Goal: Task Accomplishment & Management: Manage account settings

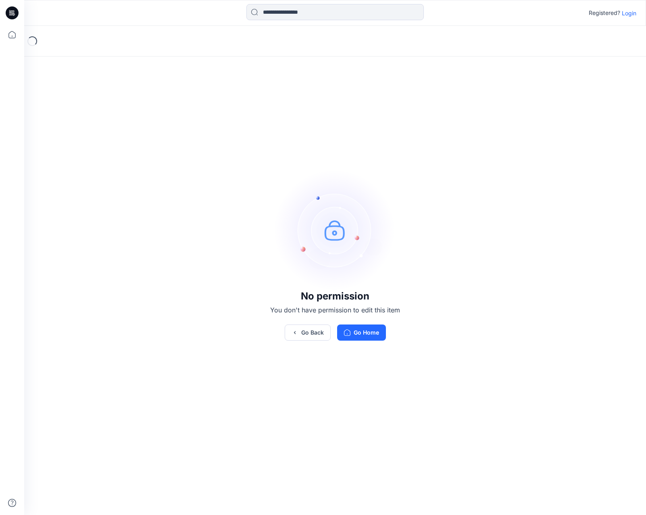
click at [631, 15] on p "Login" at bounding box center [629, 13] width 15 height 8
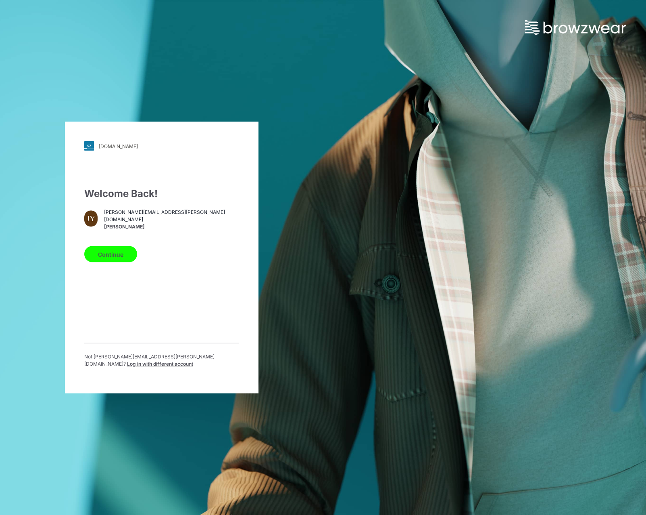
drag, startPoint x: 121, startPoint y: 255, endPoint x: 164, endPoint y: 224, distance: 53.4
click at [121, 255] on button "Continue" at bounding box center [110, 254] width 53 height 16
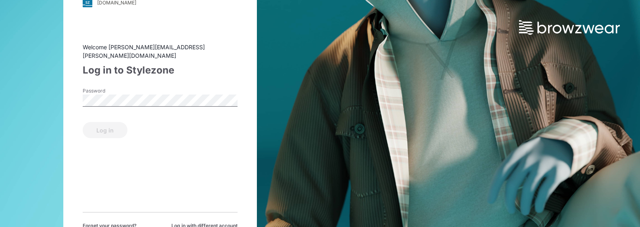
click at [497, 227] on html "walmart.stylezone.com Loading... Welcome jennifer.yerkes@walmart.com Log in to …" at bounding box center [320, 113] width 640 height 227
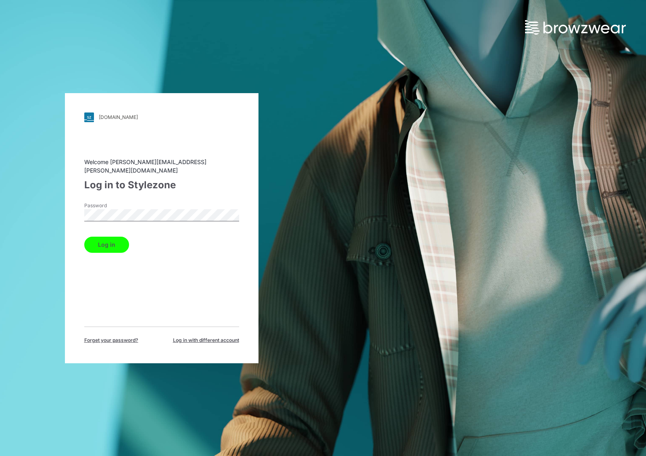
click at [116, 240] on button "Log in" at bounding box center [106, 245] width 45 height 16
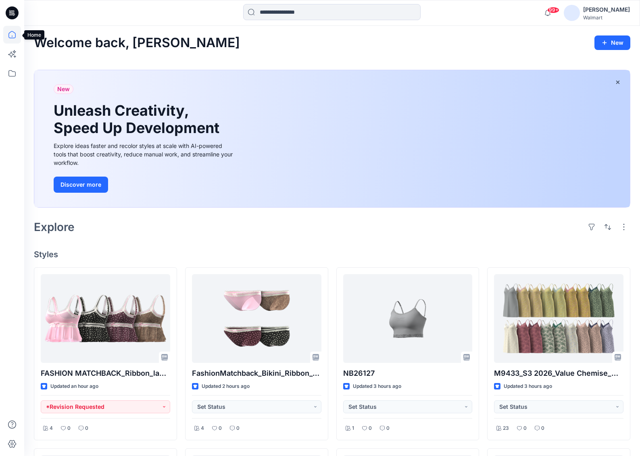
click at [10, 29] on icon at bounding box center [12, 35] width 18 height 18
click at [15, 38] on icon at bounding box center [12, 35] width 18 height 18
click at [10, 75] on icon at bounding box center [12, 74] width 18 height 18
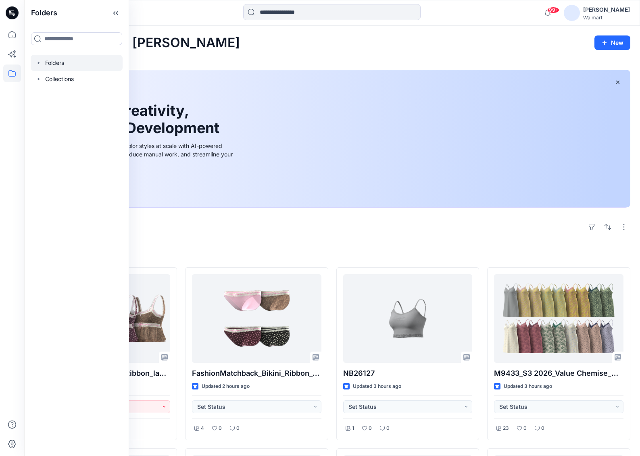
click at [39, 63] on icon "button" at bounding box center [39, 62] width 2 height 3
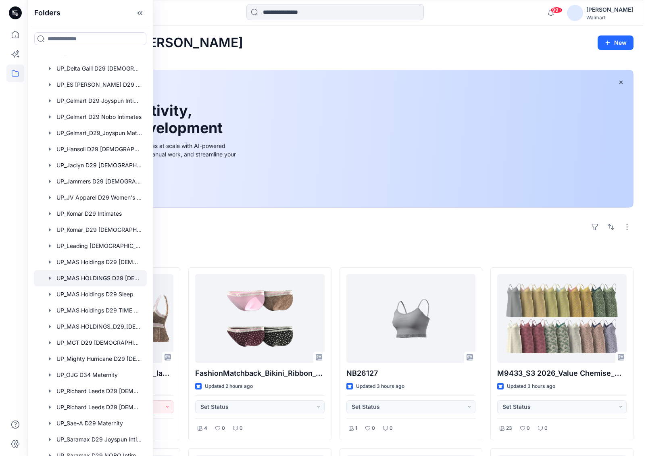
scroll to position [323, 0]
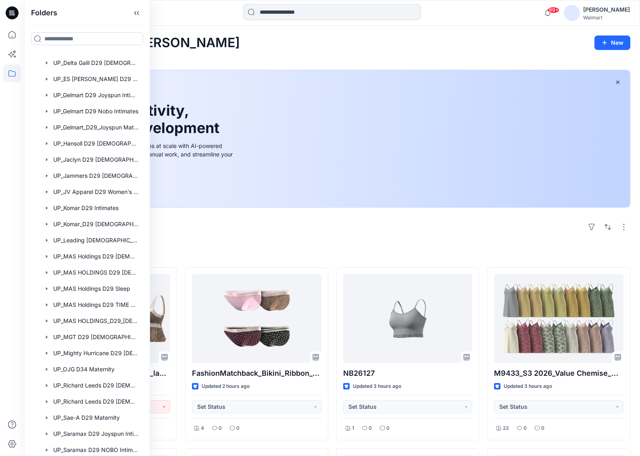
click at [257, 50] on div "Welcome back, Jennifer New New Unleash Creativity, Speed Up Development Explore…" at bounding box center [332, 434] width 616 height 816
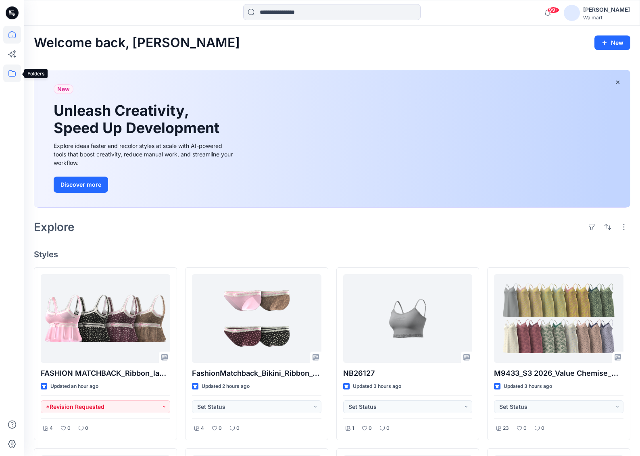
click at [12, 72] on icon at bounding box center [12, 74] width 18 height 18
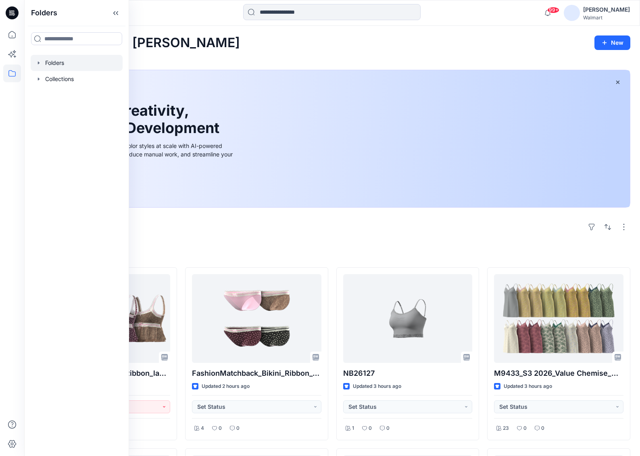
click at [38, 64] on icon "button" at bounding box center [39, 63] width 6 height 6
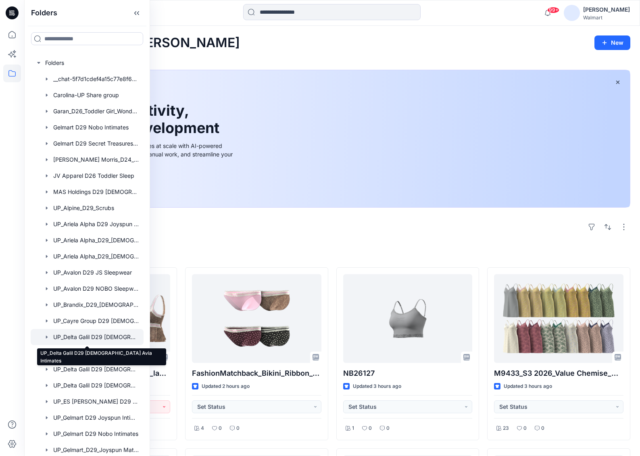
click at [84, 336] on div at bounding box center [87, 337] width 113 height 16
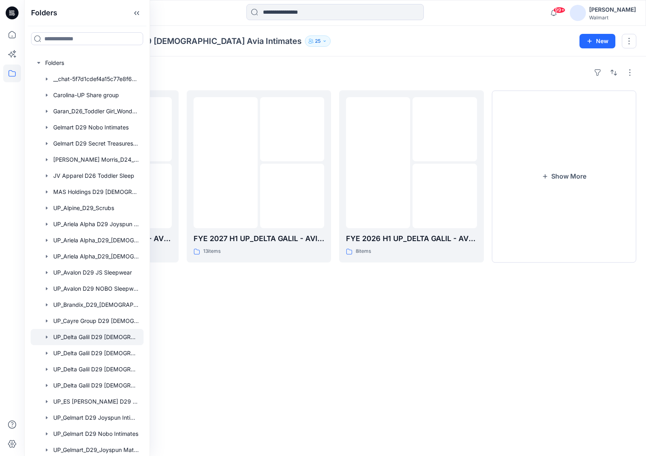
drag, startPoint x: 425, startPoint y: 38, endPoint x: 435, endPoint y: 36, distance: 10.6
click at [425, 38] on div "Folders UP_Delta Galil D29 Ladies Avia Intimates 25" at bounding box center [304, 41] width 540 height 11
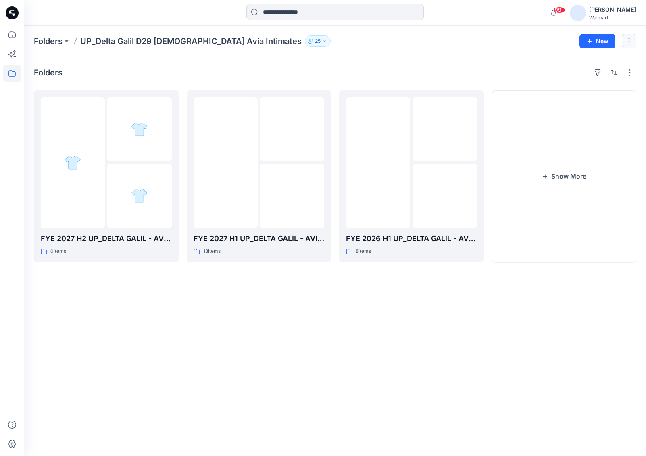
click at [626, 40] on button "button" at bounding box center [629, 41] width 15 height 15
click at [567, 61] on p "Edit" at bounding box center [567, 60] width 10 height 8
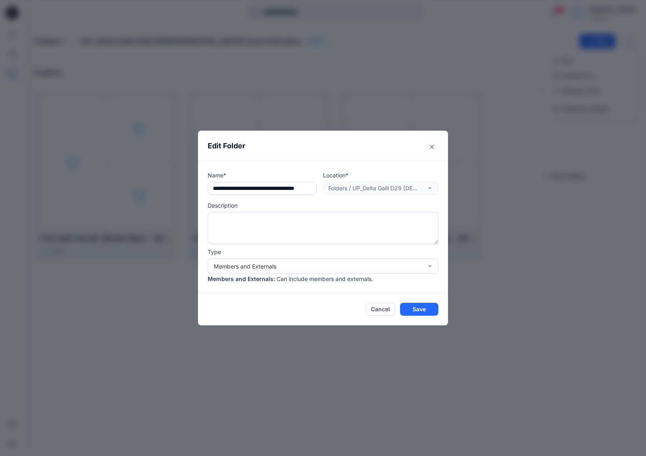
scroll to position [0, 9]
drag, startPoint x: 213, startPoint y: 190, endPoint x: 355, endPoint y: 195, distance: 142.1
click at [355, 195] on div "**********" at bounding box center [323, 227] width 231 height 112
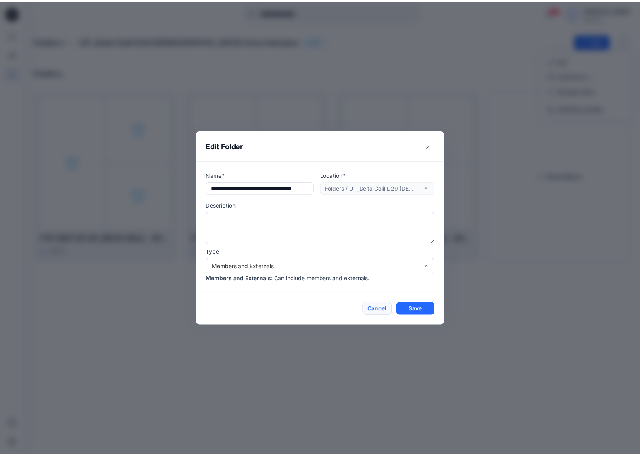
scroll to position [0, 0]
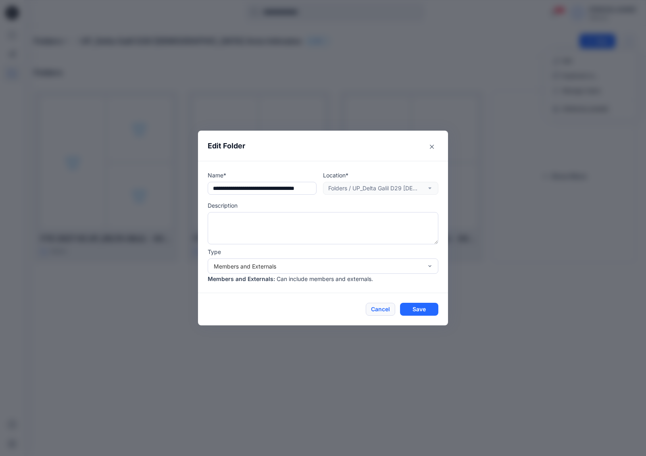
click at [378, 311] on button "Cancel" at bounding box center [380, 309] width 29 height 13
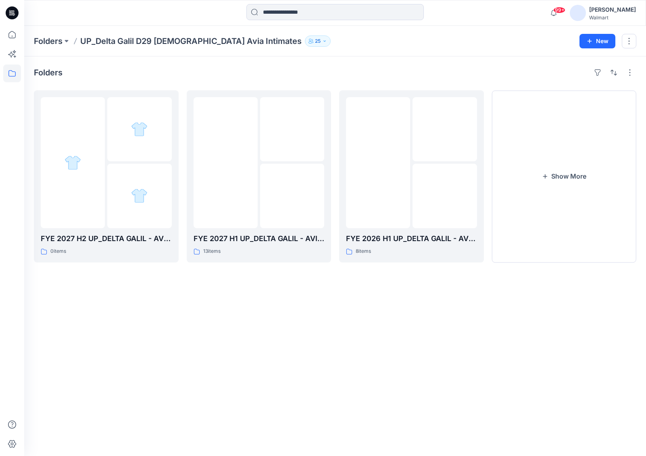
click at [370, 49] on div "Folders UP_Delta Galil D29 Ladies Avia Intimates 25 New" at bounding box center [335, 41] width 622 height 31
click at [55, 39] on p "Folders" at bounding box center [48, 41] width 29 height 11
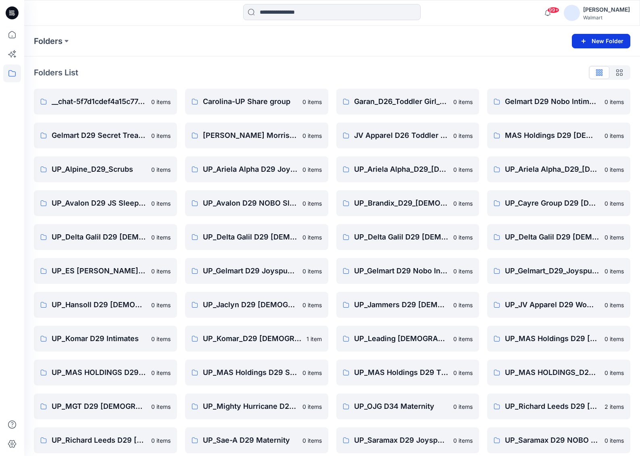
click at [607, 39] on button "New Folder" at bounding box center [601, 41] width 59 height 15
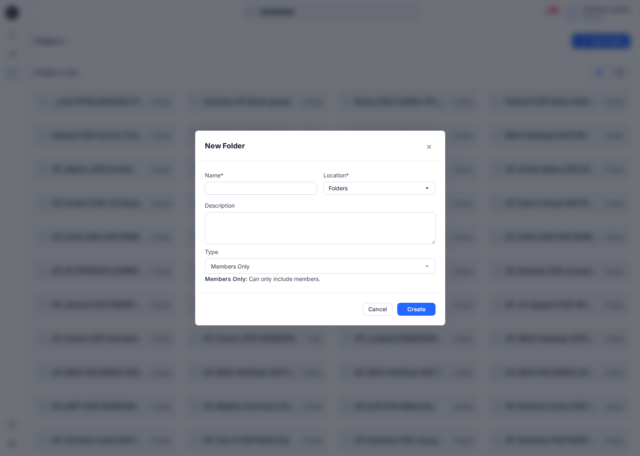
click at [251, 185] on input "text" at bounding box center [261, 188] width 112 height 13
paste input "**********"
drag, startPoint x: 316, startPoint y: 189, endPoint x: 278, endPoint y: 192, distance: 37.6
click at [278, 192] on input "**********" at bounding box center [261, 188] width 112 height 13
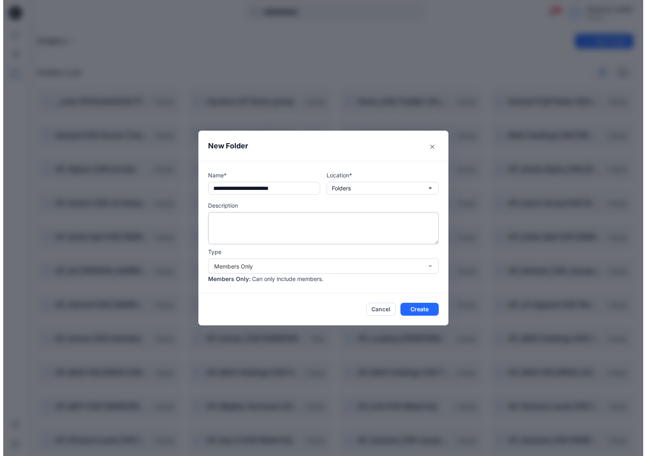
scroll to position [0, 0]
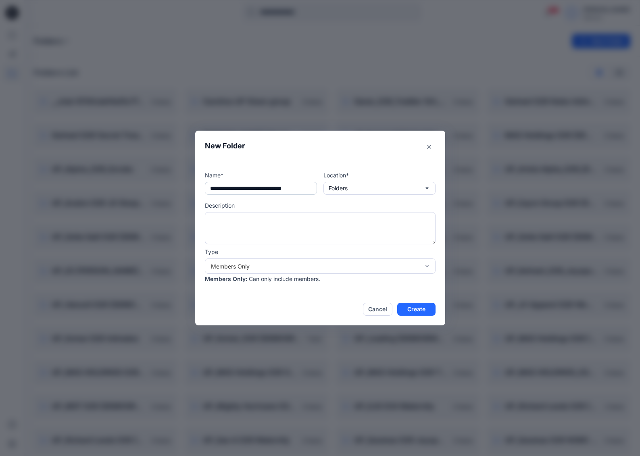
click at [251, 188] on input "**********" at bounding box center [261, 188] width 112 height 13
type input "**********"
click at [425, 309] on button "Create" at bounding box center [416, 309] width 38 height 13
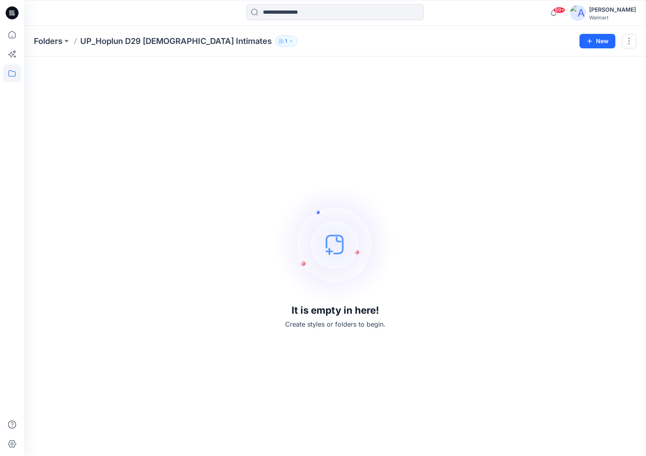
click at [290, 41] on icon "button" at bounding box center [291, 40] width 2 height 1
click at [318, 65] on icon "Manage Users" at bounding box center [319, 64] width 6 height 6
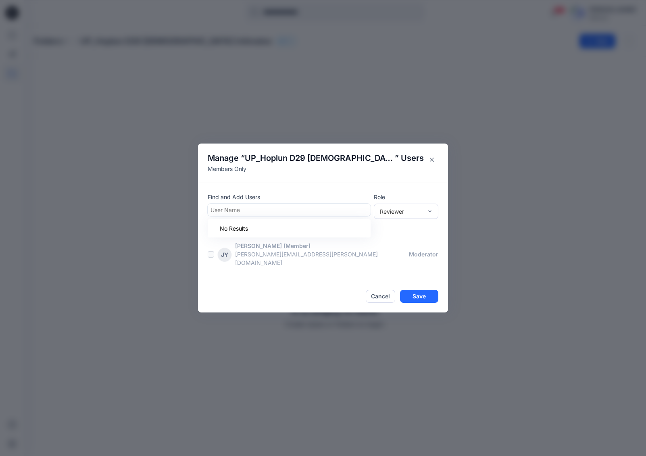
click at [240, 211] on div at bounding box center [289, 210] width 157 height 10
paste input "**********"
type input "**********"
drag, startPoint x: 295, startPoint y: 213, endPoint x: 190, endPoint y: 203, distance: 106.1
click at [178, 204] on div "Manage “ UP_Hoplun D29 Ladies Intimates ” Users Members Only Find and Add Users…" at bounding box center [323, 228] width 646 height 456
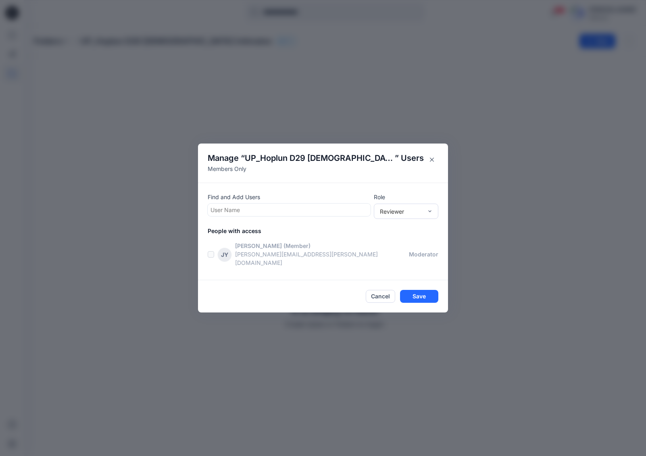
click at [245, 209] on div at bounding box center [289, 210] width 157 height 10
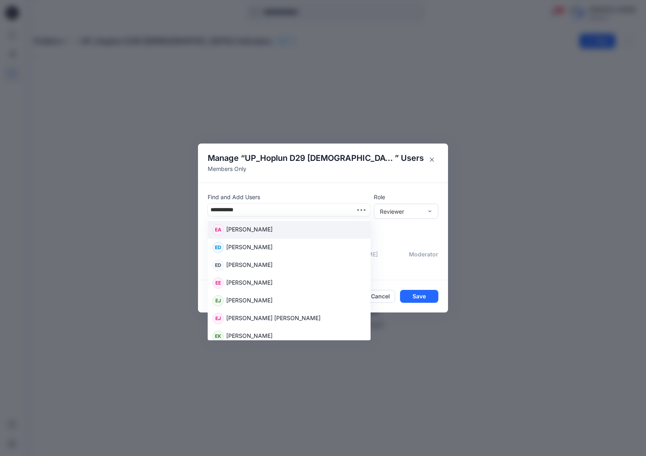
type input "**********"
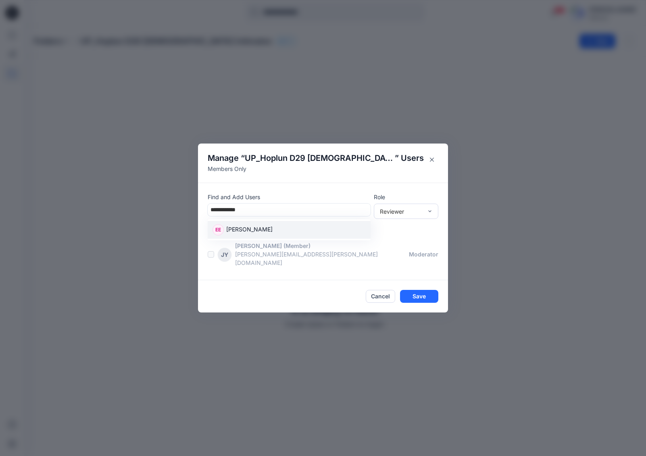
click at [255, 232] on p "Elizabeth Evans" at bounding box center [249, 230] width 46 height 10
click at [419, 215] on div "Reviewer" at bounding box center [401, 211] width 43 height 8
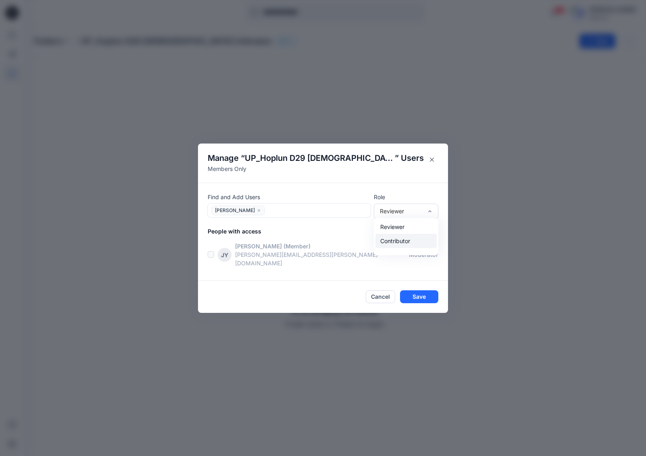
click at [404, 248] on div "Contributor" at bounding box center [406, 241] width 61 height 14
click at [314, 215] on div at bounding box center [317, 210] width 100 height 10
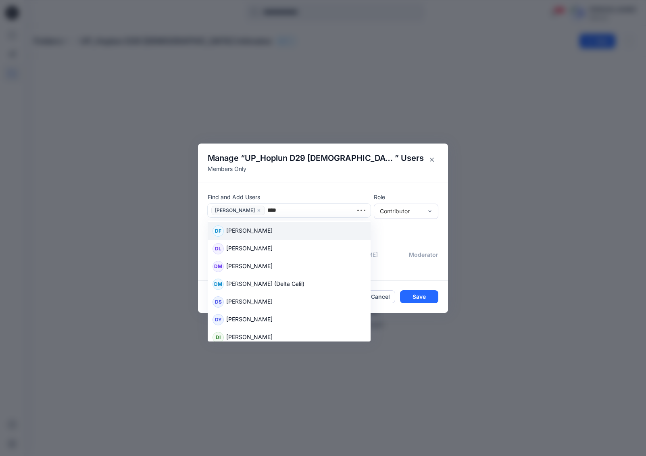
type input "*****"
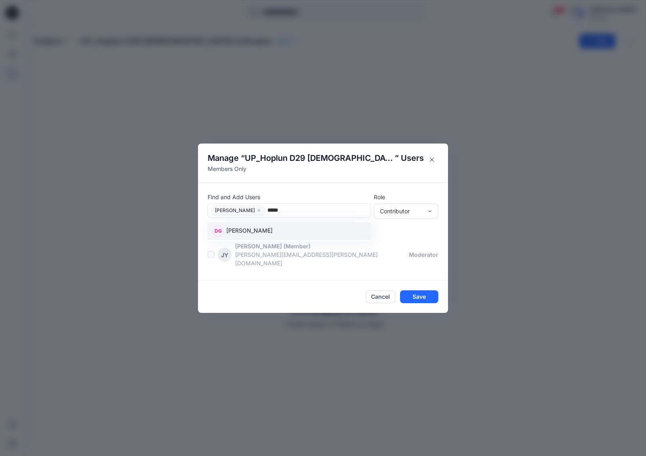
click at [295, 236] on div "DG Dorshelle Guillaume" at bounding box center [289, 231] width 153 height 11
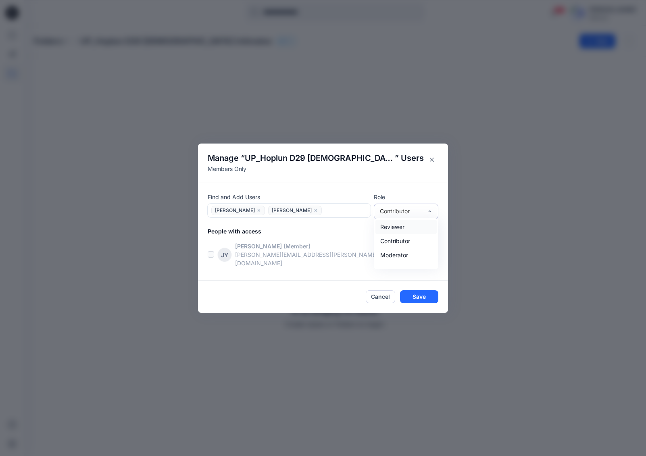
click at [412, 214] on div "Contributor" at bounding box center [401, 211] width 43 height 8
click at [406, 257] on div "Moderator" at bounding box center [406, 255] width 61 height 14
click at [341, 215] on div at bounding box center [346, 210] width 44 height 10
type input "******"
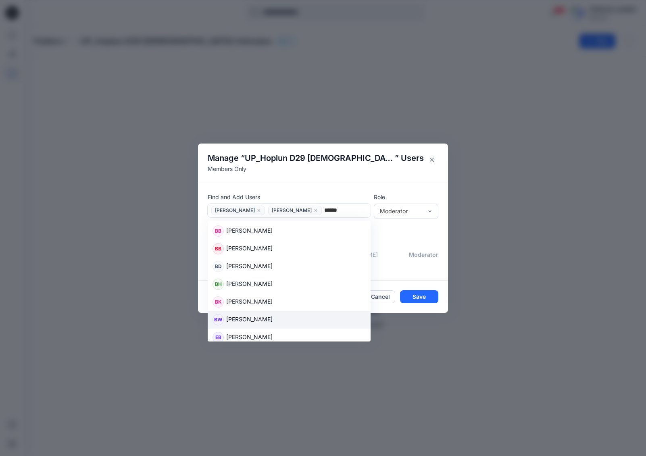
click at [244, 324] on p "Brooke Wolley" at bounding box center [249, 320] width 46 height 10
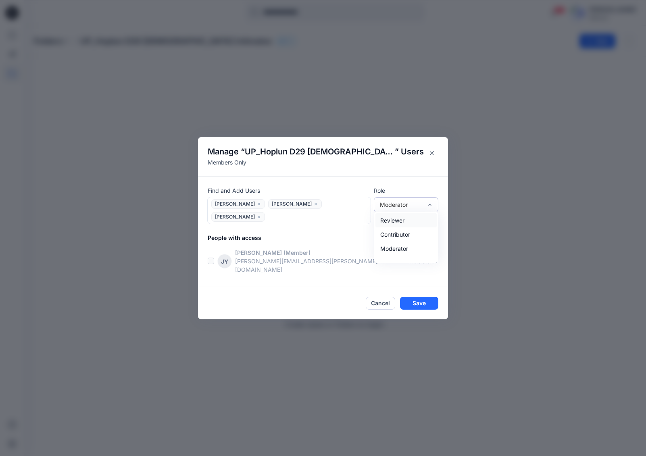
click at [436, 207] on div "Moderator" at bounding box center [406, 204] width 65 height 15
click at [316, 221] on div at bounding box center [317, 217] width 100 height 10
click at [252, 208] on span "Elizabeth Evans" at bounding box center [238, 204] width 54 height 10
click at [257, 207] on icon "close" at bounding box center [259, 204] width 5 height 5
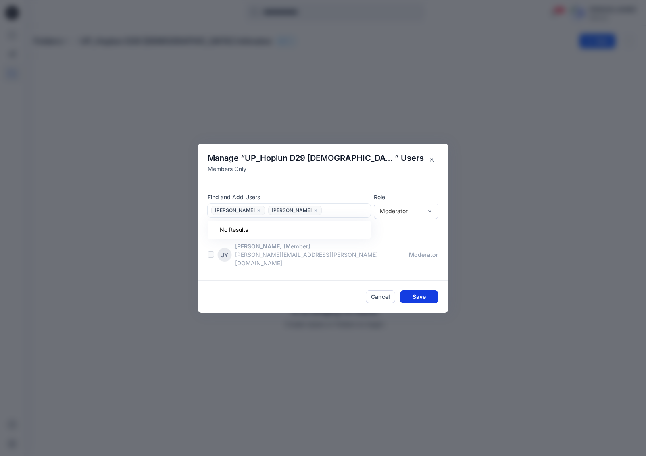
click at [423, 293] on button "Save" at bounding box center [419, 296] width 38 height 13
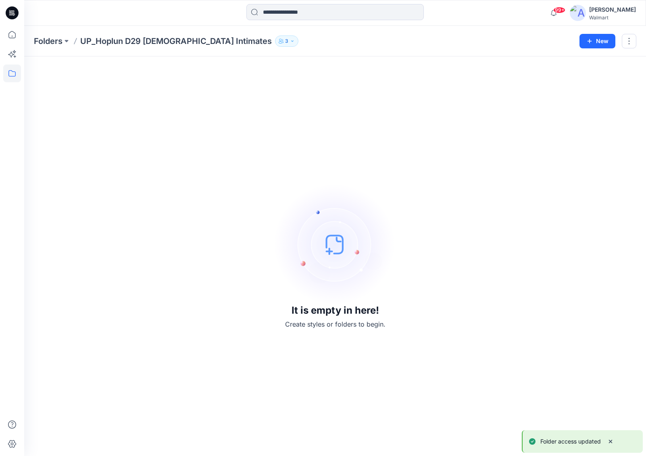
click at [279, 42] on icon "button" at bounding box center [281, 42] width 4 height 2
click at [317, 65] on icon "Manage Users" at bounding box center [319, 65] width 4 height 3
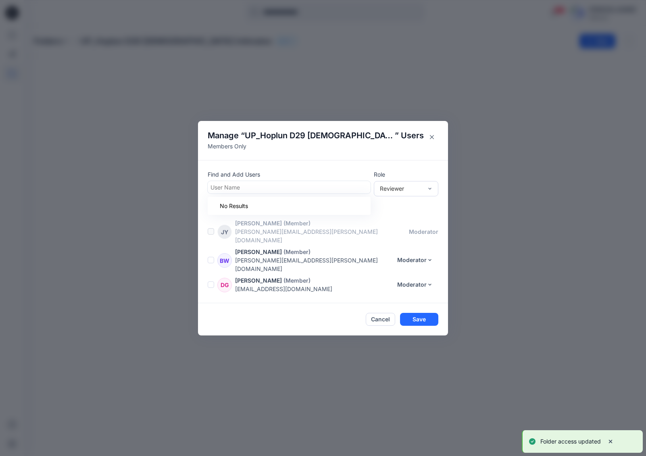
click at [261, 192] on div at bounding box center [289, 187] width 157 height 10
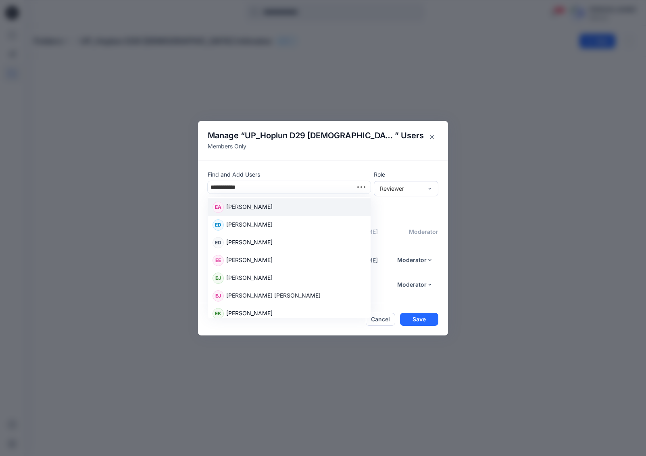
type input "**********"
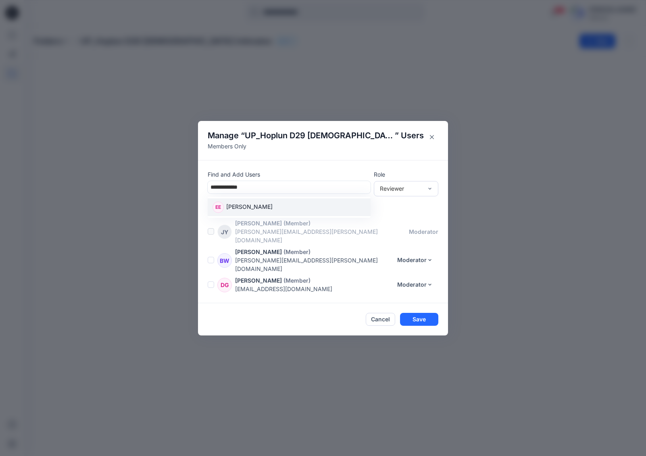
click at [265, 213] on p "Elizabeth Evans" at bounding box center [249, 208] width 46 height 10
click at [421, 193] on div "Reviewer" at bounding box center [401, 188] width 43 height 8
click at [416, 224] on div "Contributor" at bounding box center [406, 218] width 61 height 14
click at [424, 313] on button "Save" at bounding box center [419, 319] width 38 height 13
click at [289, 193] on div at bounding box center [317, 188] width 100 height 10
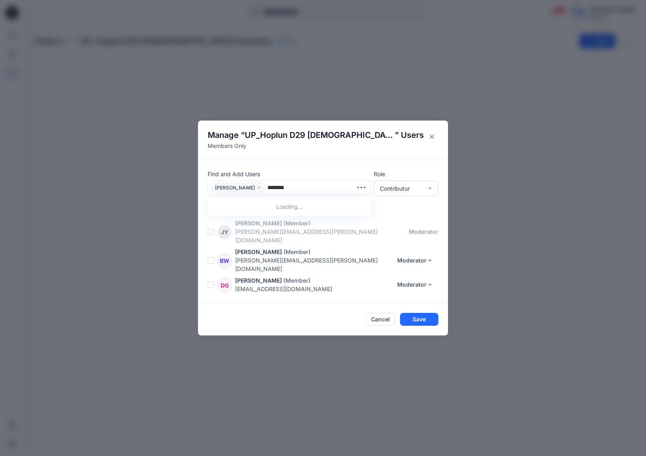
type input "*********"
click at [258, 232] on div "KB Kate Beller" at bounding box center [289, 225] width 153 height 11
click at [324, 193] on div at bounding box center [346, 188] width 44 height 10
type input "*********"
click at [259, 214] on p "Kayla Hedwall" at bounding box center [249, 208] width 46 height 10
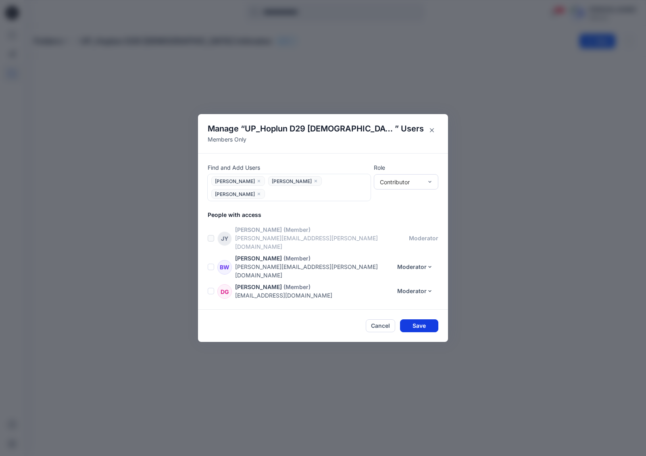
click at [423, 320] on button "Save" at bounding box center [419, 326] width 38 height 13
click at [421, 320] on button "Save" at bounding box center [419, 326] width 38 height 13
click at [434, 132] on icon "Close" at bounding box center [432, 130] width 4 height 4
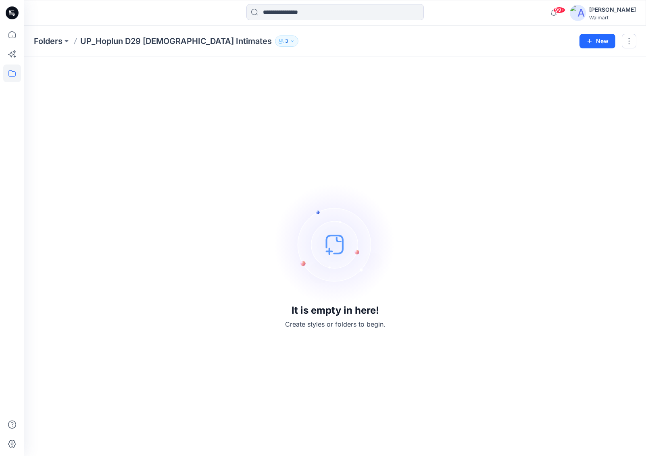
click at [275, 44] on button "3" at bounding box center [286, 41] width 23 height 11
click at [411, 101] on div "It is empty in here! Create styles or folders to begin." at bounding box center [335, 256] width 603 height 380
click at [275, 36] on button "3" at bounding box center [286, 41] width 23 height 11
click at [319, 64] on icon "Manage Users" at bounding box center [318, 64] width 3 height 6
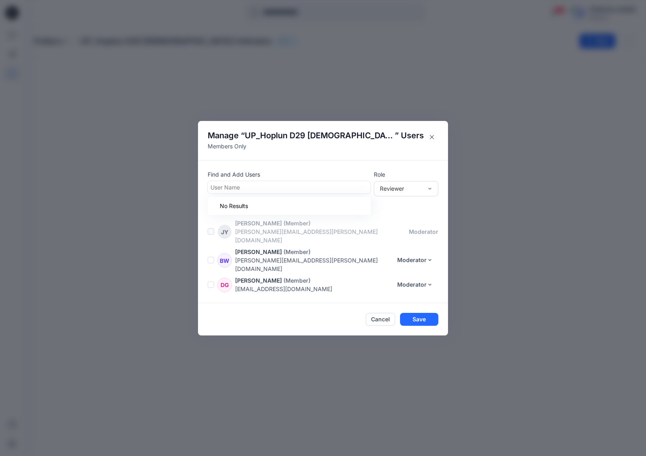
click at [288, 192] on div at bounding box center [289, 187] width 157 height 10
type input "****"
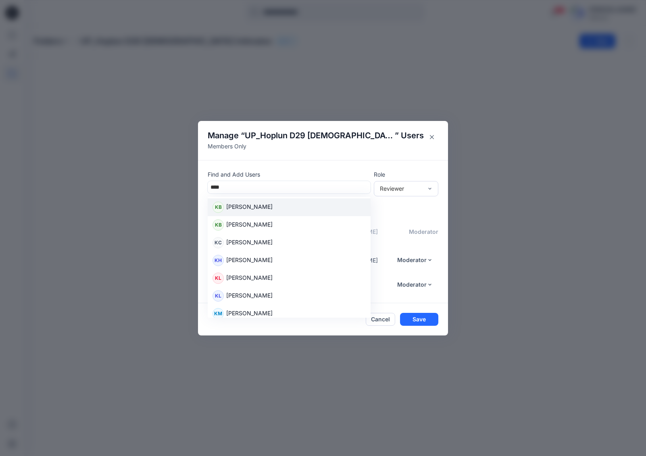
click at [259, 213] on div "KB Kate Beller" at bounding box center [289, 207] width 153 height 11
type input "**********"
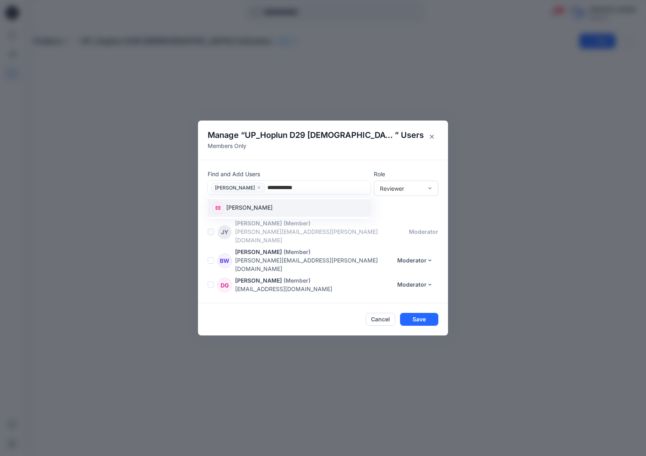
click at [264, 214] on p "Elizabeth Evans" at bounding box center [249, 208] width 46 height 10
type input "*********"
drag, startPoint x: 337, startPoint y: 197, endPoint x: 321, endPoint y: 197, distance: 16.1
click at [324, 193] on div at bounding box center [346, 188] width 44 height 10
click at [406, 225] on div "Contributor" at bounding box center [406, 218] width 61 height 14
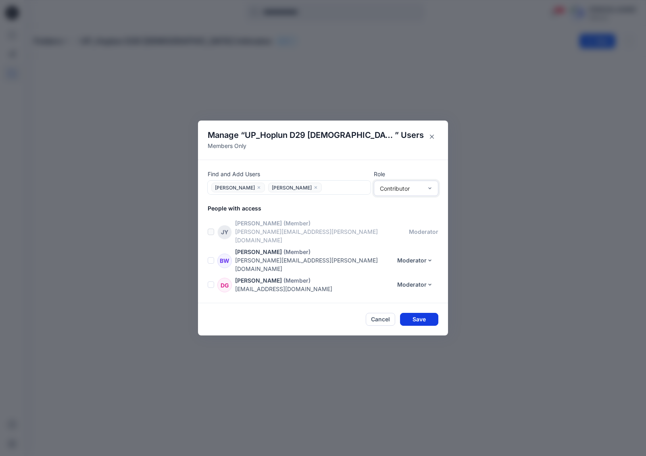
click at [420, 313] on button "Save" at bounding box center [419, 319] width 38 height 13
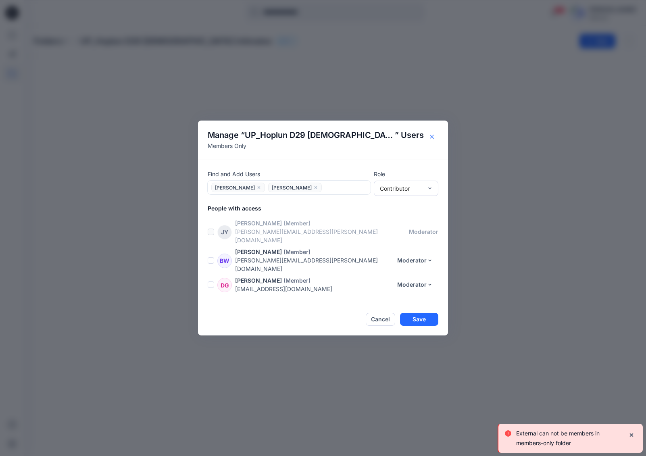
click at [435, 143] on button "Close" at bounding box center [432, 136] width 13 height 13
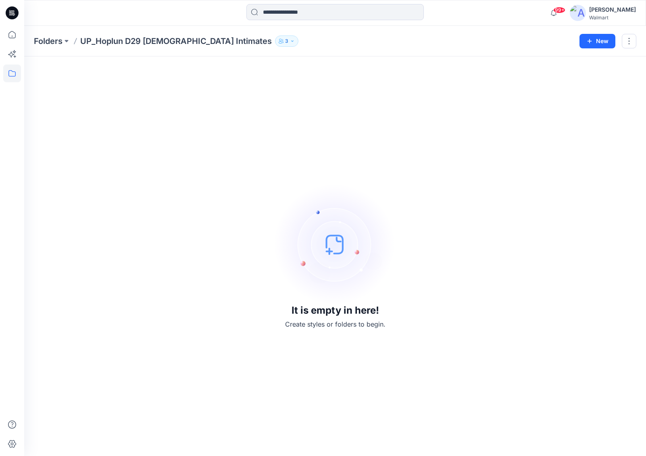
click at [238, 40] on div "Folders UP_Hoplun D29 Ladies Intimates 3 Folder Access Members Only Brooke Woll…" at bounding box center [304, 41] width 540 height 11
click at [290, 41] on icon "button" at bounding box center [292, 41] width 5 height 5
click at [318, 65] on icon "Manage Users" at bounding box center [319, 64] width 6 height 6
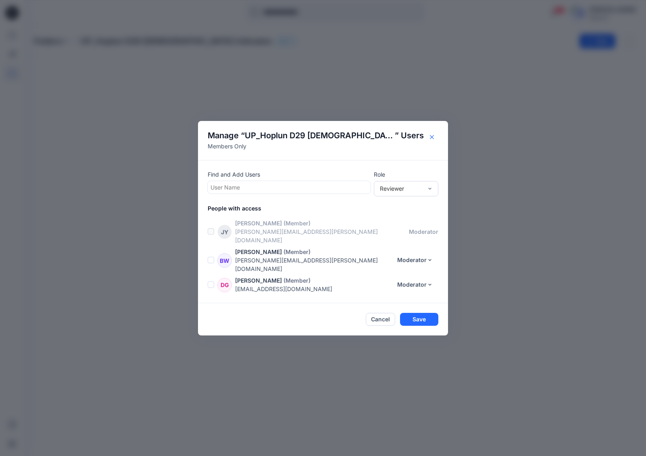
click at [429, 144] on button "Close" at bounding box center [432, 137] width 13 height 13
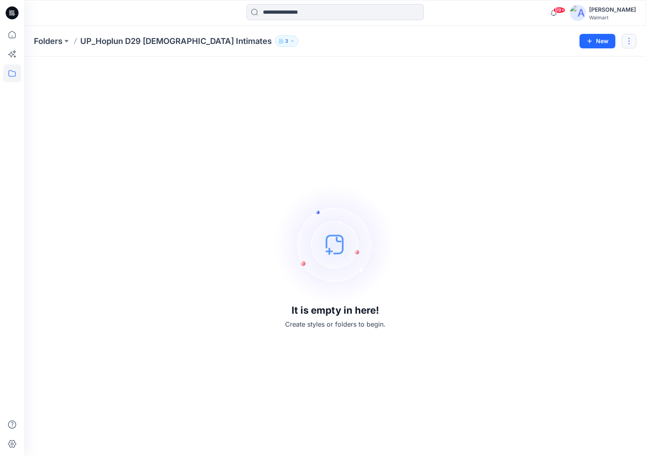
click at [623, 40] on button "button" at bounding box center [629, 41] width 15 height 15
click at [564, 65] on p "Edit" at bounding box center [567, 60] width 10 height 8
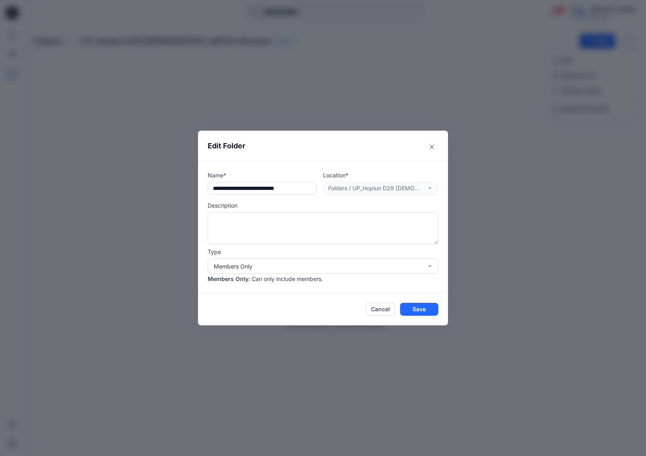
click at [403, 188] on div "Location* Folders / UP_Hoplun D29 Ladies Intimates" at bounding box center [380, 183] width 115 height 24
click at [282, 270] on div "Members Only" at bounding box center [323, 266] width 231 height 15
click at [284, 297] on div "Members and Externals" at bounding box center [323, 298] width 228 height 14
click at [432, 310] on button "Save" at bounding box center [419, 309] width 38 height 13
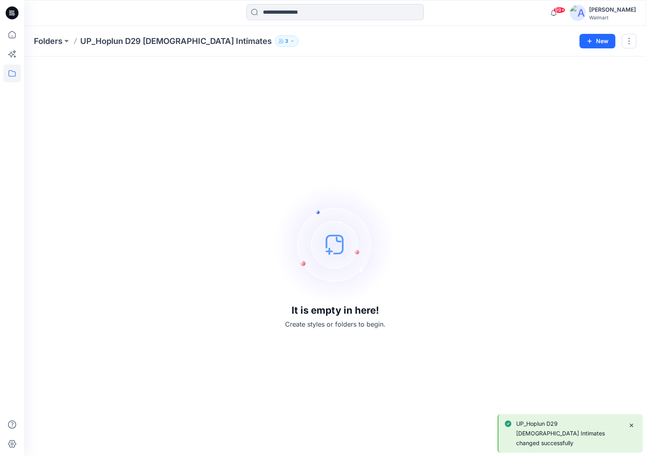
click at [290, 39] on icon "button" at bounding box center [292, 41] width 5 height 5
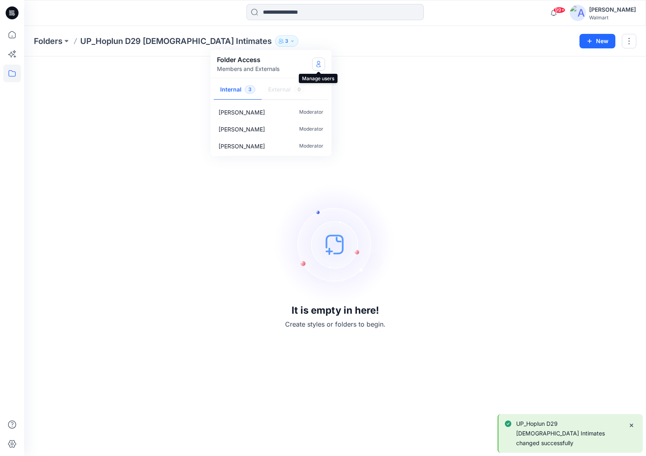
click at [317, 69] on button "Manage Users" at bounding box center [318, 64] width 13 height 13
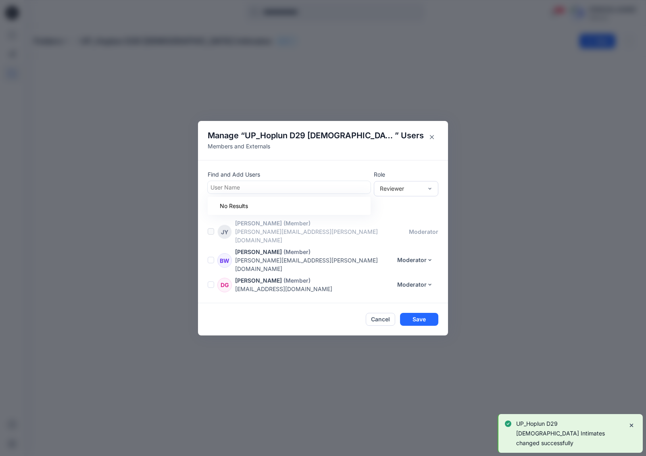
click at [290, 192] on div at bounding box center [289, 187] width 157 height 10
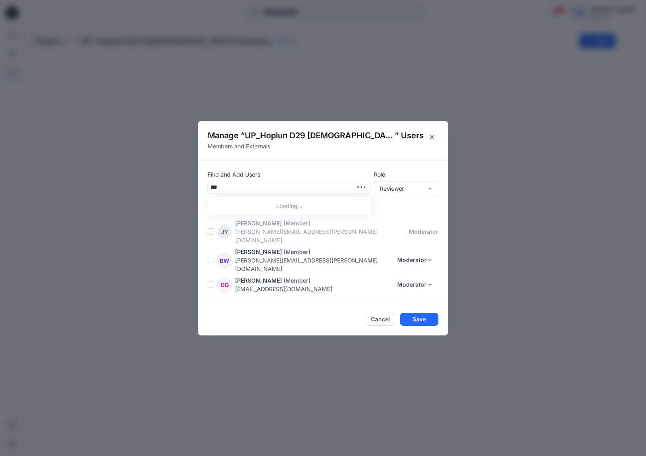
type input "****"
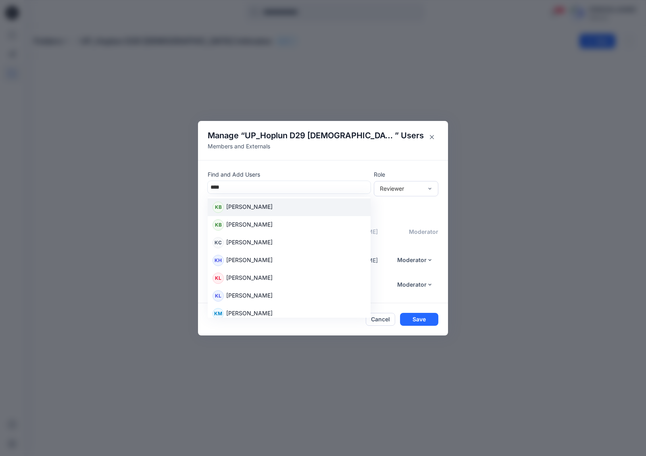
click at [264, 213] on div "KB Kate Beller" at bounding box center [289, 207] width 153 height 11
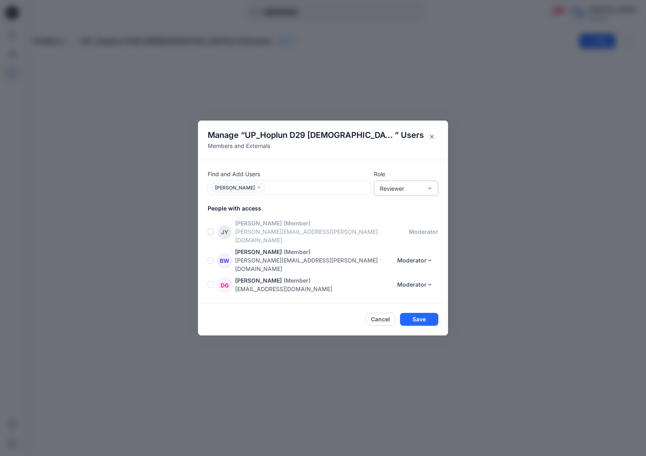
click at [402, 193] on div "Reviewer" at bounding box center [401, 188] width 43 height 8
click at [401, 224] on div "Contributor" at bounding box center [406, 218] width 61 height 14
click at [285, 193] on div at bounding box center [317, 188] width 100 height 10
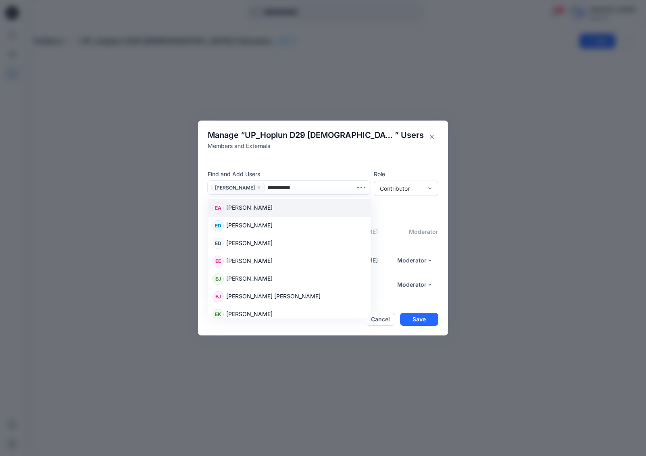
type input "**********"
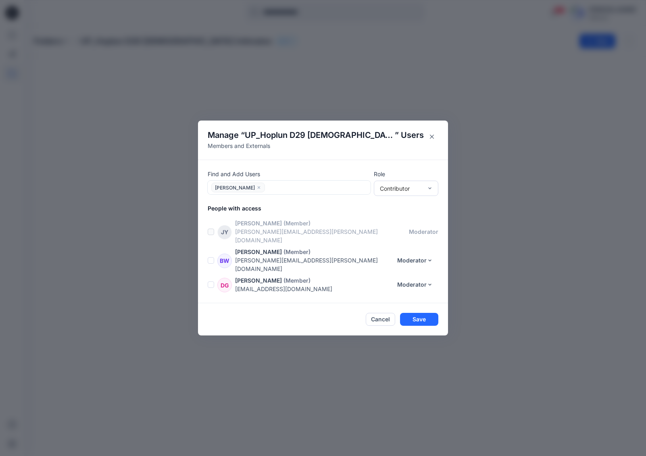
drag, startPoint x: 291, startPoint y: 196, endPoint x: 278, endPoint y: 195, distance: 13.0
click at [278, 193] on div at bounding box center [317, 188] width 100 height 10
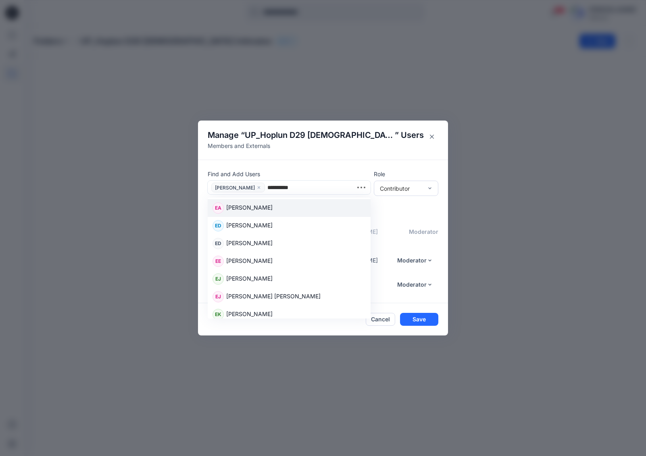
type input "**********"
click at [257, 267] on p "Elizabeth Evans" at bounding box center [249, 262] width 46 height 10
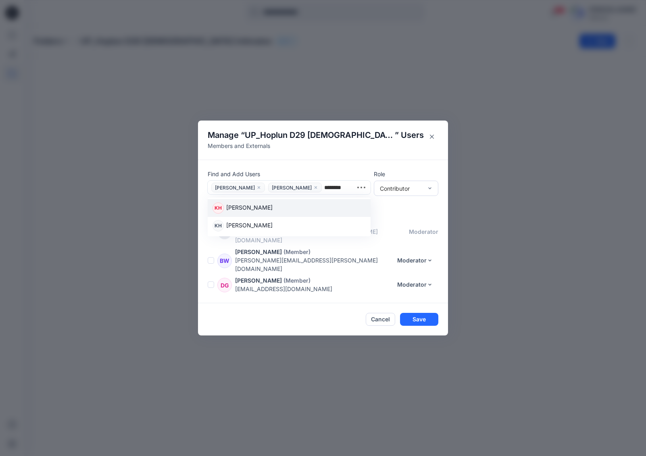
type input "*********"
click at [255, 214] on p "Kayla Hedwall" at bounding box center [249, 208] width 46 height 10
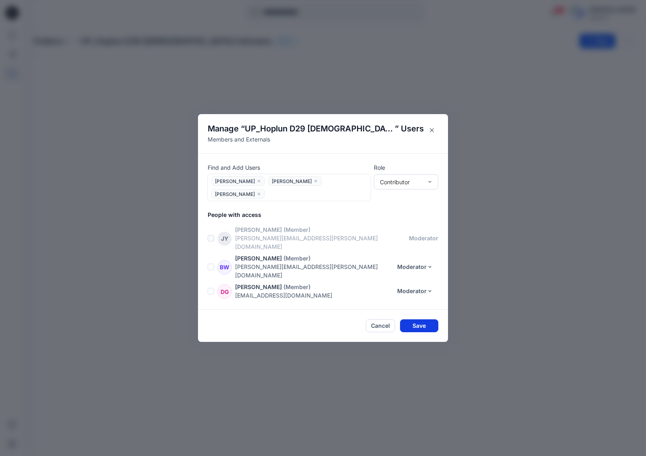
click at [428, 320] on button "Save" at bounding box center [419, 326] width 38 height 13
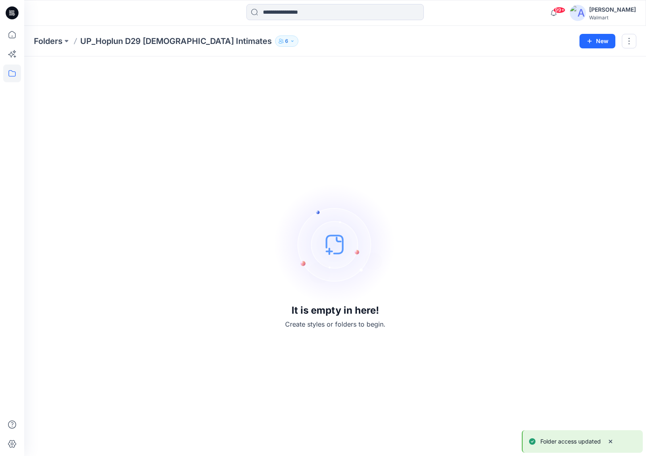
click at [578, 232] on div "It is empty in here! Create styles or folders to begin." at bounding box center [335, 256] width 603 height 380
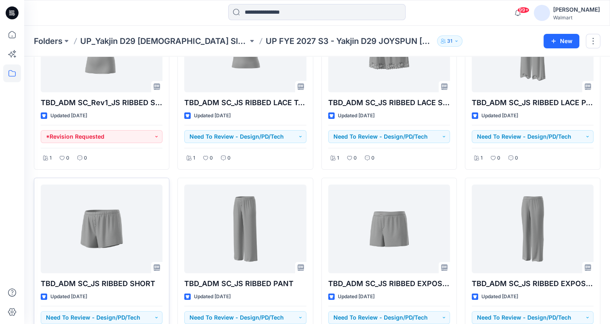
scroll to position [129, 0]
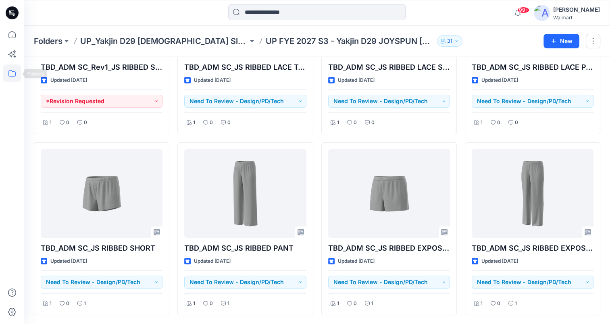
click at [17, 67] on icon at bounding box center [12, 74] width 18 height 18
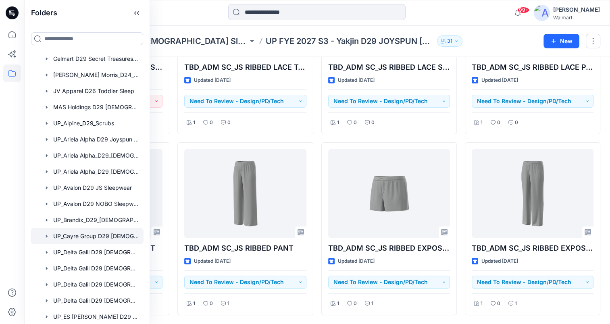
scroll to position [202, 0]
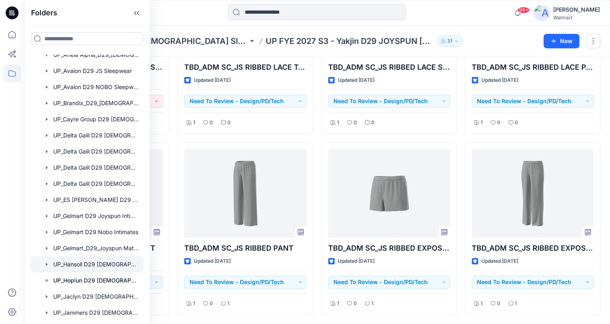
click at [92, 264] on div at bounding box center [87, 265] width 113 height 16
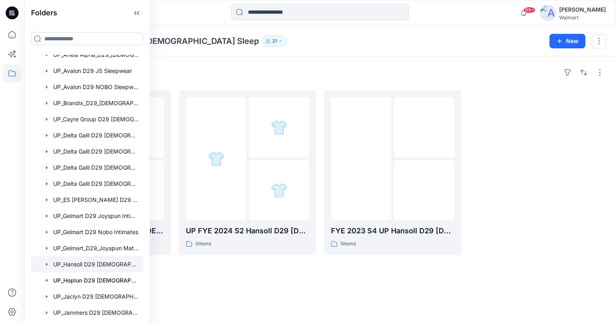
click at [440, 32] on div "Folders UP_Hansoll D29 Ladies Sleep 21 New" at bounding box center [320, 41] width 592 height 31
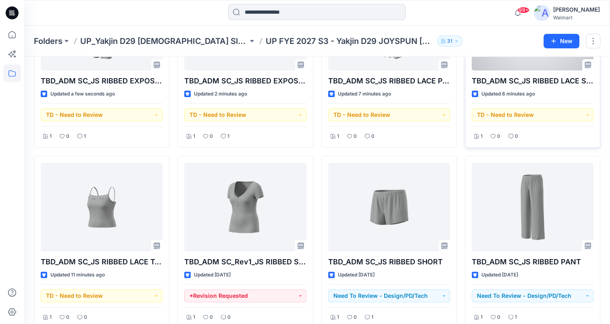
scroll to position [129, 0]
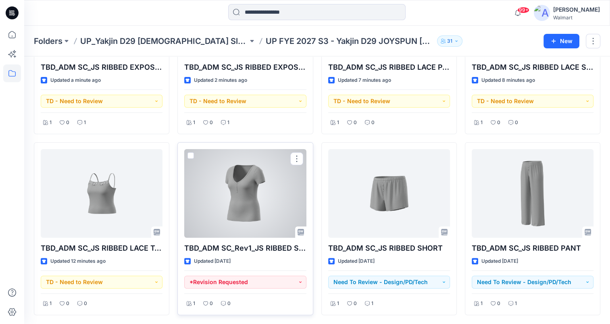
click at [234, 200] on div at bounding box center [245, 193] width 122 height 89
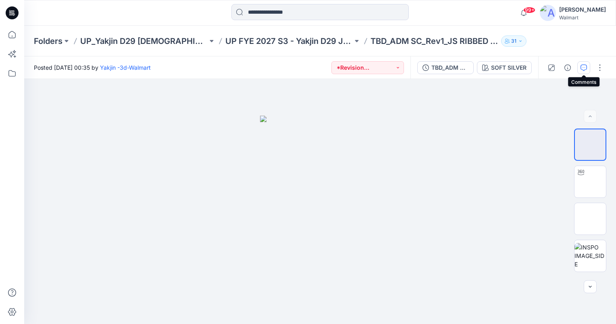
click at [585, 69] on icon "button" at bounding box center [584, 68] width 6 height 6
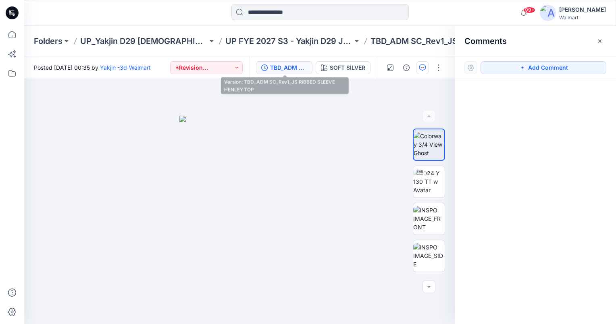
click at [295, 66] on div "TBD_ADM SC_Rev1_JS RIBBED SLEEVE HENLEY TOP" at bounding box center [288, 67] width 37 height 9
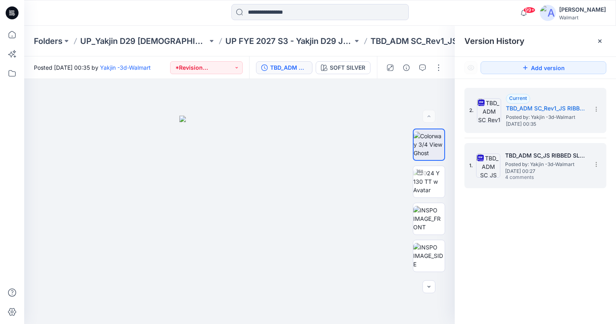
click at [537, 167] on span "Posted by: Yakjin -3d-Walmart" at bounding box center [546, 165] width 81 height 8
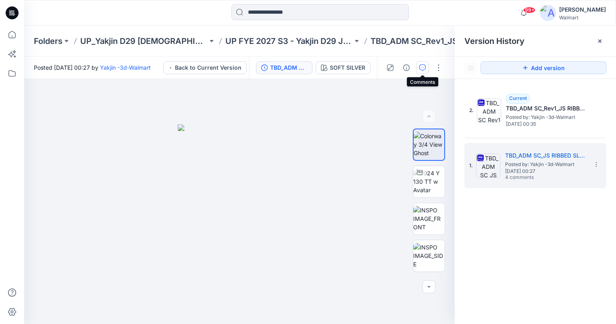
drag, startPoint x: 422, startPoint y: 67, endPoint x: 426, endPoint y: 67, distance: 4.5
click at [424, 67] on icon "button" at bounding box center [423, 68] width 6 height 6
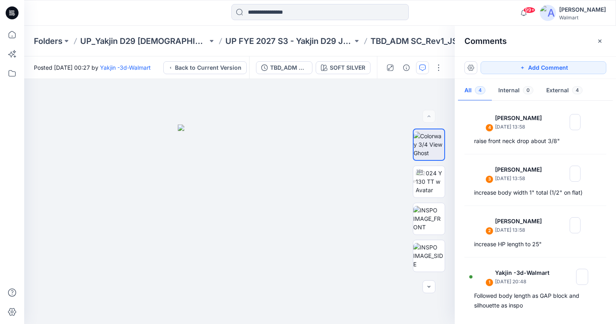
click at [603, 41] on icon "button" at bounding box center [600, 41] width 6 height 6
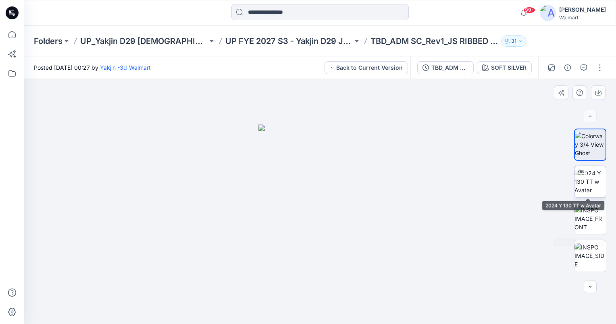
click at [591, 180] on img at bounding box center [590, 181] width 31 height 25
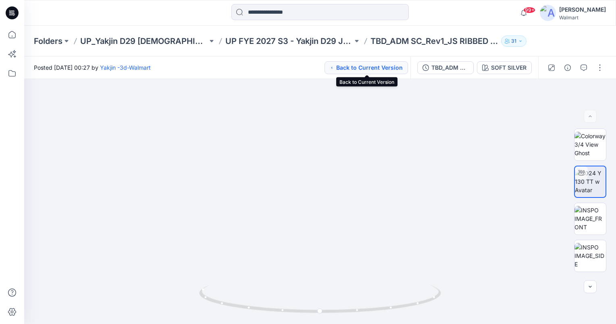
click at [373, 68] on button "Back to Current Version" at bounding box center [367, 67] width 84 height 13
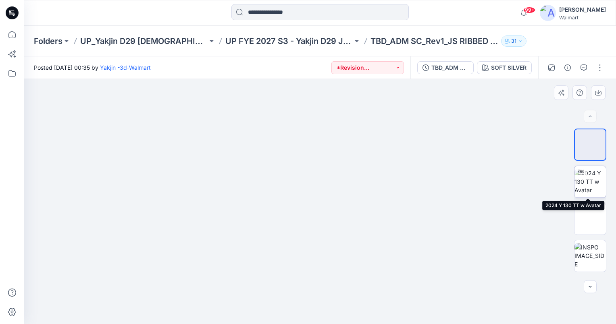
click at [588, 176] on img at bounding box center [590, 181] width 31 height 25
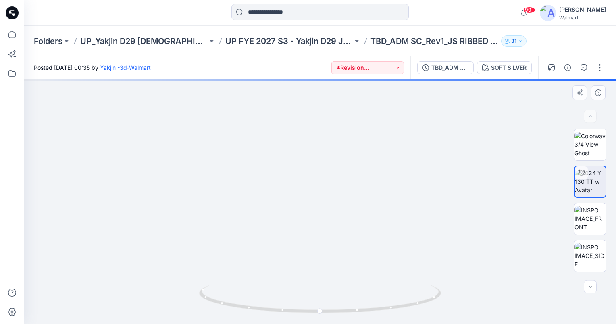
drag, startPoint x: 358, startPoint y: 269, endPoint x: 357, endPoint y: 244, distance: 25.4
click at [357, 244] on img at bounding box center [319, 74] width 705 height 500
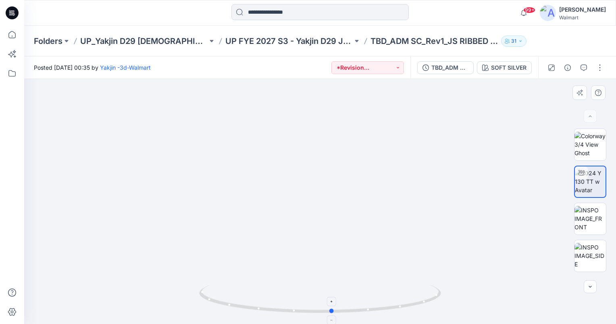
drag, startPoint x: 320, startPoint y: 312, endPoint x: 332, endPoint y: 306, distance: 13.5
click at [332, 306] on icon at bounding box center [321, 300] width 244 height 30
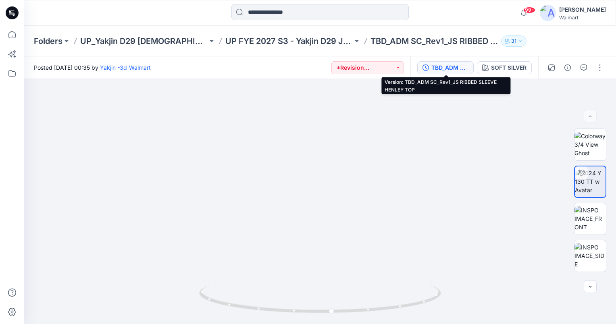
click at [445, 67] on div "TBD_ADM SC_Rev1_JS RIBBED SLEEVE HENLEY TOP" at bounding box center [450, 67] width 37 height 9
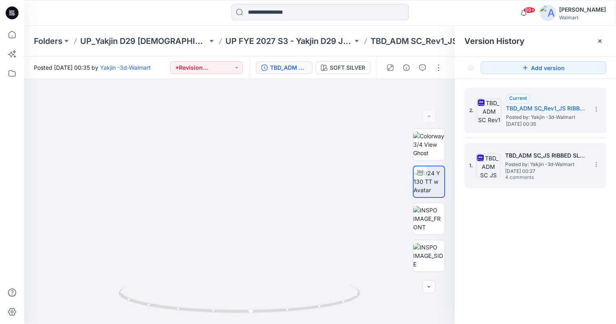
click at [536, 163] on span "Posted by: Yakjin -3d-Walmart" at bounding box center [546, 165] width 81 height 8
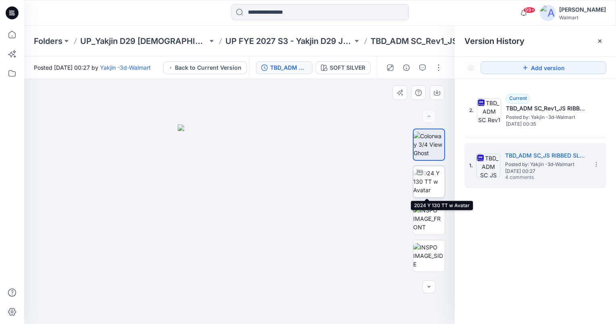
click at [429, 182] on img at bounding box center [429, 181] width 31 height 25
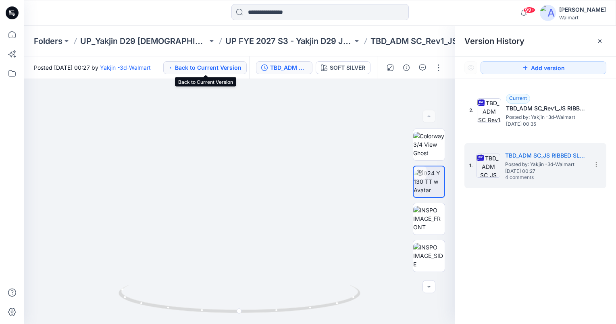
click at [202, 64] on button "Back to Current Version" at bounding box center [205, 67] width 84 height 13
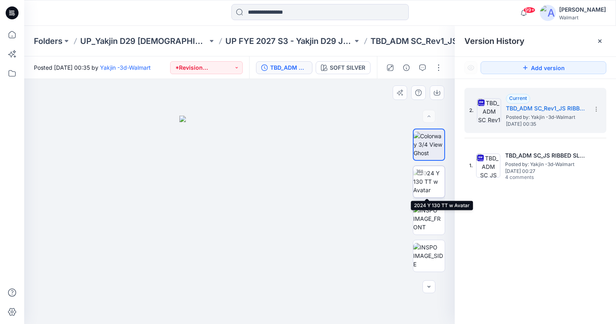
click at [424, 178] on img at bounding box center [429, 181] width 31 height 25
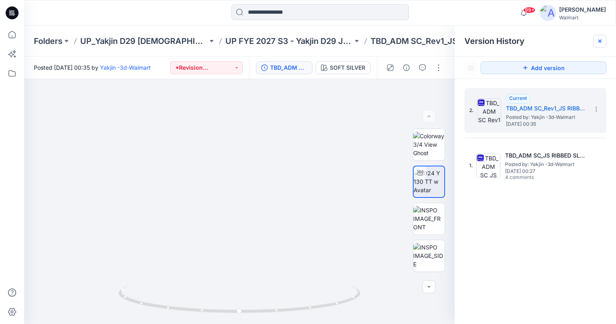
click at [602, 40] on icon at bounding box center [600, 41] width 6 height 6
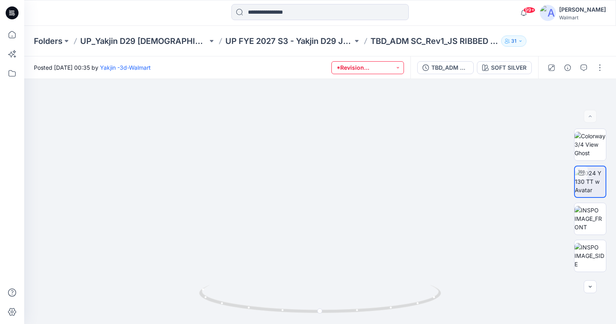
click at [384, 65] on button "*Revision Requested" at bounding box center [368, 67] width 73 height 13
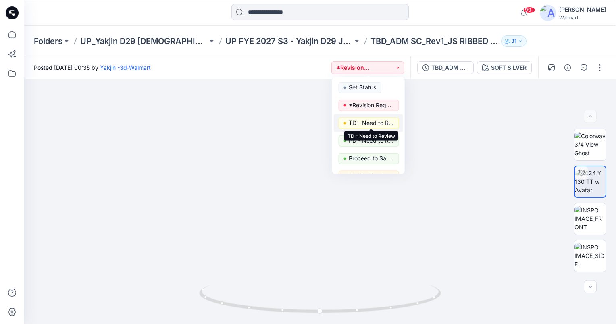
click at [374, 122] on p "TD - Need to Review" at bounding box center [371, 123] width 45 height 10
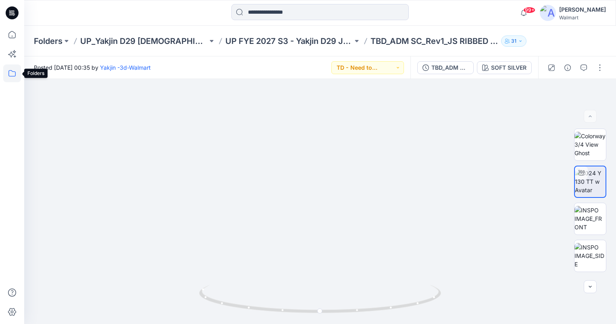
click at [17, 73] on icon at bounding box center [12, 74] width 18 height 18
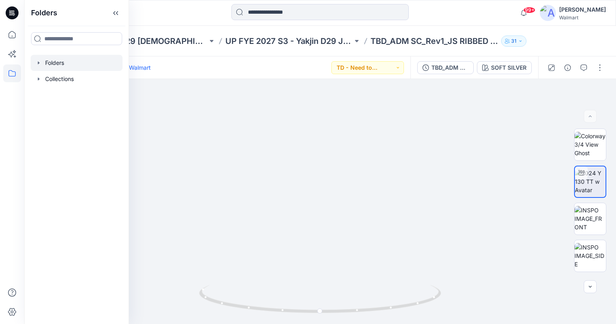
click at [38, 61] on icon "button" at bounding box center [39, 63] width 6 height 6
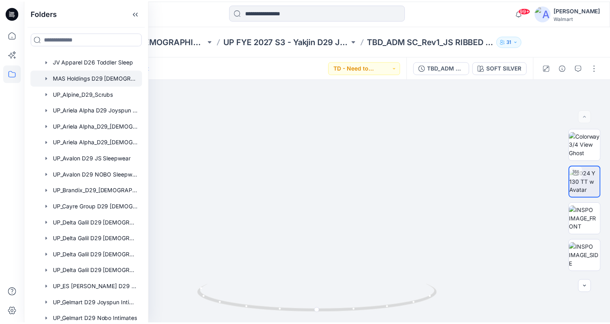
scroll to position [121, 0]
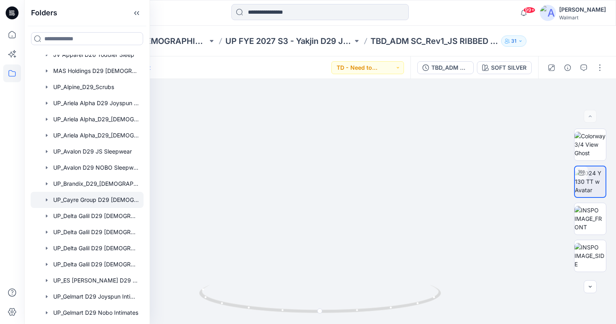
click at [87, 200] on div at bounding box center [87, 200] width 113 height 16
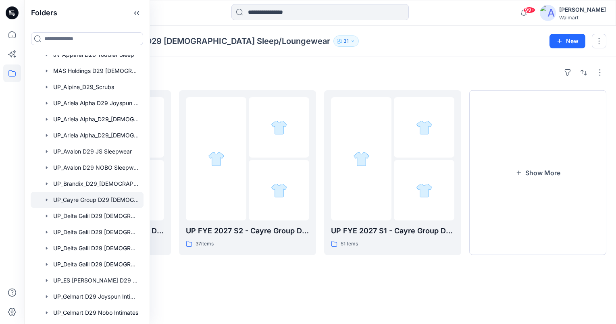
click at [468, 31] on div "Folders UP_Cayre Group D29 Ladies Sleep/Loungewear 31 New" at bounding box center [320, 41] width 592 height 31
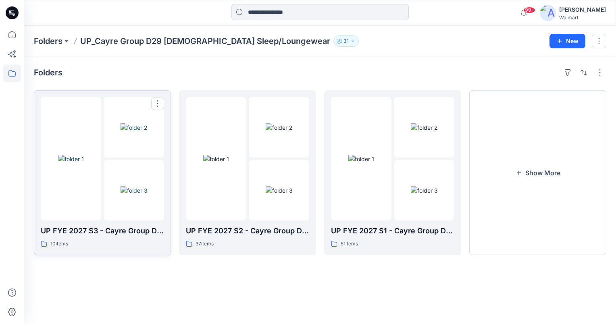
click at [88, 194] on div at bounding box center [71, 158] width 61 height 123
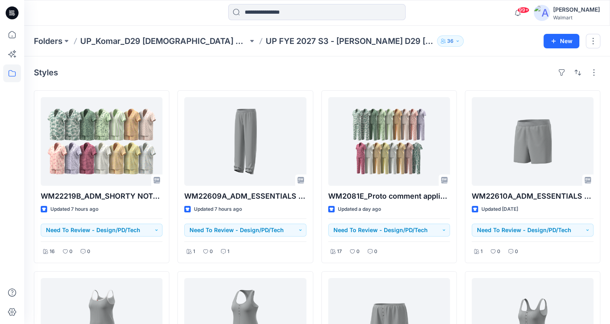
click at [465, 40] on div "Folders UP_Komar_D29 Ladies Sleep UP FYE 2027 S3 - Komar D29 Ladies Sleepwear 36" at bounding box center [286, 41] width 504 height 11
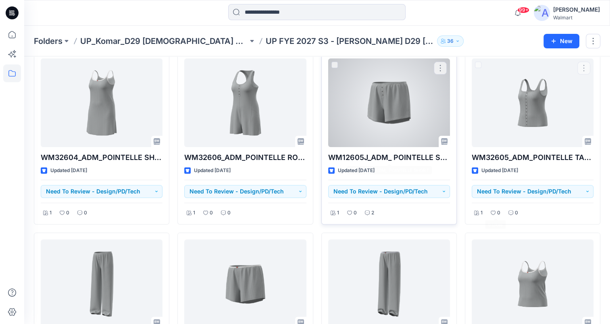
scroll to position [213, 0]
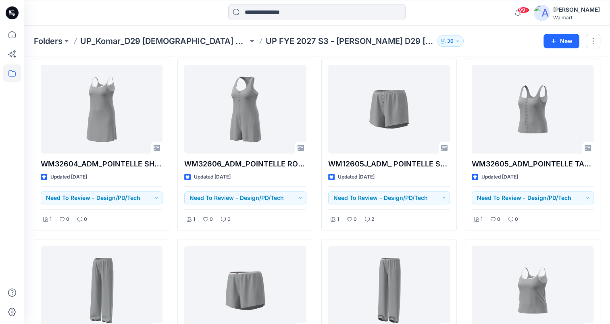
click at [478, 17] on div "99+ Notifications [PERSON_NAME] (Delta Galil) has updated FASHION MATCHBACK_Rib…" at bounding box center [317, 13] width 586 height 18
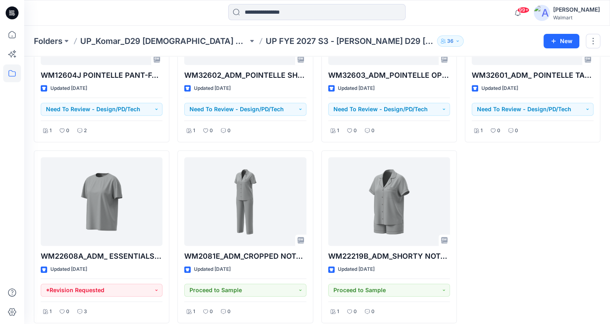
scroll to position [491, 0]
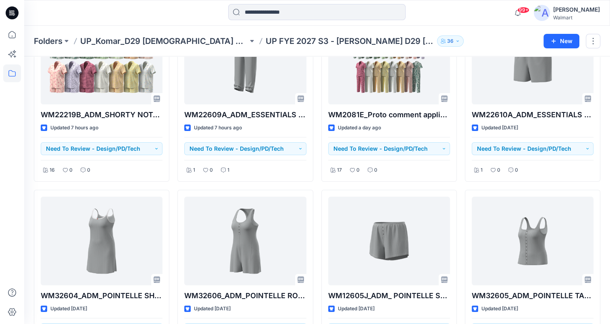
scroll to position [0, 0]
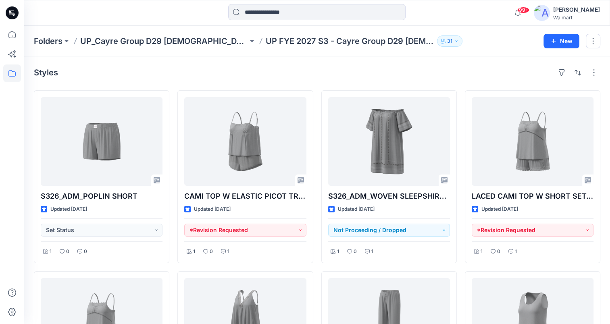
click at [471, 17] on div "99+ Notifications [PERSON_NAME] (Delta Galil) has updated FASHION MATCHBACK_Rib…" at bounding box center [317, 13] width 586 height 18
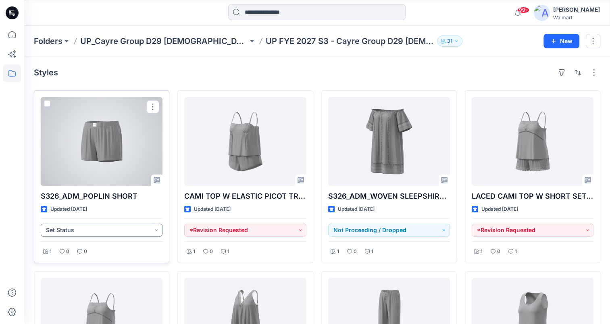
click at [155, 228] on button "Set Status" at bounding box center [102, 230] width 122 height 13
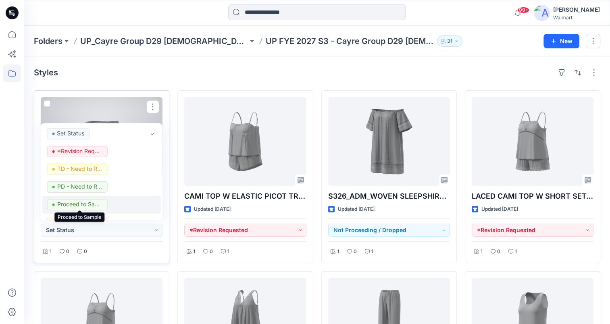
drag, startPoint x: 84, startPoint y: 201, endPoint x: 146, endPoint y: 148, distance: 82.4
click at [84, 201] on p "Proceed to Sample" at bounding box center [79, 204] width 45 height 10
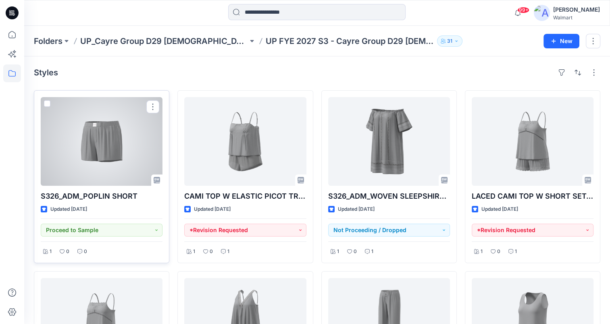
click at [102, 139] on div at bounding box center [102, 141] width 122 height 89
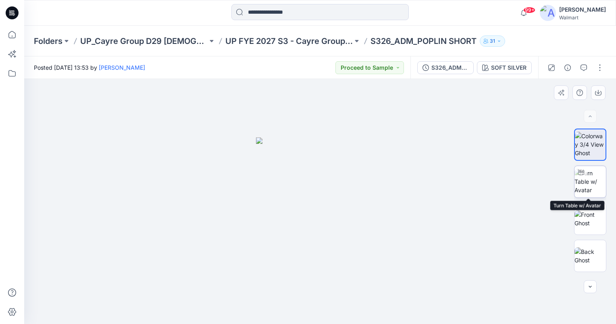
click at [591, 183] on img at bounding box center [590, 181] width 31 height 25
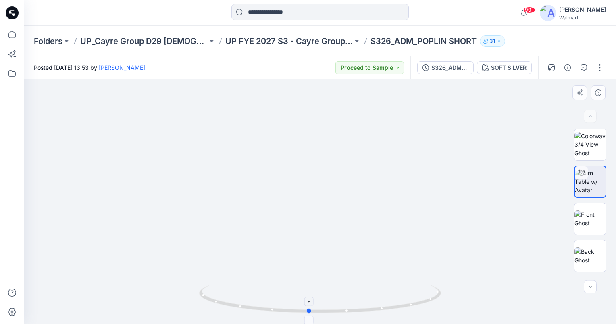
drag, startPoint x: 320, startPoint y: 311, endPoint x: 309, endPoint y: 318, distance: 13.2
click at [309, 316] on icon at bounding box center [321, 300] width 244 height 30
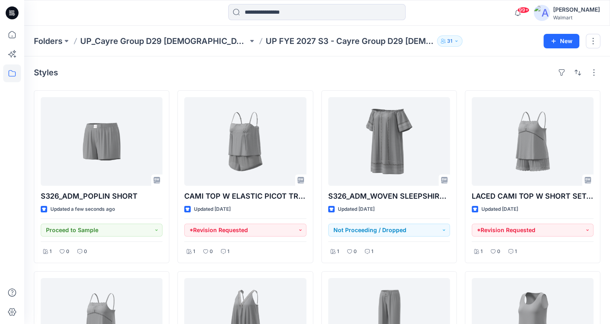
click at [377, 74] on div "Styles" at bounding box center [317, 72] width 567 height 13
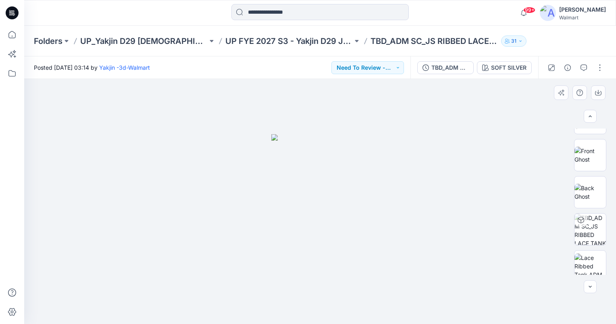
scroll to position [145, 0]
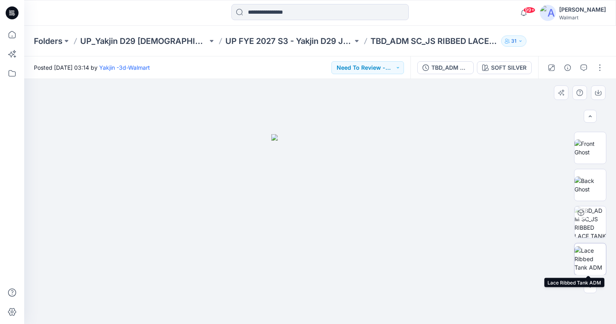
click at [588, 260] on img at bounding box center [590, 259] width 31 height 25
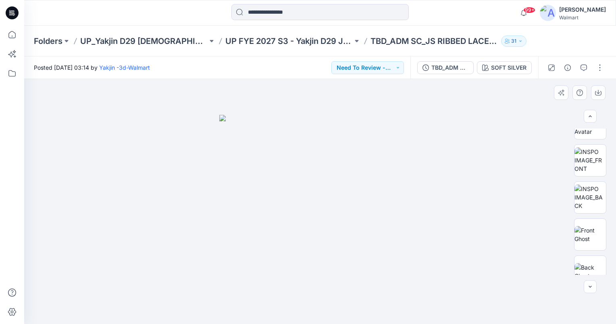
scroll to position [40, 0]
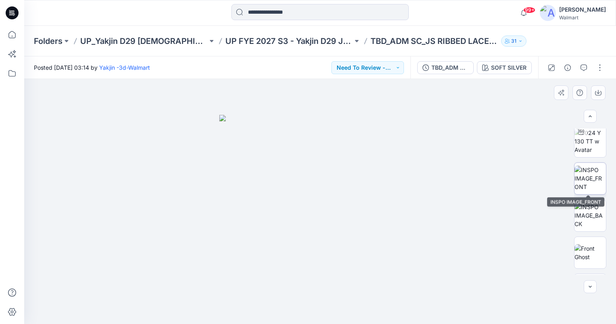
click at [589, 178] on img at bounding box center [590, 178] width 31 height 25
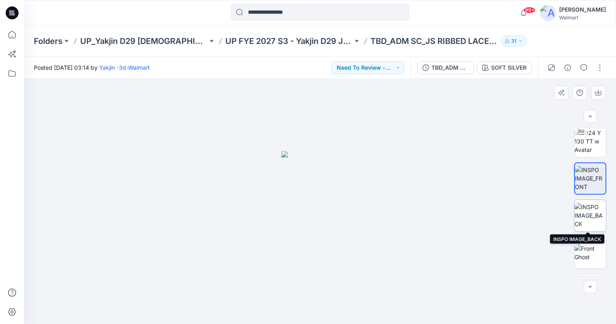
click at [592, 213] on img at bounding box center [590, 215] width 31 height 25
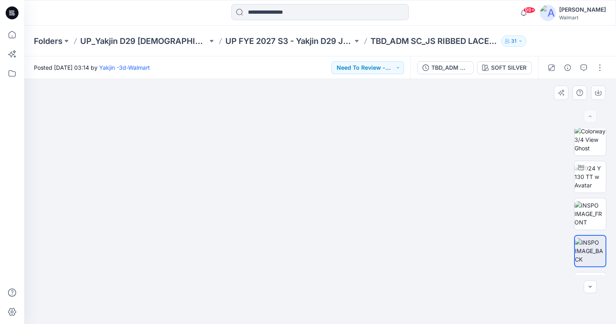
scroll to position [0, 0]
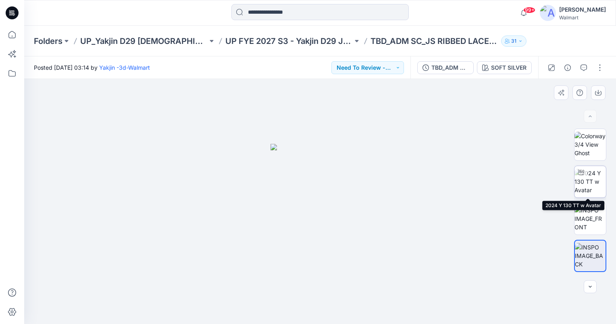
click at [591, 183] on img at bounding box center [590, 181] width 31 height 25
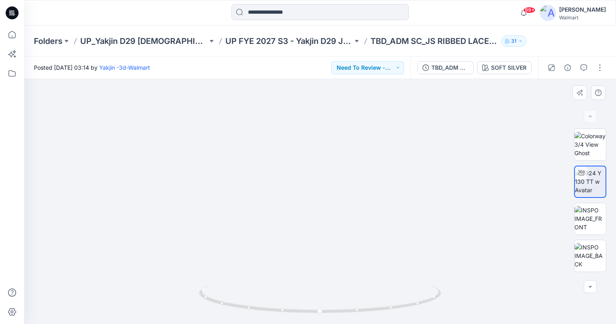
drag, startPoint x: 334, startPoint y: 144, endPoint x: 336, endPoint y: 229, distance: 85.2
drag, startPoint x: 315, startPoint y: 216, endPoint x: 327, endPoint y: 202, distance: 18.7
click at [327, 202] on img at bounding box center [328, 53] width 820 height 541
drag, startPoint x: 322, startPoint y: 310, endPoint x: 336, endPoint y: 309, distance: 14.9
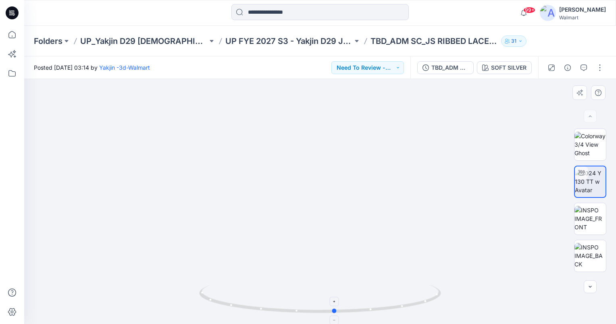
click at [336, 309] on circle at bounding box center [335, 311] width 5 height 5
drag, startPoint x: 359, startPoint y: 206, endPoint x: 342, endPoint y: 217, distance: 21.0
click at [342, 217] on img at bounding box center [318, 0] width 1049 height 648
click at [592, 219] on img at bounding box center [590, 218] width 31 height 25
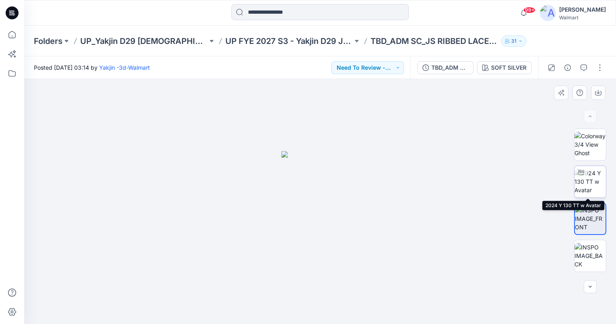
click at [593, 185] on img at bounding box center [590, 181] width 31 height 25
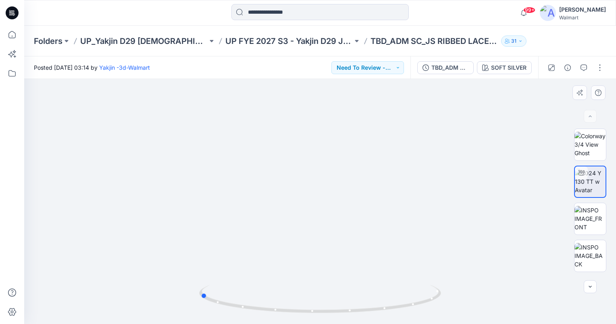
drag, startPoint x: 321, startPoint y: 311, endPoint x: 443, endPoint y: 289, distance: 123.8
click at [443, 289] on div at bounding box center [320, 201] width 592 height 245
click at [389, 62] on button "Need To Review - Design/PD/Tech" at bounding box center [368, 67] width 73 height 13
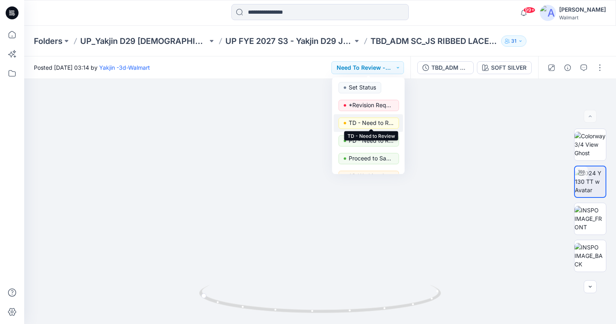
click at [375, 122] on p "TD - Need to Review" at bounding box center [371, 123] width 45 height 10
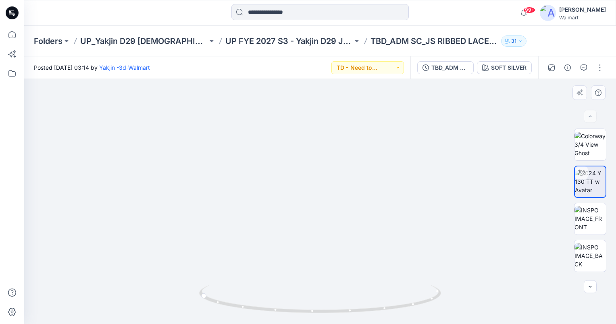
drag, startPoint x: 205, startPoint y: 296, endPoint x: 331, endPoint y: 303, distance: 126.8
click at [331, 303] on icon at bounding box center [321, 300] width 244 height 30
click at [599, 221] on img at bounding box center [590, 218] width 31 height 25
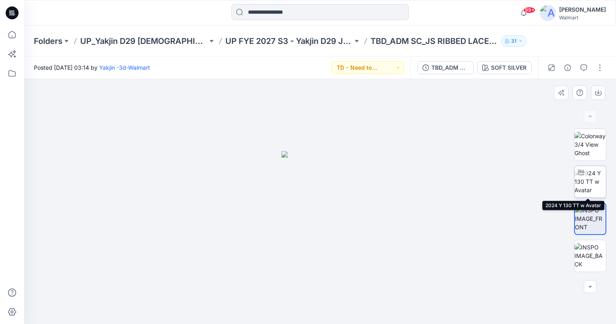
click at [594, 177] on img at bounding box center [590, 181] width 31 height 25
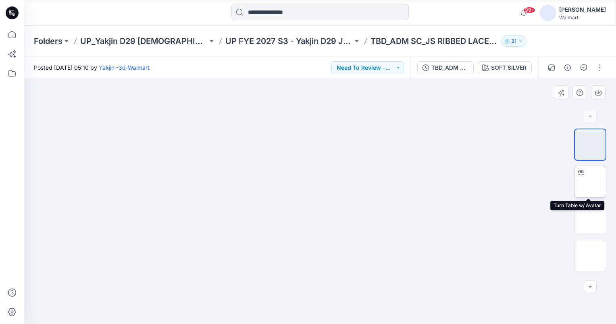
click at [591, 182] on img at bounding box center [591, 182] width 0 height 0
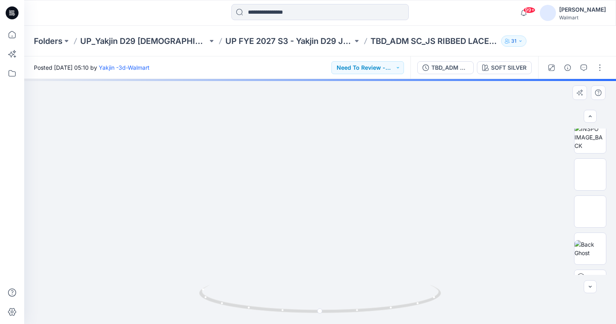
scroll to position [182, 0]
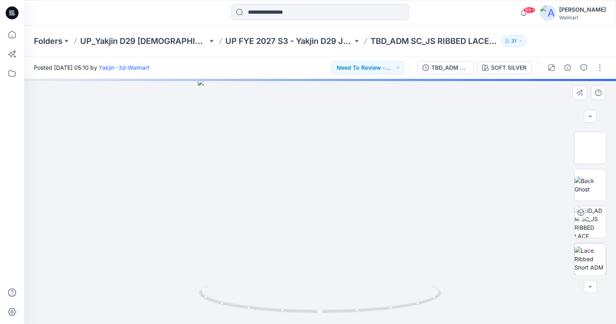
click at [593, 257] on img at bounding box center [590, 259] width 31 height 25
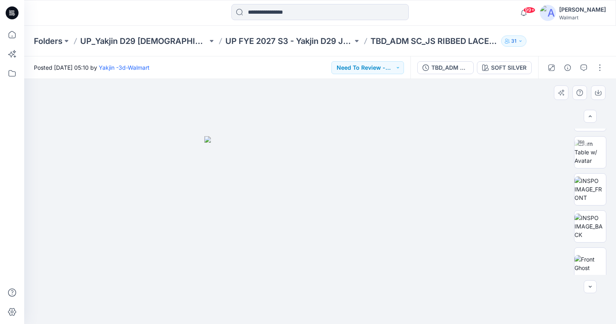
scroll to position [14, 0]
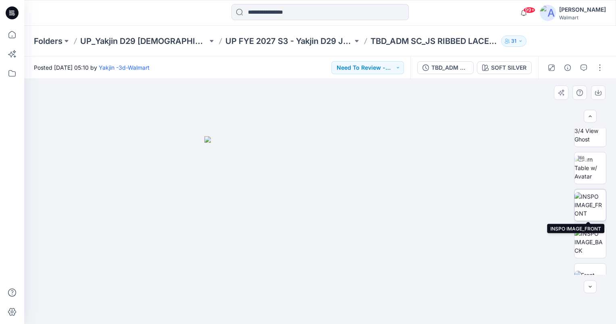
click at [591, 194] on img at bounding box center [590, 204] width 31 height 25
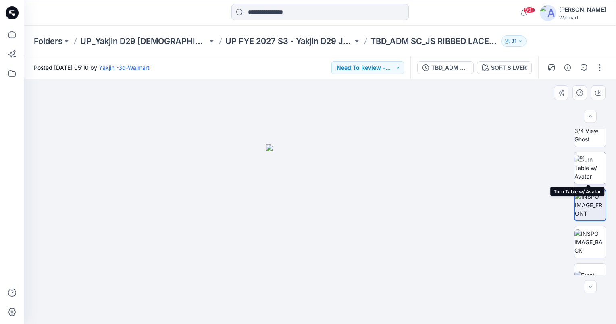
click at [594, 163] on img at bounding box center [590, 167] width 31 height 25
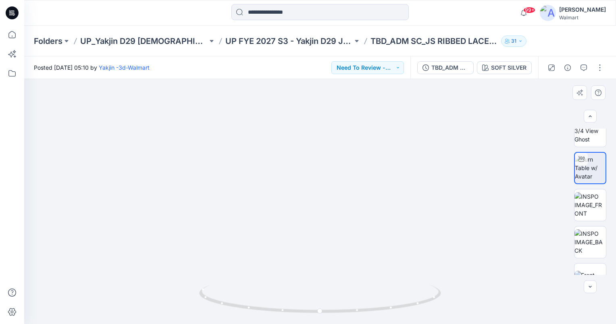
drag, startPoint x: 365, startPoint y: 233, endPoint x: 360, endPoint y: 199, distance: 34.2
click at [360, 199] on img at bounding box center [320, 98] width 590 height 451
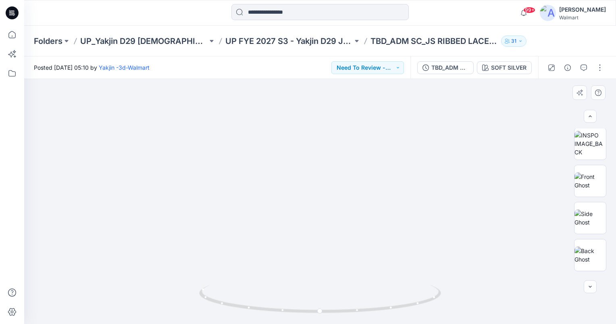
scroll to position [182, 0]
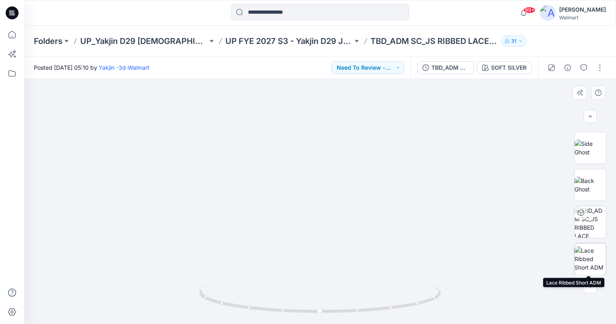
click at [587, 262] on img at bounding box center [590, 259] width 31 height 25
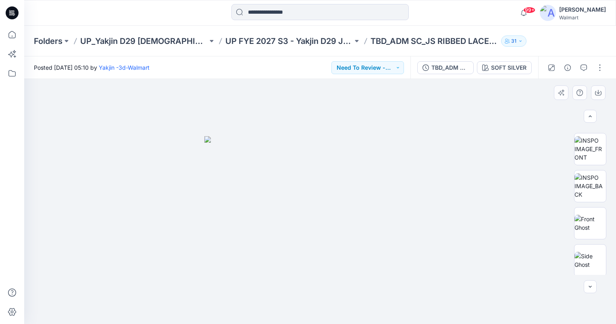
scroll to position [35, 0]
click at [583, 186] on img at bounding box center [590, 183] width 31 height 25
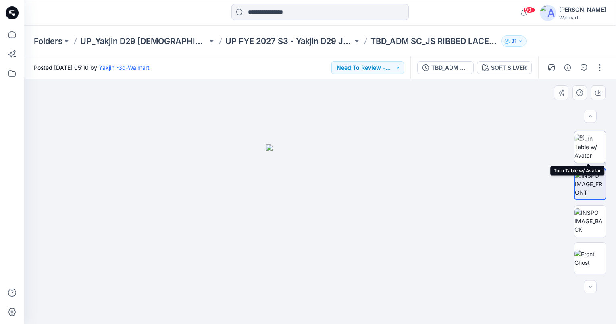
click at [600, 144] on img at bounding box center [590, 146] width 31 height 25
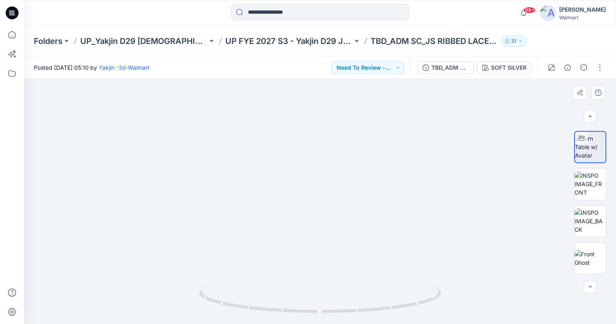
drag, startPoint x: 362, startPoint y: 261, endPoint x: 361, endPoint y: 220, distance: 41.2
click at [361, 220] on img at bounding box center [320, 95] width 590 height 459
click at [324, 311] on circle at bounding box center [323, 311] width 5 height 5
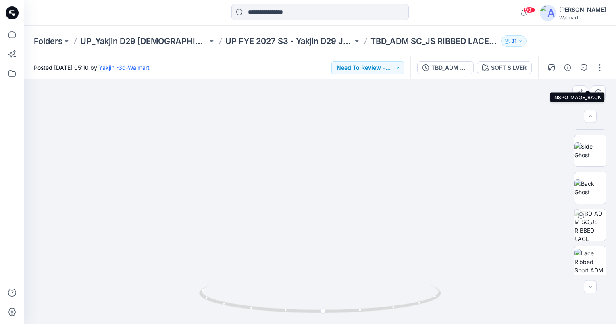
scroll to position [182, 0]
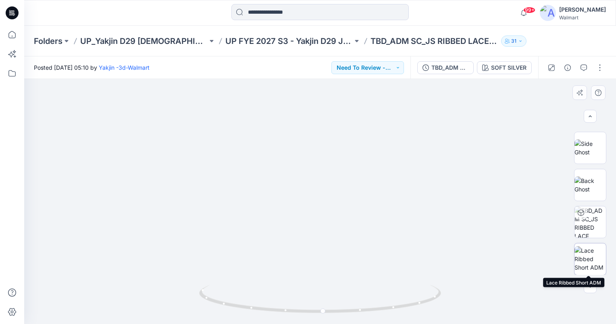
click at [589, 264] on img at bounding box center [590, 259] width 31 height 25
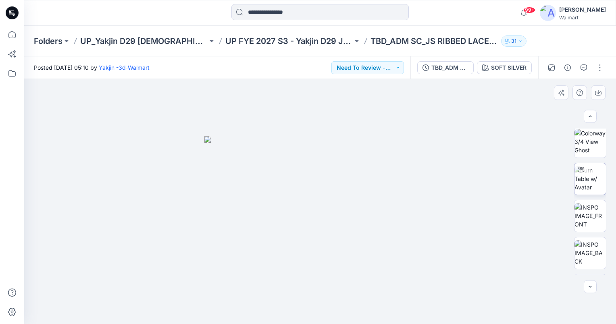
scroll to position [2, 0]
click at [597, 181] on img at bounding box center [590, 179] width 31 height 25
drag, startPoint x: 345, startPoint y: 261, endPoint x: 342, endPoint y: 240, distance: 20.3
click at [342, 240] on img at bounding box center [320, 103] width 590 height 442
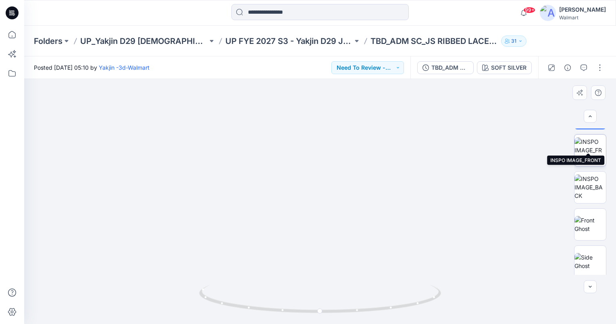
scroll to position [82, 0]
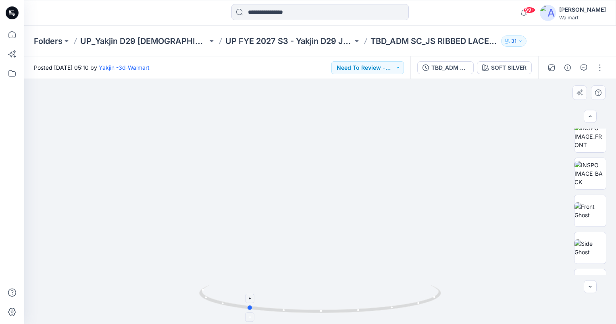
drag, startPoint x: 320, startPoint y: 311, endPoint x: 248, endPoint y: 310, distance: 72.6
click at [248, 310] on icon at bounding box center [321, 300] width 244 height 30
drag, startPoint x: 249, startPoint y: 307, endPoint x: 345, endPoint y: 307, distance: 96.0
click at [345, 307] on icon at bounding box center [321, 300] width 244 height 30
click at [391, 67] on button "Need To Review - Design/PD/Tech" at bounding box center [368, 67] width 73 height 13
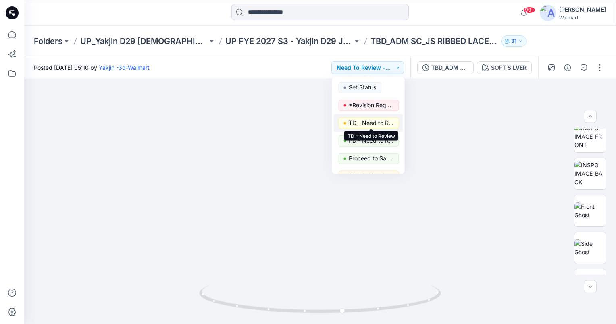
click at [386, 123] on p "TD - Need to Review" at bounding box center [371, 123] width 45 height 10
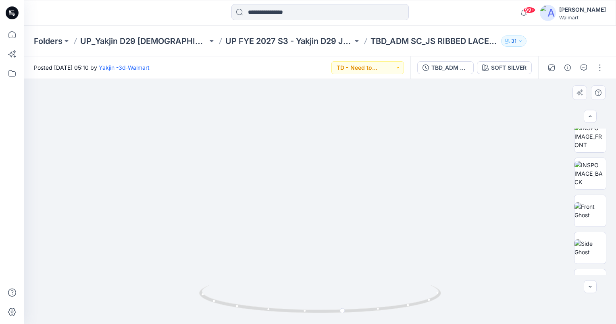
click at [496, 207] on img at bounding box center [320, 70] width 705 height 508
drag, startPoint x: 343, startPoint y: 311, endPoint x: 219, endPoint y: 311, distance: 123.5
click at [219, 311] on icon at bounding box center [321, 300] width 244 height 30
drag, startPoint x: 224, startPoint y: 305, endPoint x: 311, endPoint y: 309, distance: 86.5
click at [311, 309] on icon at bounding box center [321, 300] width 244 height 30
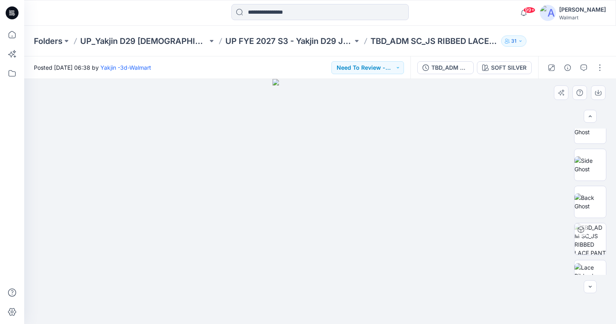
scroll to position [182, 0]
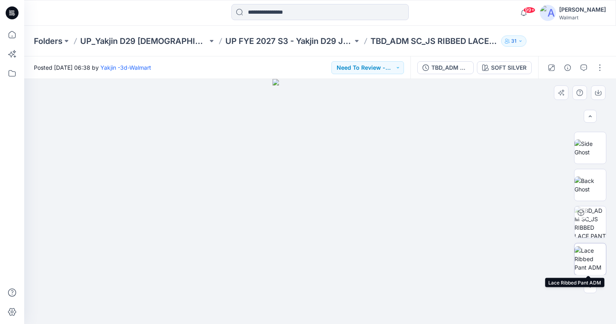
click at [589, 256] on img at bounding box center [590, 259] width 31 height 25
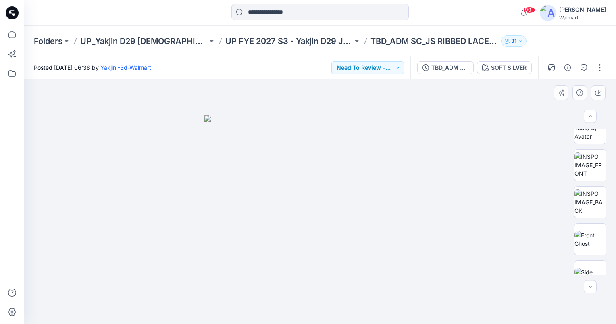
scroll to position [44, 0]
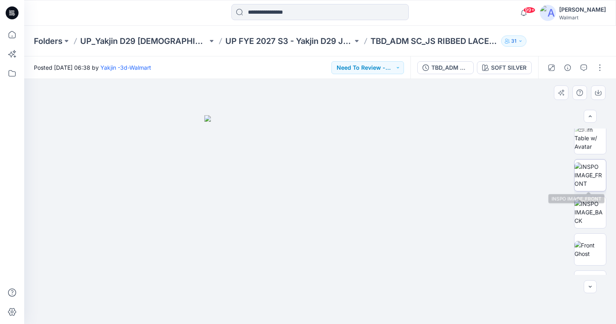
click at [586, 179] on img at bounding box center [590, 175] width 31 height 25
click at [589, 138] on img at bounding box center [590, 137] width 31 height 25
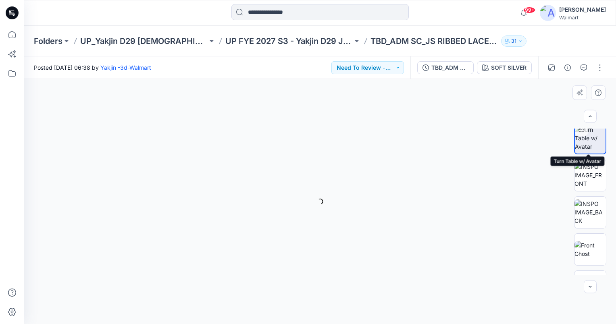
scroll to position [44, 0]
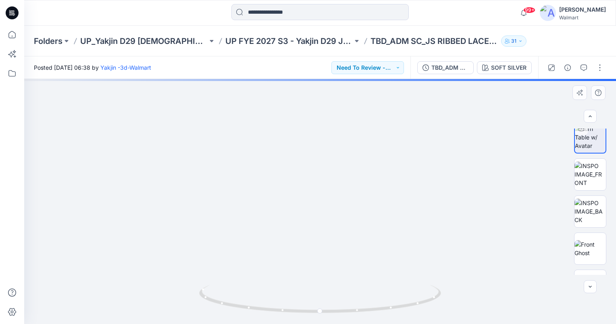
drag, startPoint x: 335, startPoint y: 206, endPoint x: 297, endPoint y: 130, distance: 84.3
click at [336, 136] on img at bounding box center [320, 102] width 475 height 445
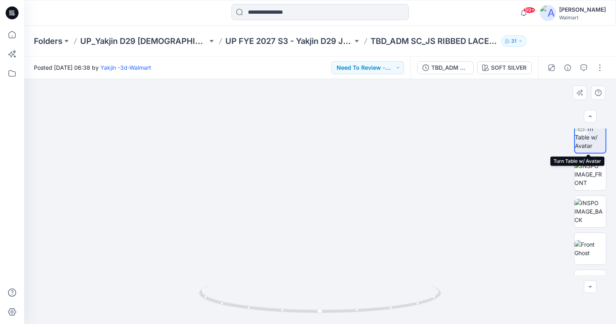
click at [588, 143] on img at bounding box center [590, 137] width 31 height 25
drag, startPoint x: 354, startPoint y: 268, endPoint x: 355, endPoint y: 241, distance: 27.0
click at [355, 241] on div at bounding box center [320, 201] width 592 height 245
drag, startPoint x: 340, startPoint y: 276, endPoint x: 339, endPoint y: 240, distance: 35.5
click at [339, 240] on div at bounding box center [320, 201] width 592 height 245
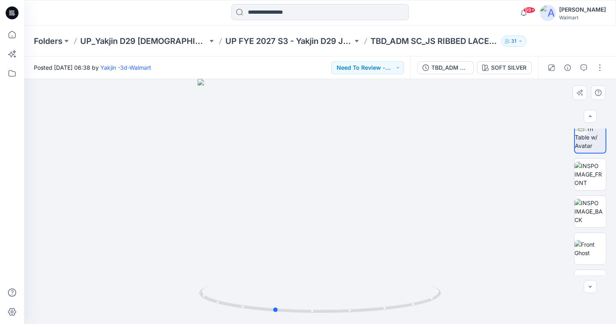
drag, startPoint x: 319, startPoint y: 313, endPoint x: 347, endPoint y: 268, distance: 52.4
click at [276, 310] on circle at bounding box center [276, 310] width 5 height 5
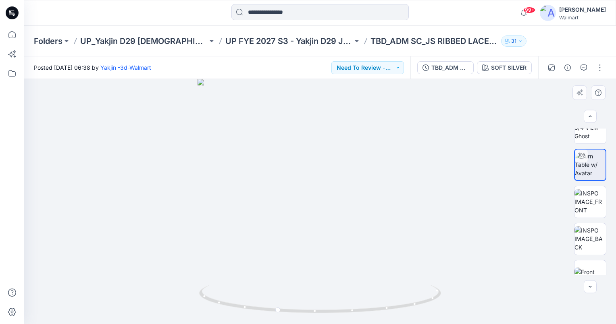
scroll to position [0, 0]
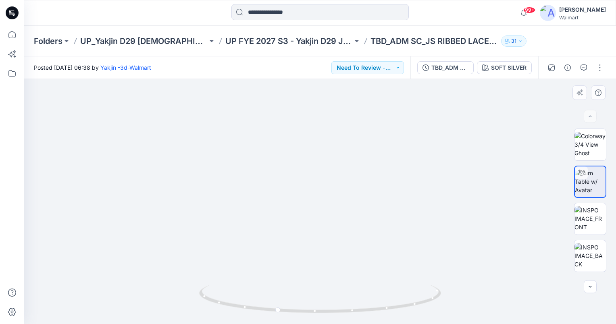
drag, startPoint x: 357, startPoint y: 180, endPoint x: 359, endPoint y: 195, distance: 15.8
click at [359, 195] on img at bounding box center [320, 158] width 360 height 332
drag, startPoint x: 278, startPoint y: 310, endPoint x: 334, endPoint y: 314, distance: 57.0
click at [334, 314] on icon at bounding box center [321, 300] width 244 height 30
drag, startPoint x: 333, startPoint y: 312, endPoint x: 279, endPoint y: 308, distance: 54.2
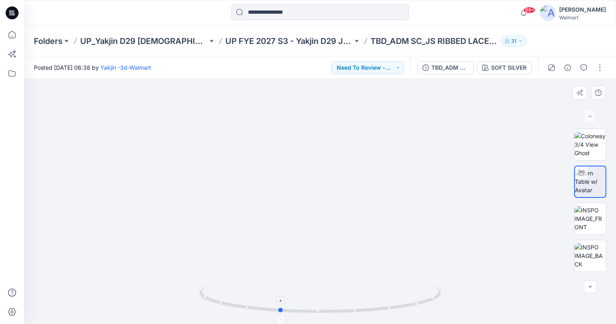
click at [279, 308] on icon at bounding box center [321, 300] width 244 height 30
click at [596, 217] on img at bounding box center [590, 218] width 31 height 25
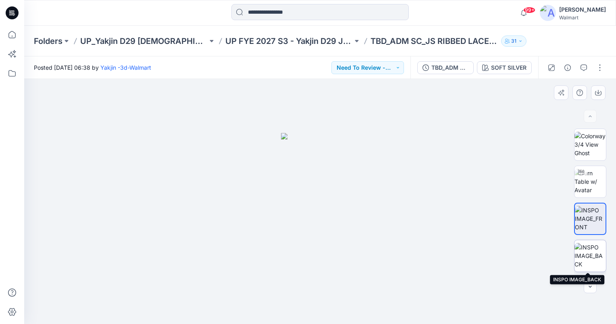
click at [596, 258] on img at bounding box center [590, 255] width 31 height 25
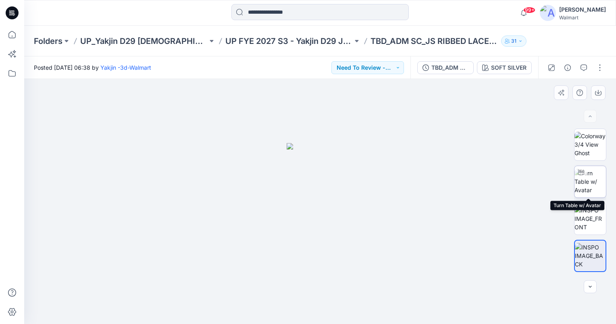
click at [589, 182] on img at bounding box center [590, 181] width 31 height 25
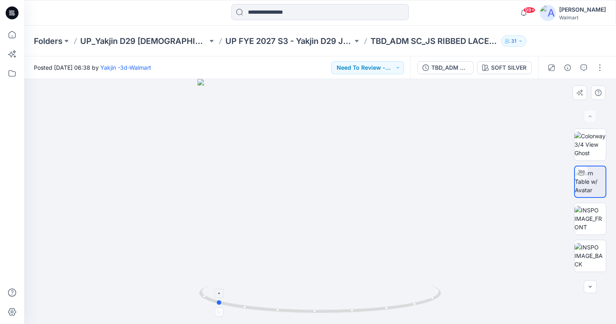
drag, startPoint x: 320, startPoint y: 312, endPoint x: 215, endPoint y: 298, distance: 105.4
click at [215, 298] on icon at bounding box center [321, 300] width 244 height 30
click at [395, 67] on button "Need To Review - Design/PD/Tech" at bounding box center [368, 67] width 73 height 13
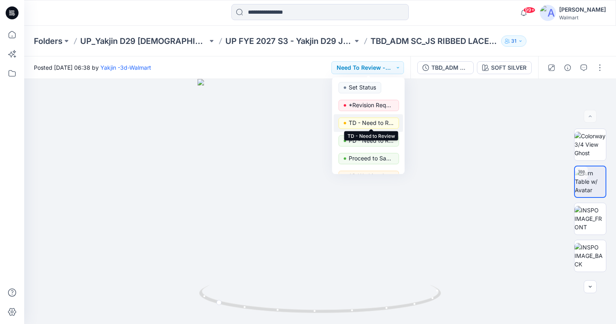
click at [379, 121] on p "TD - Need to Review" at bounding box center [371, 123] width 45 height 10
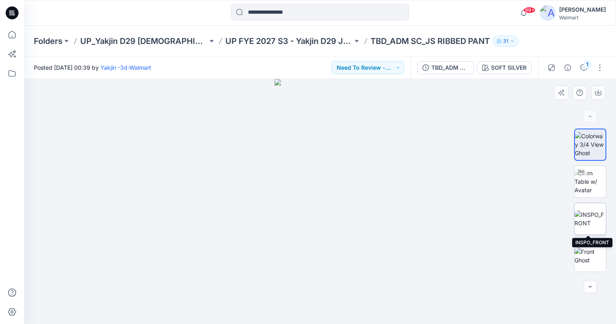
click at [597, 215] on img at bounding box center [590, 219] width 31 height 17
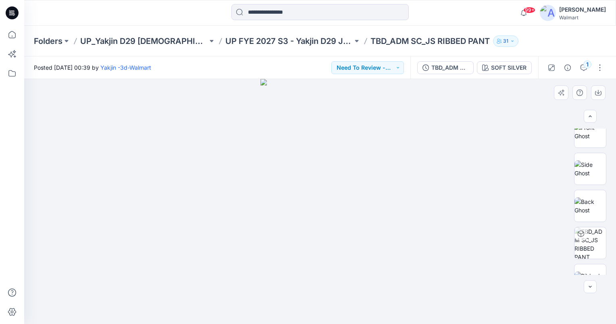
scroll to position [145, 0]
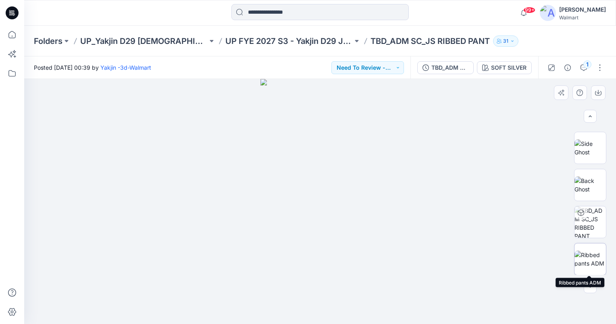
click at [588, 257] on img at bounding box center [590, 259] width 31 height 17
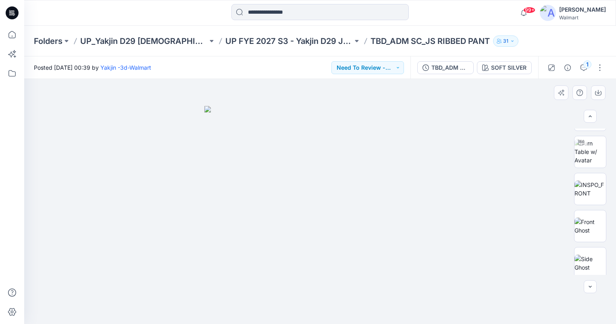
scroll to position [0, 0]
click at [598, 185] on img at bounding box center [590, 181] width 31 height 25
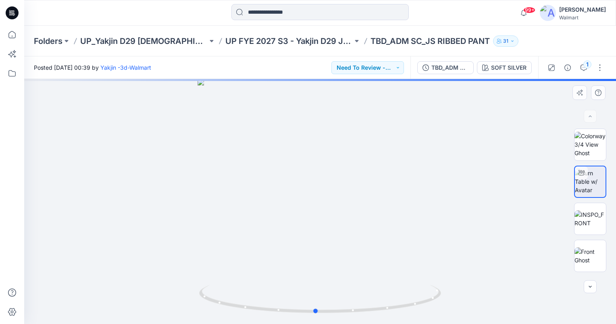
drag, startPoint x: 347, startPoint y: 224, endPoint x: 345, endPoint y: 188, distance: 35.6
click at [345, 188] on div at bounding box center [320, 201] width 592 height 245
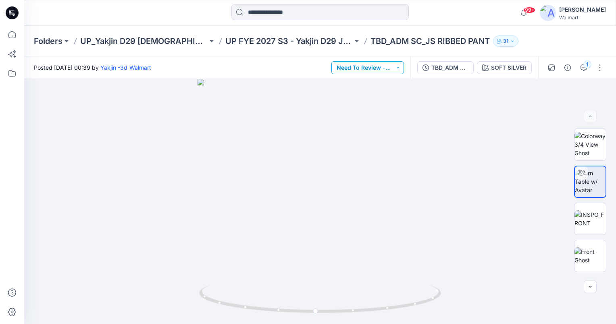
click at [396, 67] on button "Need To Review - Design/PD/Tech" at bounding box center [368, 67] width 73 height 13
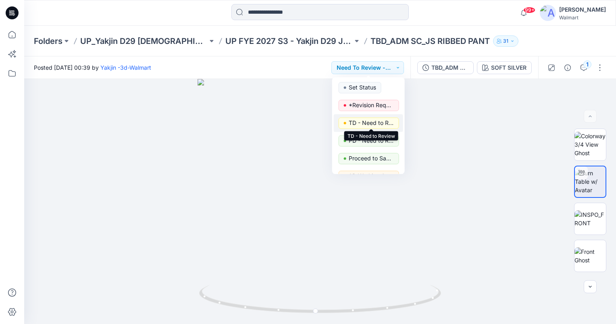
click at [376, 121] on p "TD - Need to Review" at bounding box center [371, 123] width 45 height 10
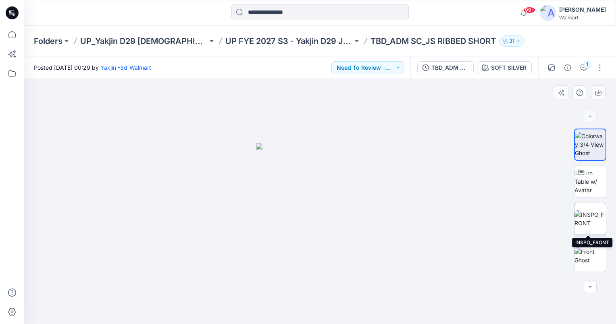
click at [594, 216] on img at bounding box center [590, 219] width 31 height 17
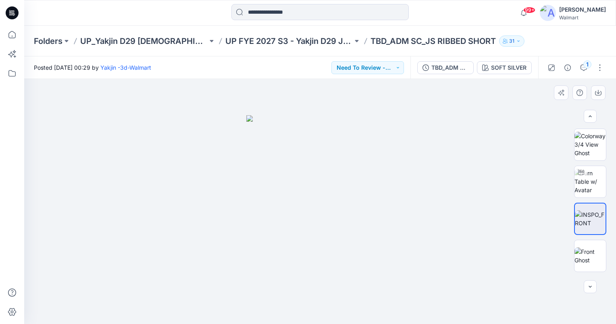
scroll to position [145, 0]
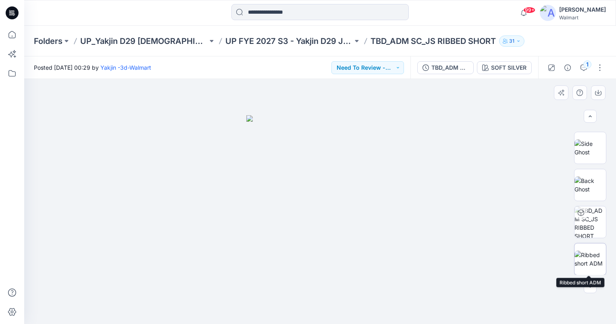
click at [599, 262] on img at bounding box center [590, 259] width 31 height 17
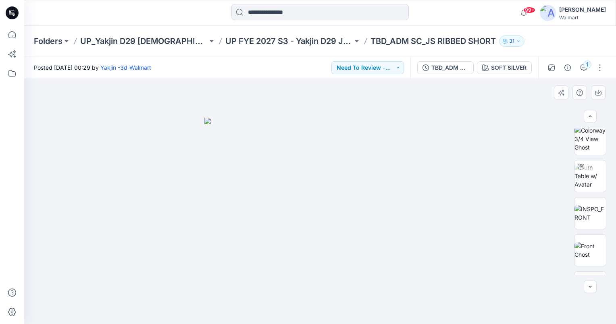
scroll to position [0, 0]
click at [597, 181] on img at bounding box center [590, 181] width 31 height 25
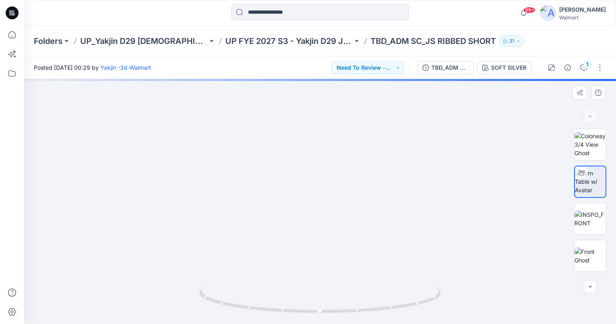
drag, startPoint x: 357, startPoint y: 230, endPoint x: 362, endPoint y: 194, distance: 37.0
click at [361, 194] on img at bounding box center [319, 10] width 934 height 628
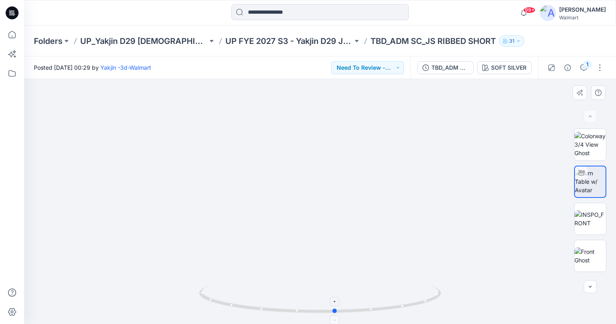
drag, startPoint x: 320, startPoint y: 313, endPoint x: 335, endPoint y: 316, distance: 15.7
click at [335, 316] on icon at bounding box center [321, 300] width 244 height 30
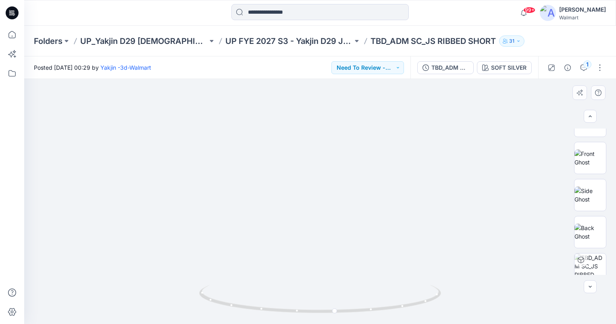
scroll to position [145, 0]
drag, startPoint x: 338, startPoint y: 312, endPoint x: 328, endPoint y: 312, distance: 10.5
click at [328, 312] on icon at bounding box center [321, 300] width 244 height 30
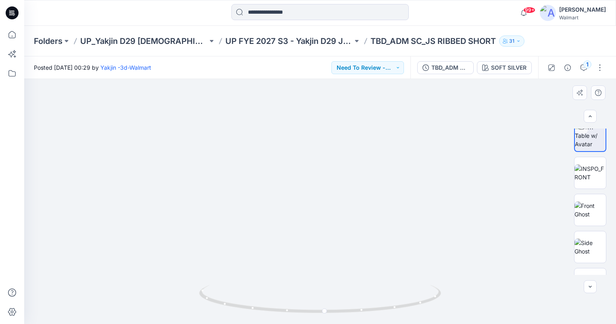
scroll to position [36, 0]
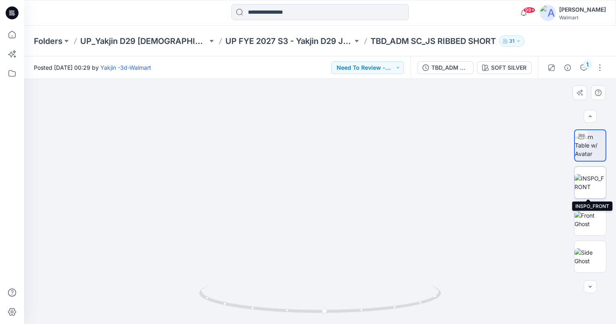
click at [585, 191] on img at bounding box center [590, 182] width 31 height 17
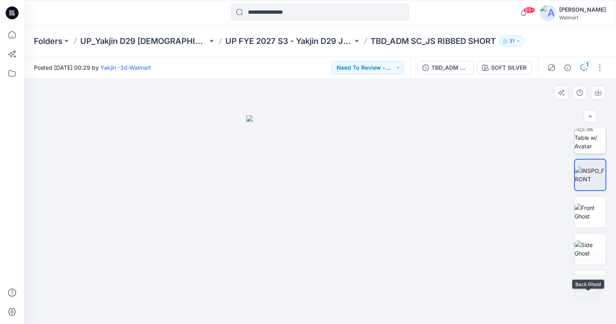
scroll to position [0, 0]
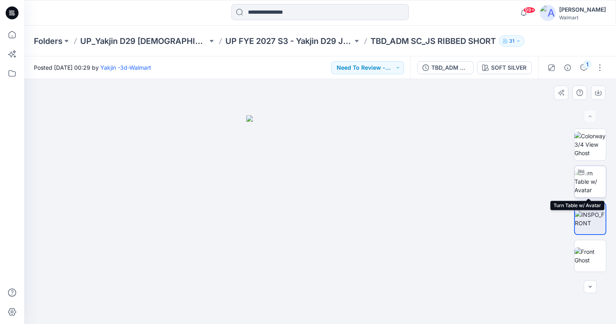
click at [591, 181] on img at bounding box center [590, 181] width 31 height 25
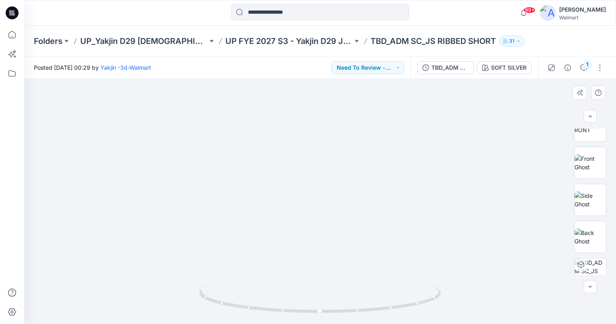
scroll to position [145, 0]
drag, startPoint x: 374, startPoint y: 237, endPoint x: 376, endPoint y: 220, distance: 16.7
click at [376, 220] on img at bounding box center [323, 78] width 705 height 491
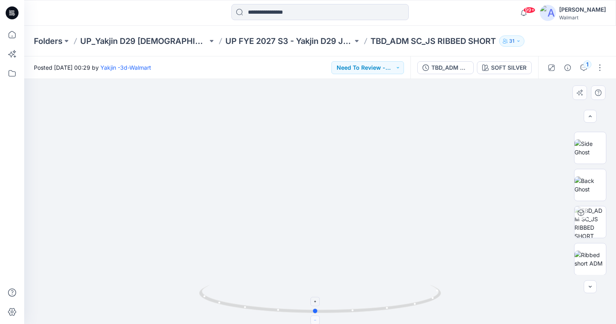
drag, startPoint x: 320, startPoint y: 313, endPoint x: 316, endPoint y: 320, distance: 8.1
click at [316, 316] on icon at bounding box center [321, 300] width 244 height 30
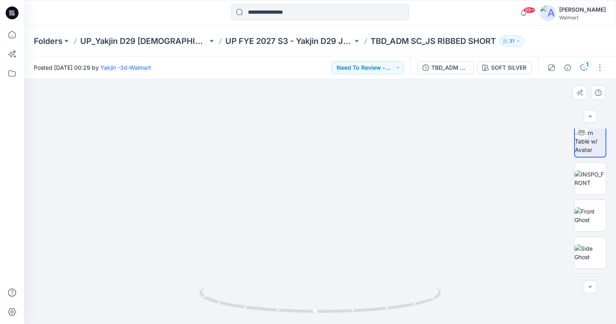
scroll to position [24, 0]
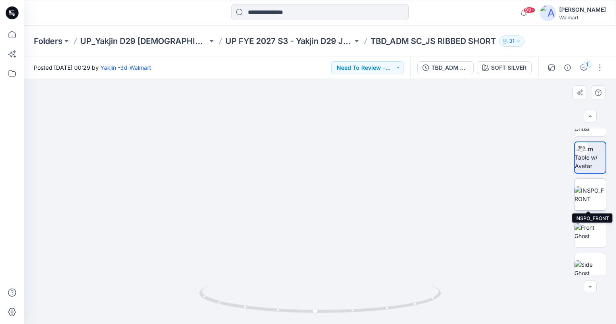
click at [590, 190] on img at bounding box center [590, 194] width 31 height 17
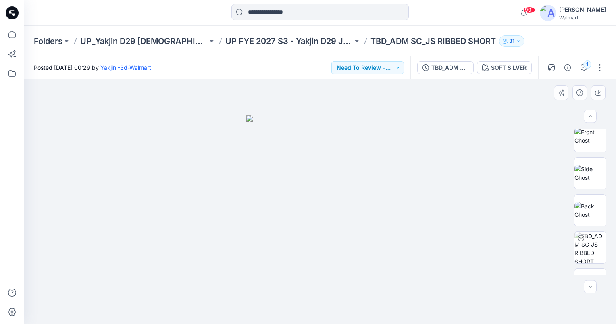
scroll to position [145, 0]
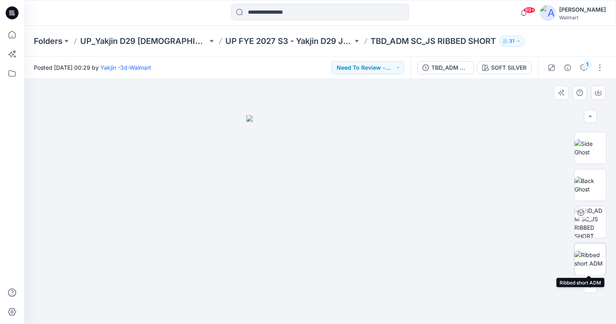
click at [591, 268] on img at bounding box center [590, 259] width 31 height 17
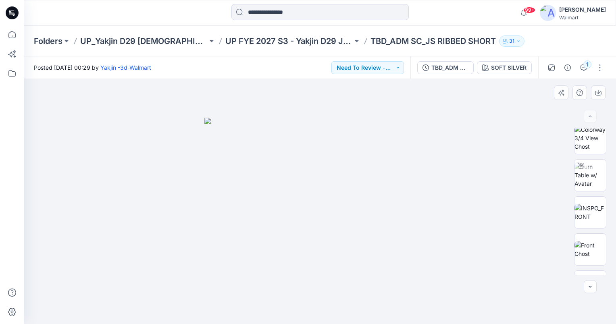
scroll to position [0, 0]
click at [595, 182] on img at bounding box center [590, 181] width 31 height 25
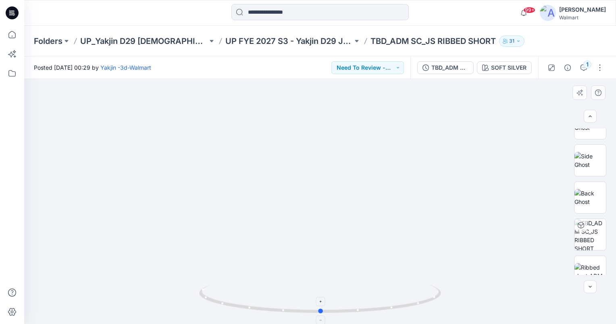
click at [322, 313] on circle at bounding box center [321, 311] width 5 height 5
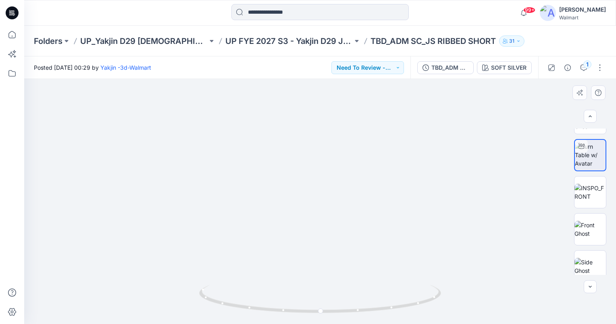
scroll to position [25, 0]
click at [588, 192] on img at bounding box center [590, 194] width 31 height 17
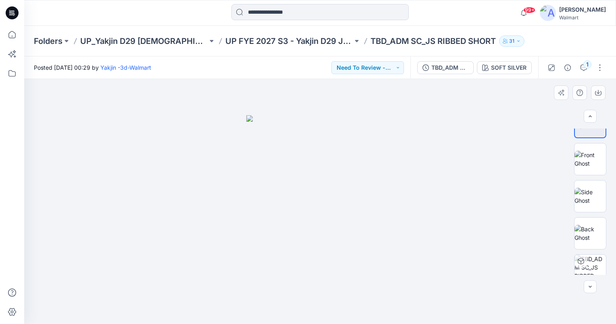
scroll to position [145, 0]
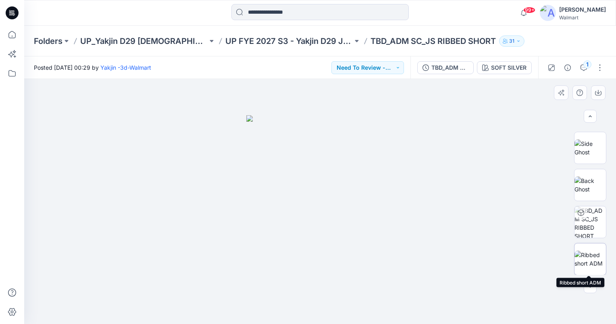
click at [585, 265] on img at bounding box center [590, 259] width 31 height 17
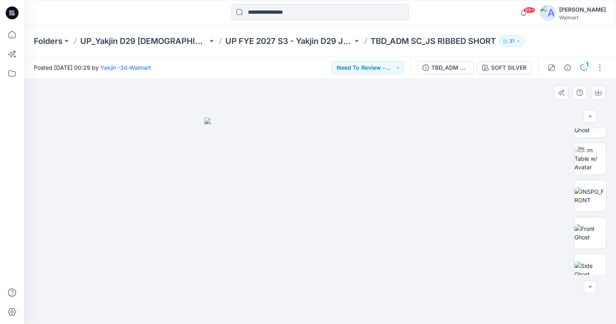
scroll to position [0, 0]
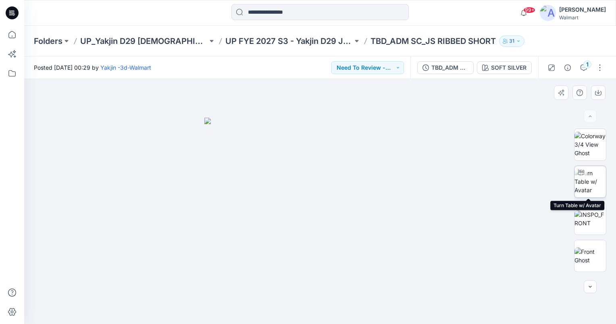
click at [589, 185] on img at bounding box center [590, 181] width 31 height 25
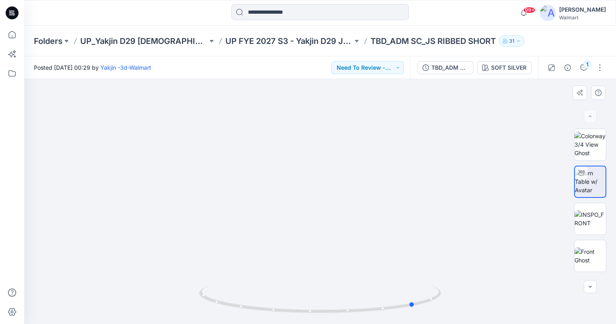
drag, startPoint x: 319, startPoint y: 313, endPoint x: 172, endPoint y: 297, distance: 147.7
click at [172, 297] on div at bounding box center [320, 201] width 592 height 245
click at [595, 219] on img at bounding box center [590, 219] width 31 height 17
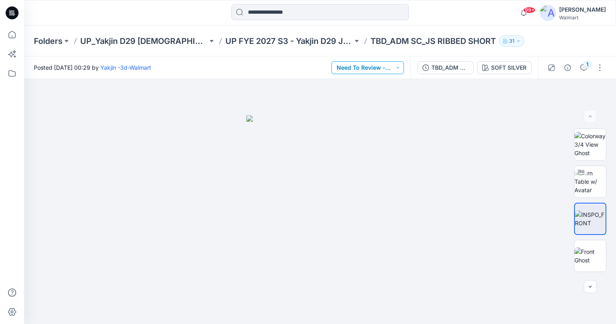
click at [367, 69] on button "Need To Review - Design/PD/Tech" at bounding box center [368, 67] width 73 height 13
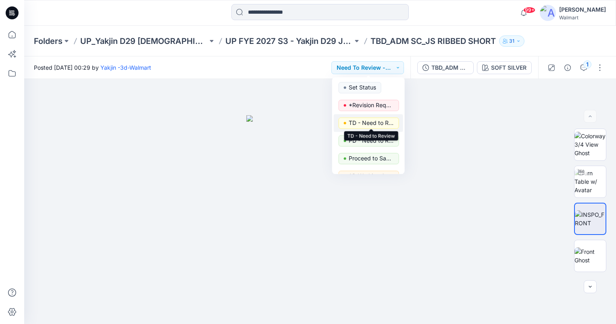
click at [366, 125] on p "TD - Need to Review" at bounding box center [371, 123] width 45 height 10
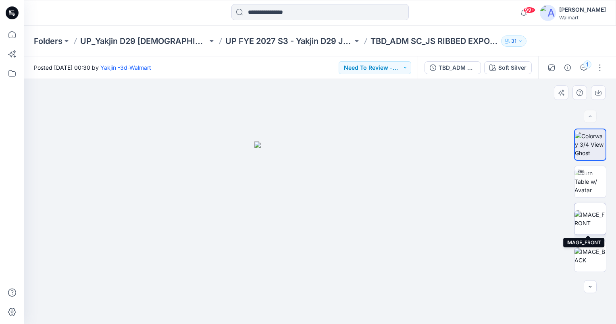
click at [586, 216] on img at bounding box center [590, 219] width 31 height 17
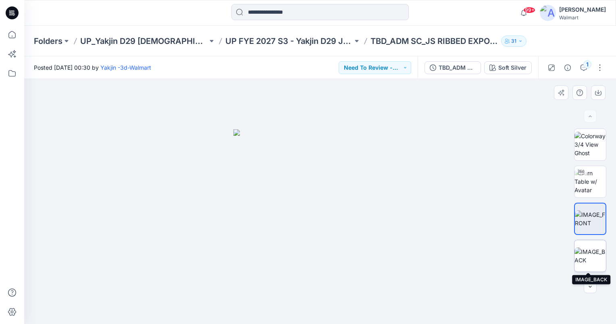
click at [595, 256] on img at bounding box center [590, 256] width 31 height 17
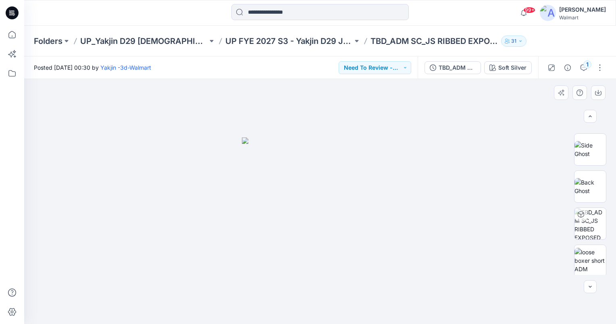
scroll to position [182, 0]
click at [598, 247] on img at bounding box center [590, 259] width 31 height 25
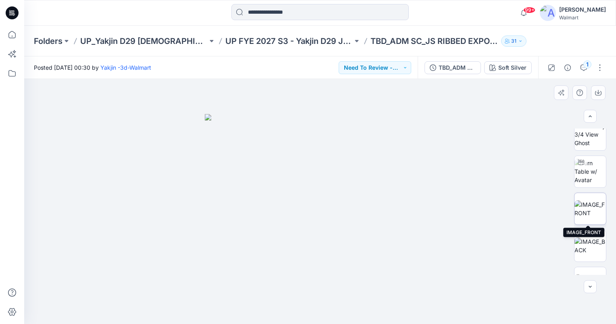
click at [590, 202] on img at bounding box center [590, 209] width 31 height 17
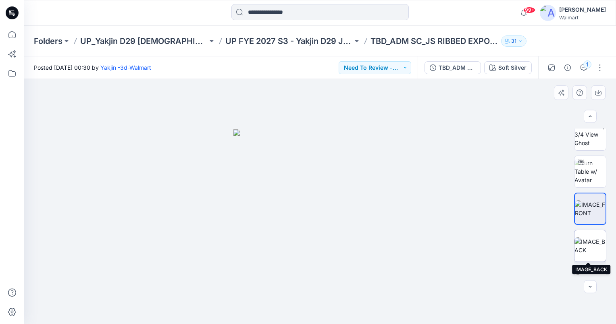
click at [587, 242] on img at bounding box center [590, 246] width 31 height 17
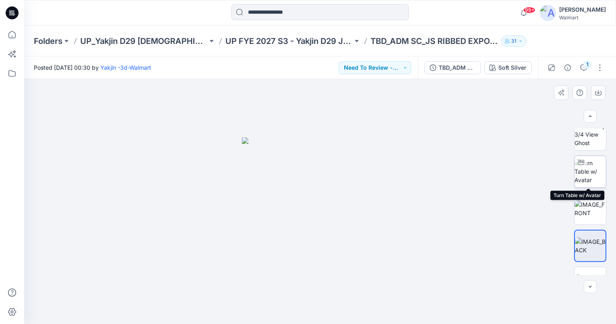
click at [593, 171] on img at bounding box center [590, 171] width 31 height 25
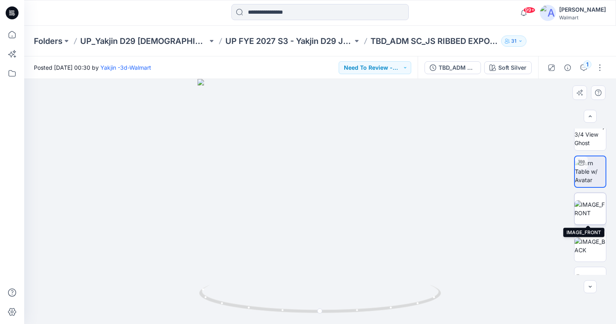
click at [589, 213] on img at bounding box center [590, 209] width 31 height 17
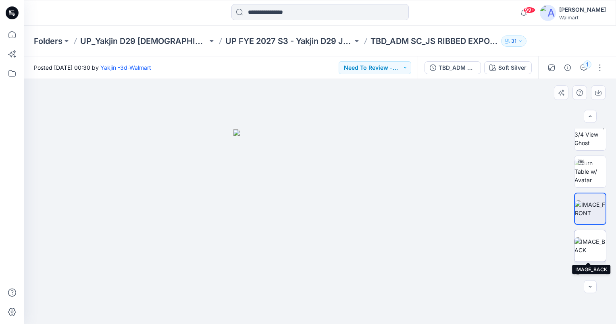
click at [592, 243] on img at bounding box center [590, 246] width 31 height 17
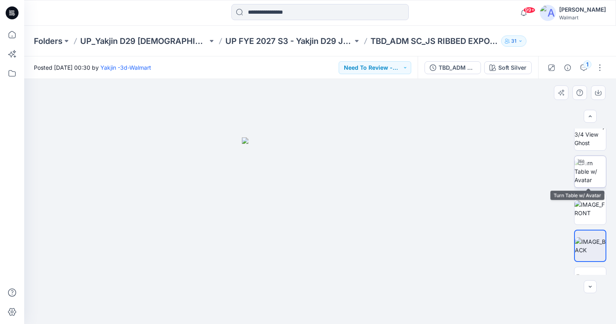
click at [586, 174] on img at bounding box center [590, 171] width 31 height 25
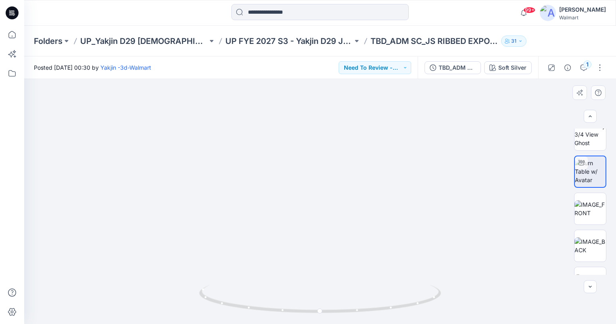
drag, startPoint x: 370, startPoint y: 243, endPoint x: 372, endPoint y: 232, distance: 11.5
click at [372, 232] on img at bounding box center [322, 53] width 820 height 544
drag, startPoint x: 396, startPoint y: 241, endPoint x: 395, endPoint y: 231, distance: 9.7
click at [395, 231] on img at bounding box center [322, 46] width 820 height 557
drag, startPoint x: 321, startPoint y: 311, endPoint x: 444, endPoint y: 299, distance: 123.2
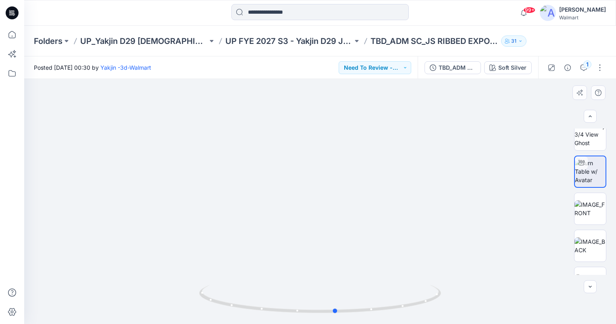
click at [340, 315] on icon at bounding box center [321, 300] width 244 height 30
click at [590, 214] on img at bounding box center [590, 209] width 31 height 17
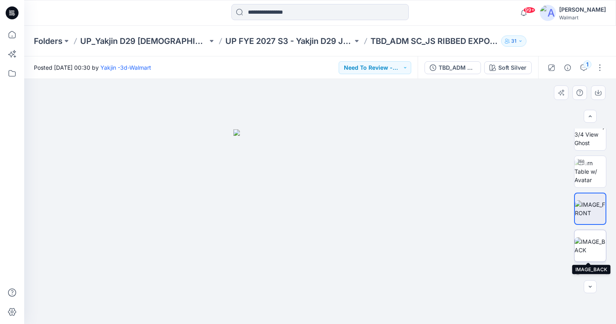
click at [591, 238] on img at bounding box center [590, 246] width 31 height 17
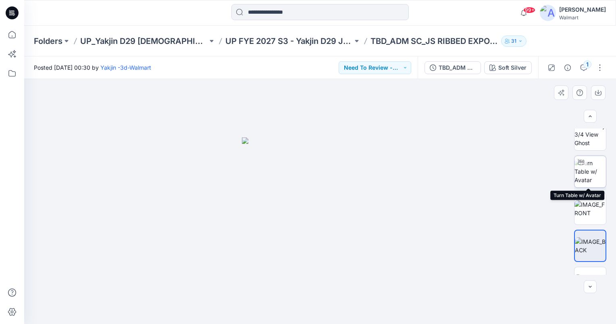
click at [592, 173] on img at bounding box center [590, 171] width 31 height 25
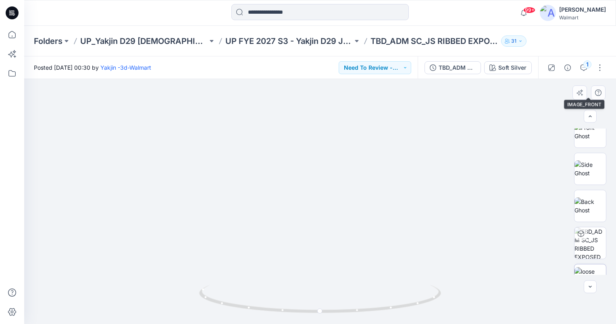
scroll to position [182, 0]
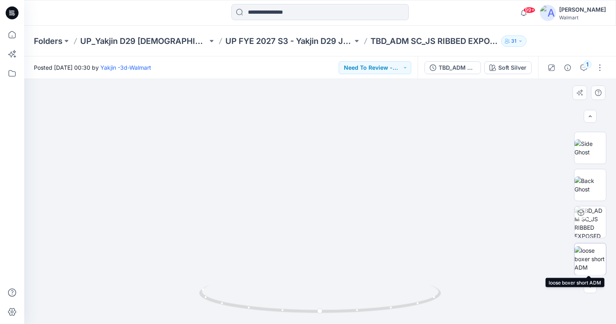
click at [597, 260] on img at bounding box center [590, 259] width 31 height 25
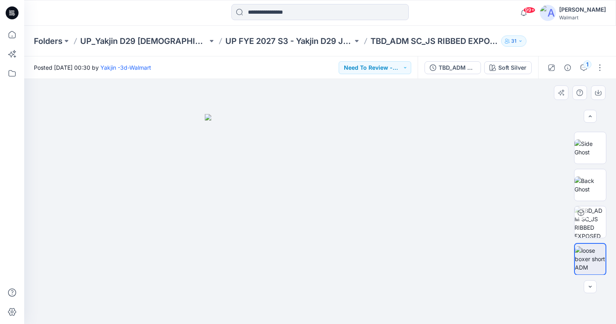
scroll to position [0, 0]
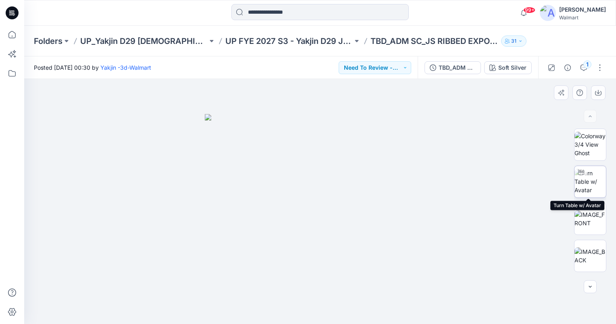
click at [593, 179] on img at bounding box center [590, 181] width 31 height 25
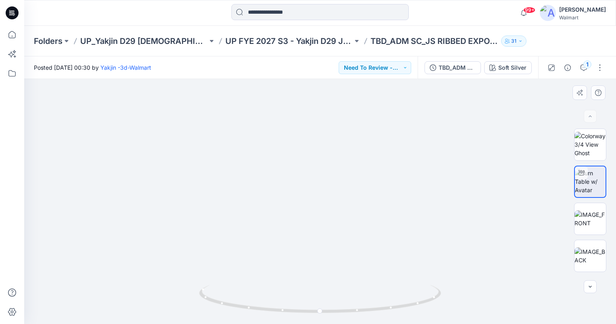
drag, startPoint x: 372, startPoint y: 265, endPoint x: 369, endPoint y: 250, distance: 14.8
click at [369, 250] on img at bounding box center [319, 81] width 705 height 485
drag, startPoint x: 320, startPoint y: 310, endPoint x: 345, endPoint y: 317, distance: 26.0
click at [345, 316] on icon at bounding box center [321, 300] width 244 height 30
drag, startPoint x: 344, startPoint y: 309, endPoint x: 351, endPoint y: 320, distance: 12.2
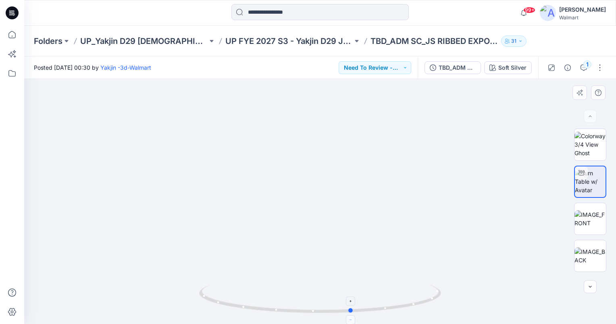
click at [351, 316] on icon at bounding box center [321, 300] width 244 height 30
click at [404, 69] on button "Need To Review - Design/PD/Tech" at bounding box center [375, 67] width 73 height 13
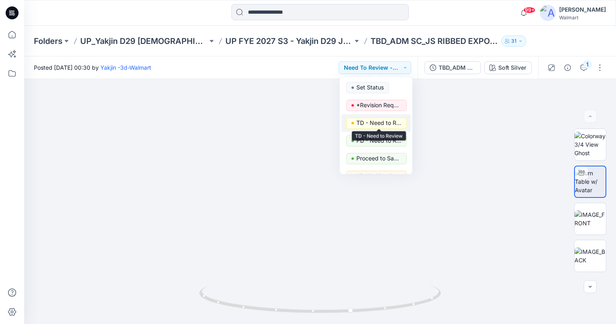
click at [387, 123] on p "TD - Need to Review" at bounding box center [379, 123] width 45 height 10
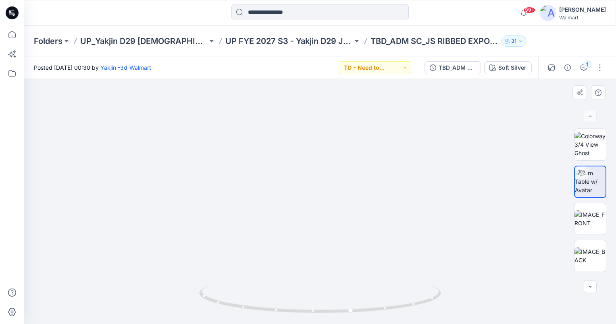
scroll to position [182, 0]
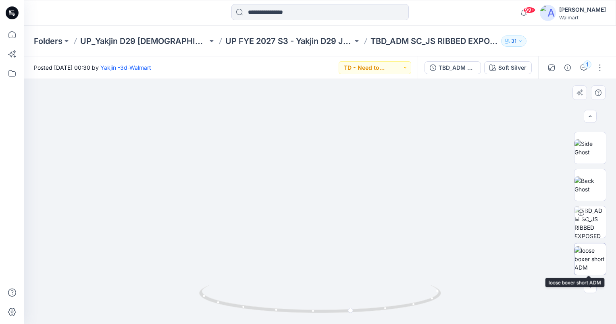
click at [591, 256] on img at bounding box center [590, 259] width 31 height 25
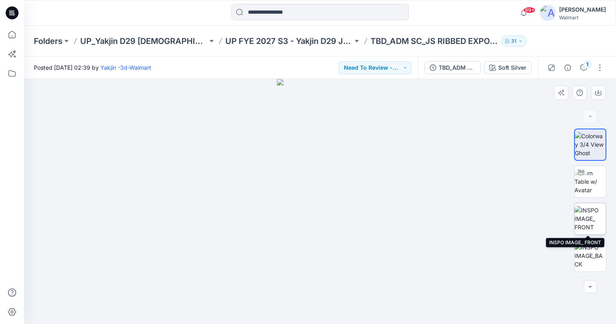
click at [595, 221] on img at bounding box center [590, 218] width 31 height 25
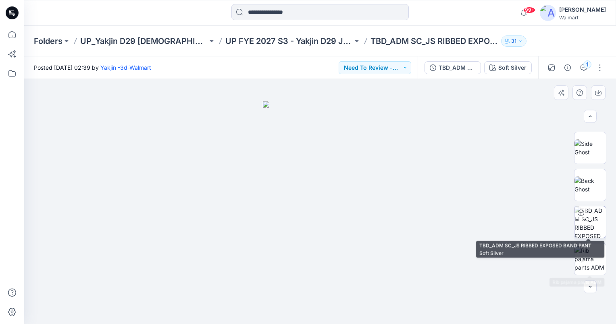
scroll to position [182, 0]
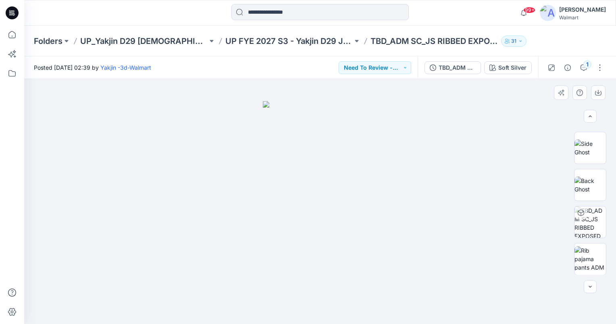
click at [570, 257] on div at bounding box center [591, 202] width 52 height 146
click at [593, 259] on img at bounding box center [590, 259] width 31 height 25
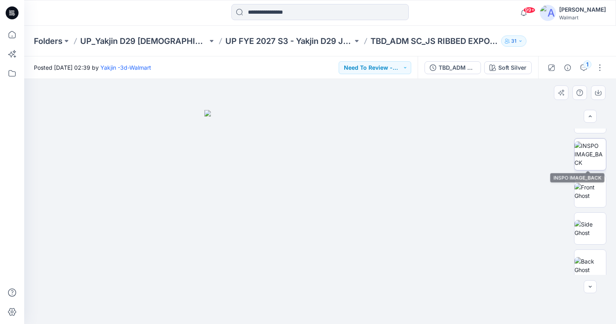
click at [591, 157] on img at bounding box center [590, 154] width 31 height 25
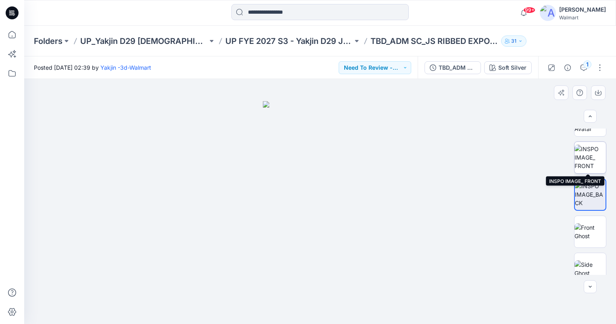
click at [590, 159] on img at bounding box center [590, 157] width 31 height 25
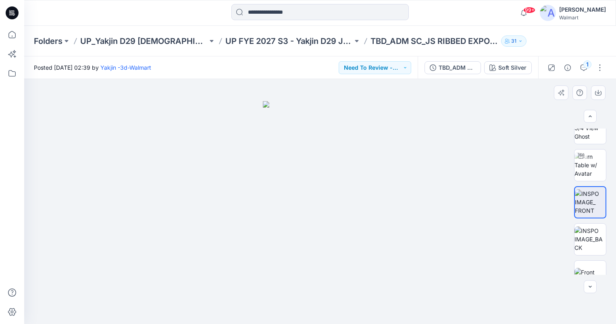
scroll to position [0, 0]
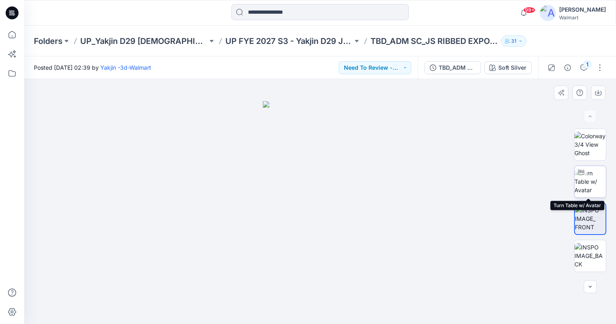
click at [591, 178] on img at bounding box center [590, 181] width 31 height 25
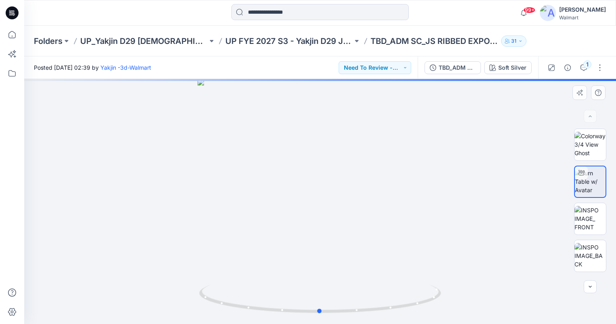
drag, startPoint x: 345, startPoint y: 243, endPoint x: 345, endPoint y: 221, distance: 21.4
click at [345, 221] on div at bounding box center [320, 201] width 592 height 245
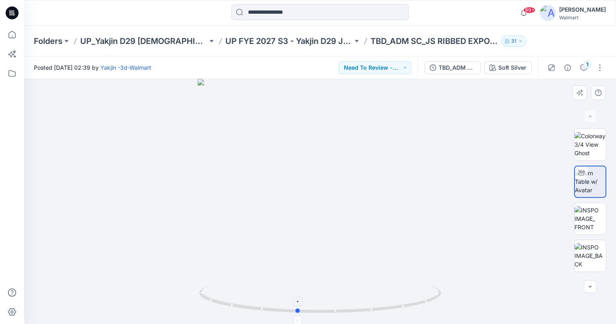
drag, startPoint x: 320, startPoint y: 311, endPoint x: 297, endPoint y: 311, distance: 22.6
click at [297, 311] on circle at bounding box center [298, 311] width 5 height 5
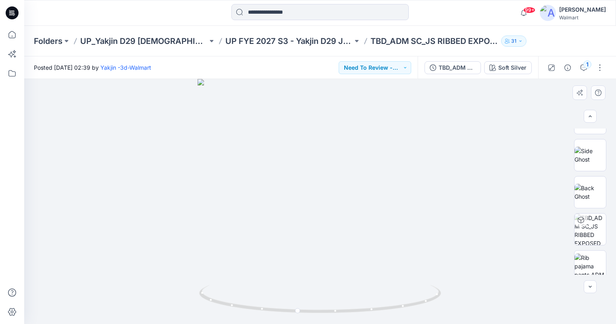
scroll to position [182, 0]
drag, startPoint x: 299, startPoint y: 311, endPoint x: 333, endPoint y: 318, distance: 34.5
click at [333, 316] on icon at bounding box center [321, 300] width 244 height 30
drag, startPoint x: 332, startPoint y: 310, endPoint x: 398, endPoint y: 301, distance: 66.4
click at [266, 304] on icon at bounding box center [321, 300] width 244 height 30
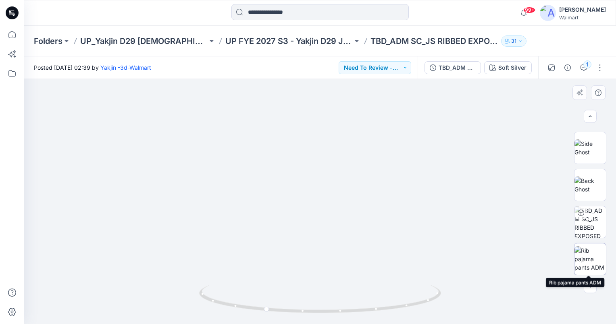
click at [589, 264] on img at bounding box center [590, 259] width 31 height 25
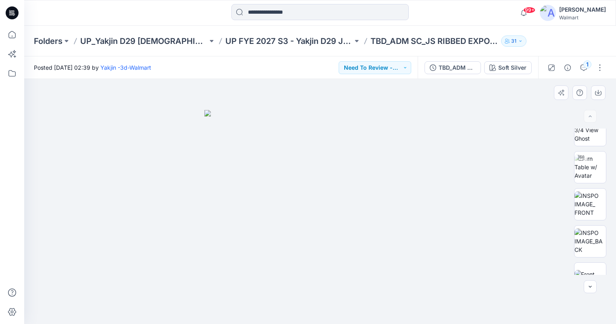
scroll to position [0, 0]
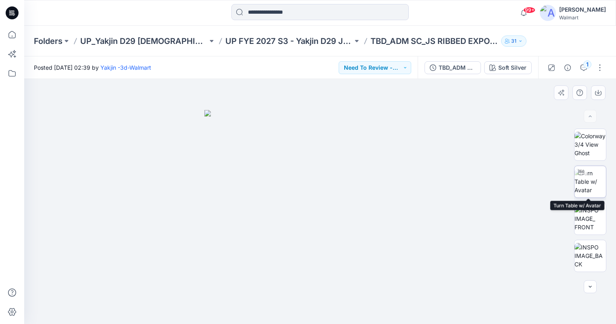
click at [589, 182] on img at bounding box center [590, 181] width 31 height 25
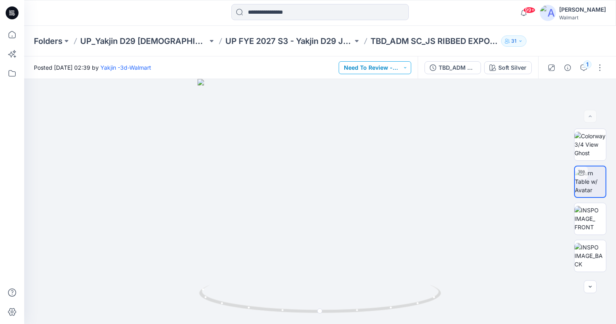
click at [398, 68] on button "Need To Review - Design/PD/Tech" at bounding box center [375, 67] width 73 height 13
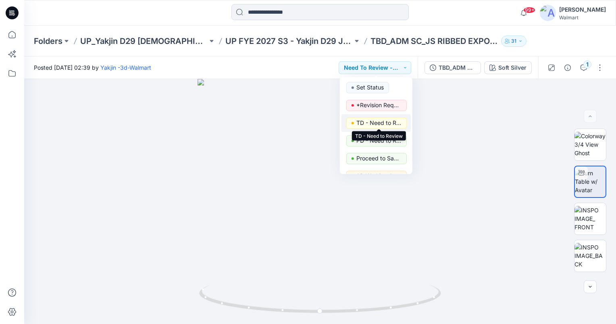
click at [380, 122] on p "TD - Need to Review" at bounding box center [379, 123] width 45 height 10
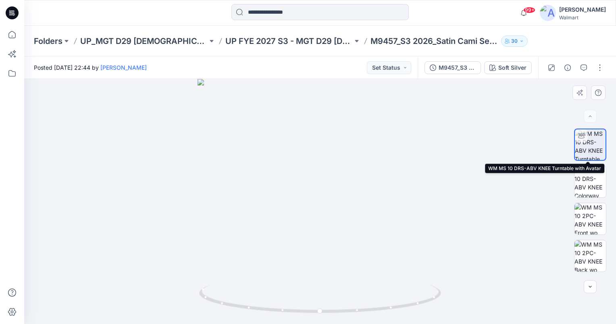
click at [588, 146] on img at bounding box center [590, 145] width 31 height 31
drag, startPoint x: 348, startPoint y: 147, endPoint x: 342, endPoint y: 190, distance: 43.6
click at [341, 190] on img at bounding box center [320, 190] width 387 height 267
drag, startPoint x: 329, startPoint y: 205, endPoint x: 322, endPoint y: 183, distance: 23.0
click at [322, 183] on img at bounding box center [321, 170] width 458 height 309
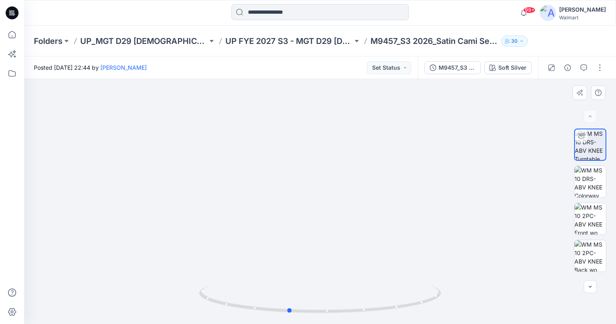
drag, startPoint x: 320, startPoint y: 312, endPoint x: 378, endPoint y: 282, distance: 65.3
click at [308, 312] on icon at bounding box center [321, 300] width 244 height 30
drag, startPoint x: 310, startPoint y: 309, endPoint x: 309, endPoint y: 300, distance: 9.3
click at [315, 306] on icon at bounding box center [321, 300] width 244 height 30
drag, startPoint x: 313, startPoint y: 309, endPoint x: 248, endPoint y: 309, distance: 65.4
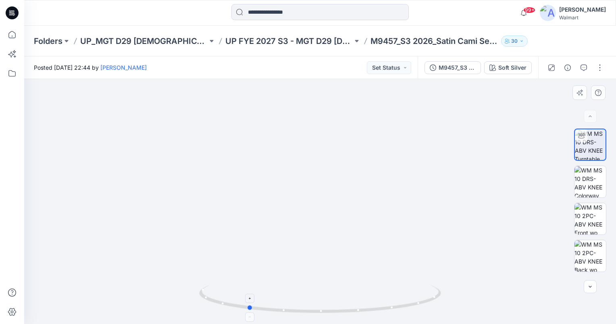
click at [248, 309] on icon at bounding box center [321, 300] width 244 height 30
drag, startPoint x: 249, startPoint y: 308, endPoint x: 224, endPoint y: 314, distance: 26.1
click at [224, 314] on icon at bounding box center [321, 300] width 244 height 30
click at [407, 67] on button "Set Status" at bounding box center [389, 67] width 44 height 13
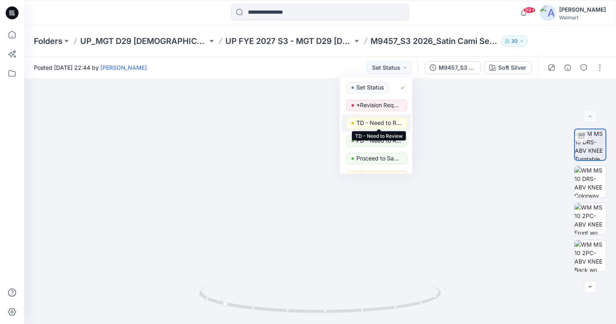
click at [384, 123] on p "TD - Need to Review" at bounding box center [379, 123] width 45 height 10
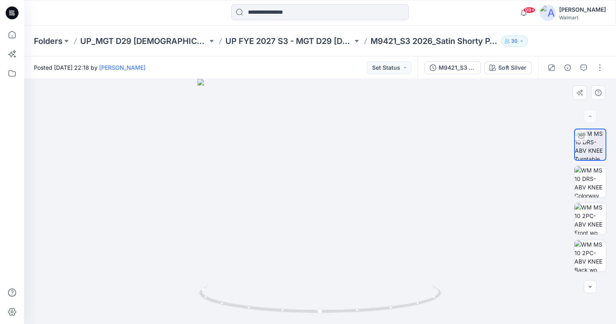
scroll to position [34, 0]
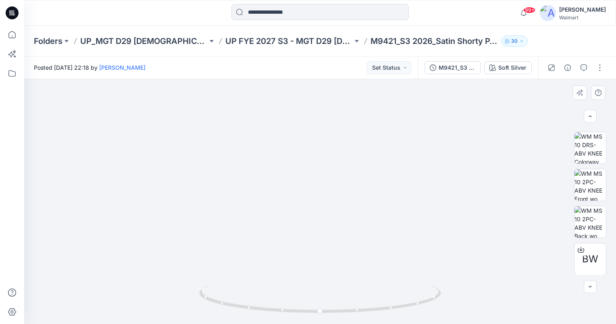
drag, startPoint x: 372, startPoint y: 159, endPoint x: 376, endPoint y: 201, distance: 42.2
click at [376, 201] on img at bounding box center [319, 196] width 351 height 257
click at [403, 67] on button "Set Status" at bounding box center [389, 67] width 44 height 13
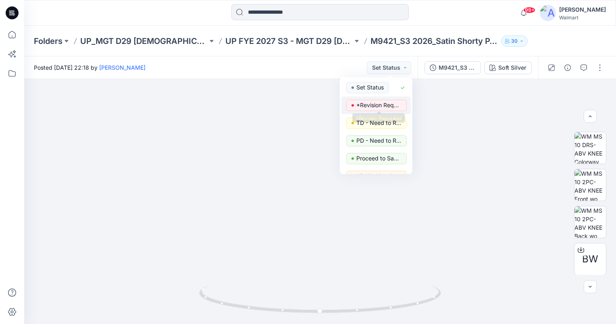
click at [383, 107] on p "*Revision Requested" at bounding box center [379, 105] width 45 height 10
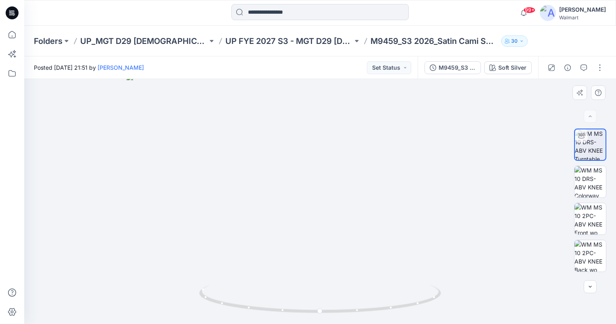
drag, startPoint x: 391, startPoint y: 175, endPoint x: 396, endPoint y: 240, distance: 65.5
click at [396, 240] on img at bounding box center [320, 199] width 387 height 251
drag, startPoint x: 355, startPoint y: 244, endPoint x: 356, endPoint y: 187, distance: 57.7
click at [356, 187] on img at bounding box center [321, 168] width 458 height 311
drag, startPoint x: 320, startPoint y: 311, endPoint x: 349, endPoint y: 314, distance: 29.2
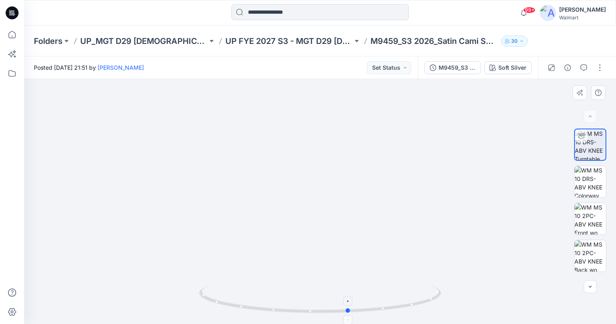
click at [349, 314] on icon at bounding box center [321, 300] width 244 height 30
drag, startPoint x: 350, startPoint y: 311, endPoint x: 265, endPoint y: 311, distance: 85.5
click at [265, 311] on circle at bounding box center [265, 309] width 5 height 5
drag, startPoint x: 265, startPoint y: 309, endPoint x: 307, endPoint y: 310, distance: 41.6
click at [307, 310] on circle at bounding box center [305, 311] width 5 height 5
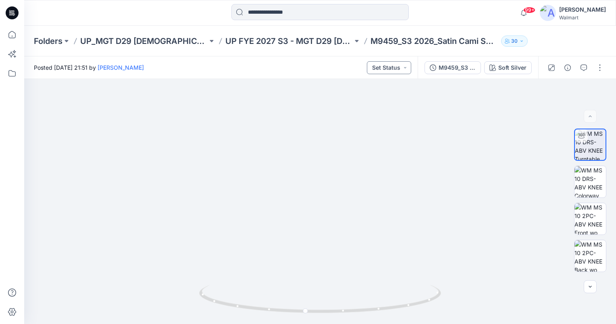
click at [401, 68] on button "Set Status" at bounding box center [389, 67] width 44 height 13
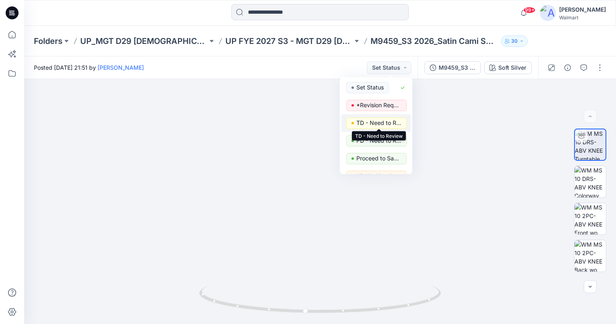
click at [391, 124] on p "TD - Need to Review" at bounding box center [379, 123] width 45 height 10
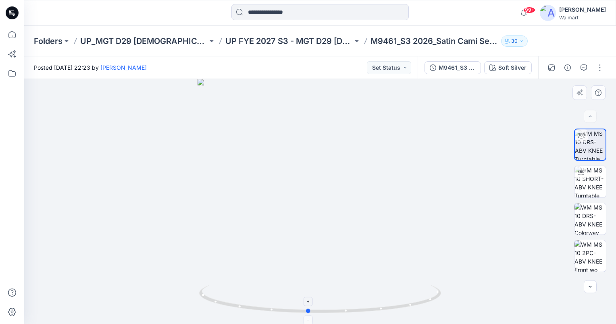
drag, startPoint x: 321, startPoint y: 309, endPoint x: 310, endPoint y: 301, distance: 13.6
click at [310, 301] on icon at bounding box center [321, 300] width 244 height 30
drag, startPoint x: 349, startPoint y: 150, endPoint x: 344, endPoint y: 215, distance: 65.9
click at [344, 214] on img at bounding box center [320, 188] width 387 height 273
drag, startPoint x: 358, startPoint y: 261, endPoint x: 366, endPoint y: 224, distance: 38.5
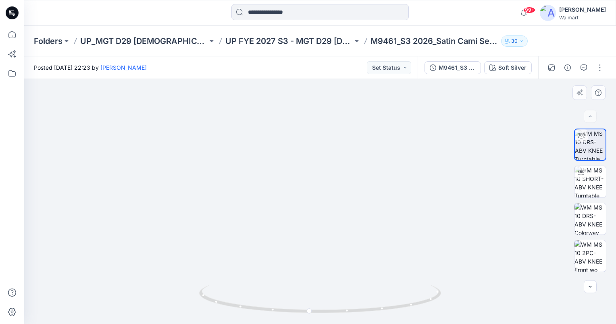
click at [347, 232] on img at bounding box center [321, 182] width 458 height 284
click at [403, 72] on button "Set Status" at bounding box center [389, 67] width 44 height 13
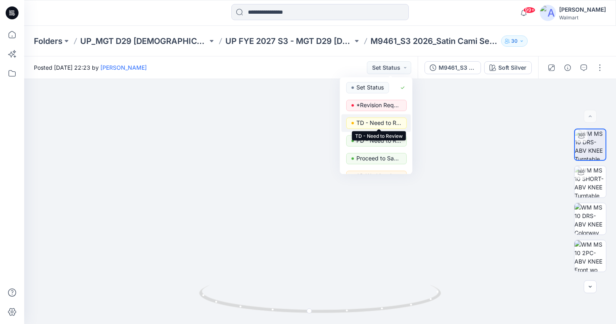
click at [385, 122] on p "TD - Need to Review" at bounding box center [379, 123] width 45 height 10
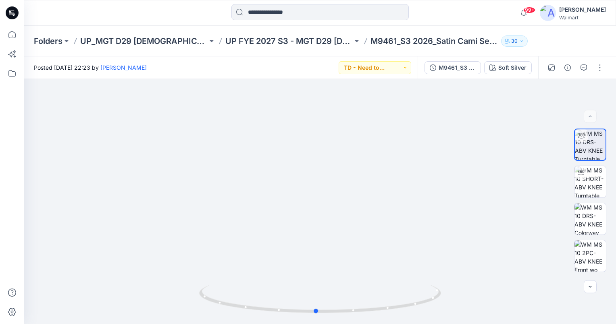
drag, startPoint x: 311, startPoint y: 312, endPoint x: 318, endPoint y: 327, distance: 16.4
click at [318, 324] on html "99+ Notifications Jessica Walters shared M9458_S3 2026_Satin Chemise Opt 1_Midp…" at bounding box center [308, 162] width 616 height 324
drag, startPoint x: 349, startPoint y: 168, endPoint x: 347, endPoint y: 206, distance: 38.0
click at [347, 206] on img at bounding box center [319, 194] width 351 height 261
drag, startPoint x: 320, startPoint y: 311, endPoint x: 273, endPoint y: 311, distance: 47.2
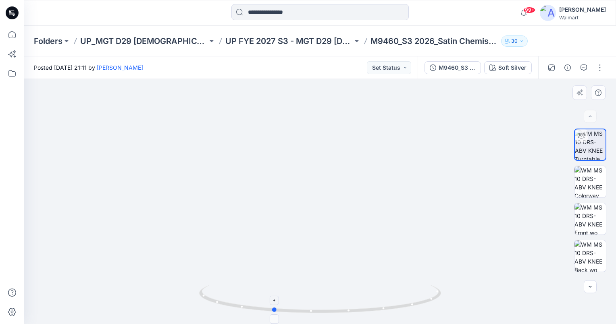
click at [273, 311] on icon at bounding box center [321, 300] width 244 height 30
drag, startPoint x: 274, startPoint y: 309, endPoint x: 340, endPoint y: 309, distance: 66.2
click at [340, 309] on circle at bounding box center [338, 311] width 5 height 5
click at [395, 72] on button "Set Status" at bounding box center [389, 67] width 44 height 13
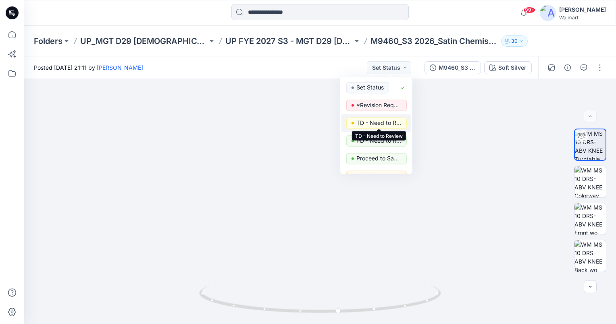
click at [387, 119] on p "TD - Need to Review" at bounding box center [379, 123] width 45 height 10
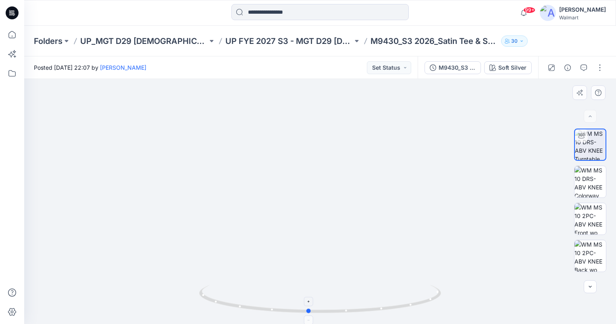
drag, startPoint x: 321, startPoint y: 312, endPoint x: 309, endPoint y: 303, distance: 15.2
click at [309, 303] on icon at bounding box center [321, 300] width 244 height 30
click at [406, 65] on button "Set Status" at bounding box center [389, 67] width 44 height 13
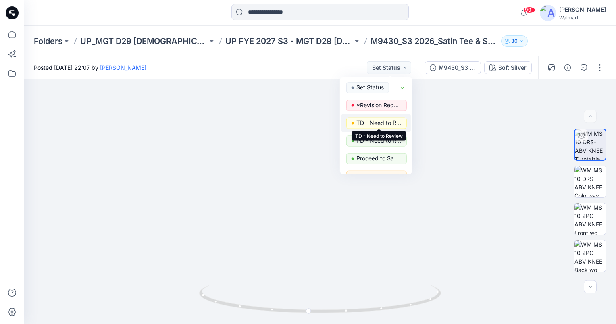
click at [395, 121] on p "TD - Need to Review" at bounding box center [379, 123] width 45 height 10
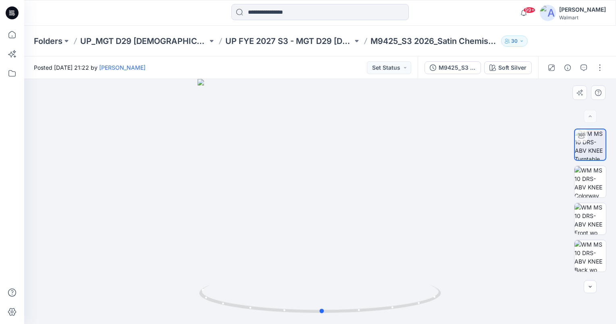
drag, startPoint x: 320, startPoint y: 310, endPoint x: 336, endPoint y: 281, distance: 33.6
click at [322, 302] on icon at bounding box center [321, 300] width 244 height 30
drag, startPoint x: 320, startPoint y: 311, endPoint x: 315, endPoint y: 235, distance: 76.0
click at [316, 310] on icon at bounding box center [321, 300] width 244 height 30
click at [398, 66] on button "Set Status" at bounding box center [389, 67] width 44 height 13
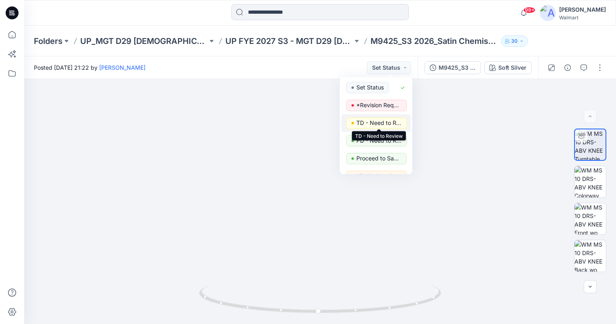
click at [387, 122] on p "TD - Need to Review" at bounding box center [379, 123] width 45 height 10
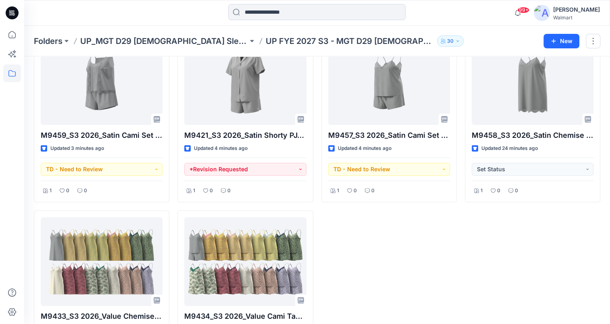
scroll to position [202, 0]
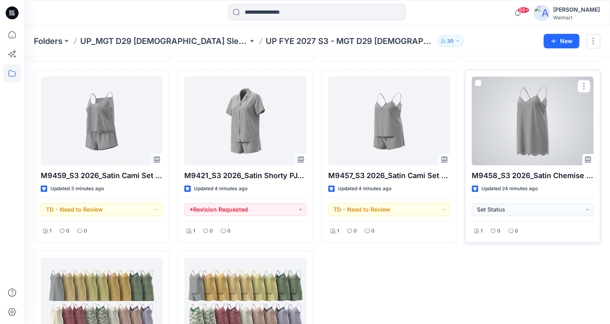
click at [530, 133] on div at bounding box center [533, 121] width 122 height 89
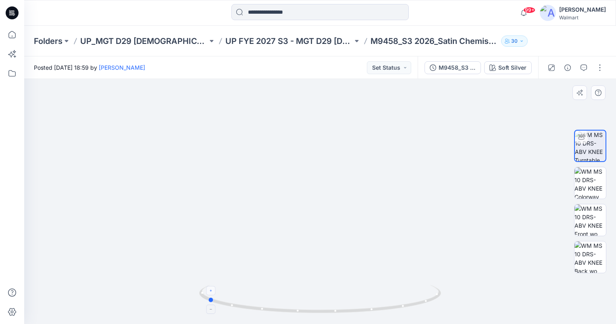
drag, startPoint x: 320, startPoint y: 310, endPoint x: 220, endPoint y: 288, distance: 102.3
click at [213, 293] on icon at bounding box center [321, 300] width 244 height 30
drag, startPoint x: 361, startPoint y: 182, endPoint x: 362, endPoint y: 215, distance: 33.5
click at [362, 215] on img at bounding box center [319, 191] width 351 height 267
drag, startPoint x: 215, startPoint y: 301, endPoint x: 326, endPoint y: 311, distance: 112.1
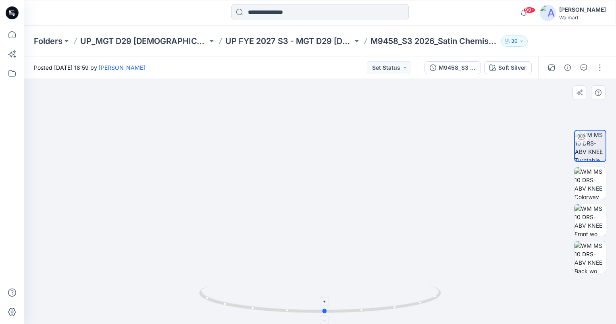
click at [326, 311] on circle at bounding box center [325, 311] width 5 height 5
drag, startPoint x: 326, startPoint y: 311, endPoint x: 334, endPoint y: 305, distance: 10.2
click at [323, 305] on icon at bounding box center [321, 300] width 244 height 30
click at [188, 8] on div at bounding box center [320, 13] width 296 height 18
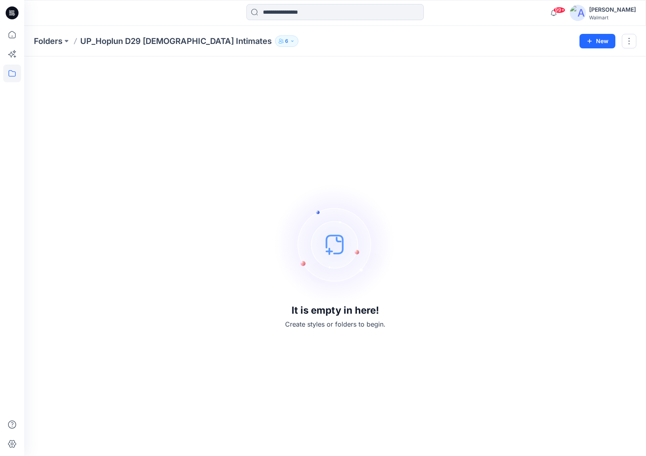
click at [342, 50] on div "Folders UP_Hoplun D29 [DEMOGRAPHIC_DATA] Intimates 6 Folder Access Members and …" at bounding box center [335, 41] width 622 height 31
click at [387, 45] on div "Folders UP_Hoplun D29 Ladies Intimates 6 Folder Access Members and Externals In…" at bounding box center [304, 41] width 540 height 11
click at [463, 42] on div "Folders UP_Hoplun D29 Ladies Intimates 6 Folder Access Members and Externals In…" at bounding box center [304, 41] width 540 height 11
click at [524, 38] on div "Folders UP_Hoplun D29 Ladies Intimates 6 Folder Access Members and Externals In…" at bounding box center [304, 41] width 540 height 11
click at [596, 42] on button "New" at bounding box center [598, 41] width 36 height 15
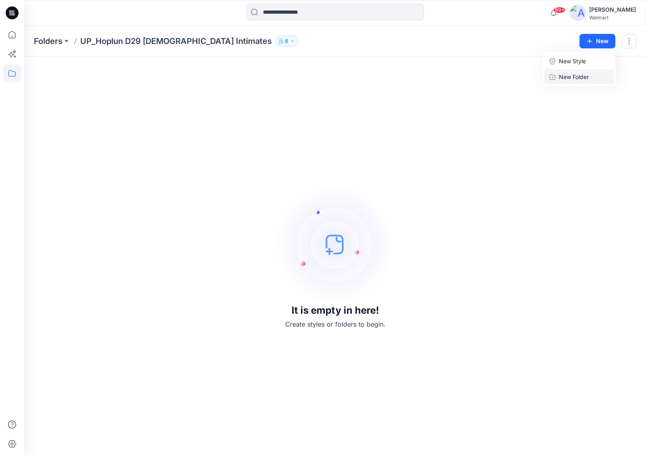
click at [579, 76] on p "New Folder" at bounding box center [574, 77] width 30 height 8
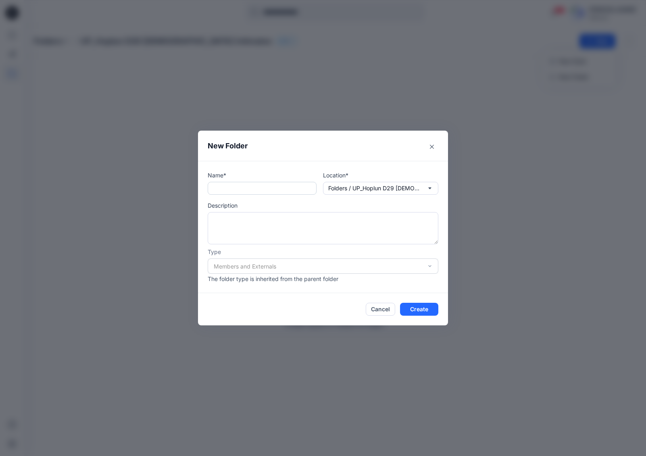
click at [242, 186] on input "text" at bounding box center [262, 188] width 109 height 13
paste input "**********"
drag, startPoint x: 254, startPoint y: 190, endPoint x: 226, endPoint y: 189, distance: 27.9
click at [226, 189] on input "**********" at bounding box center [262, 188] width 109 height 13
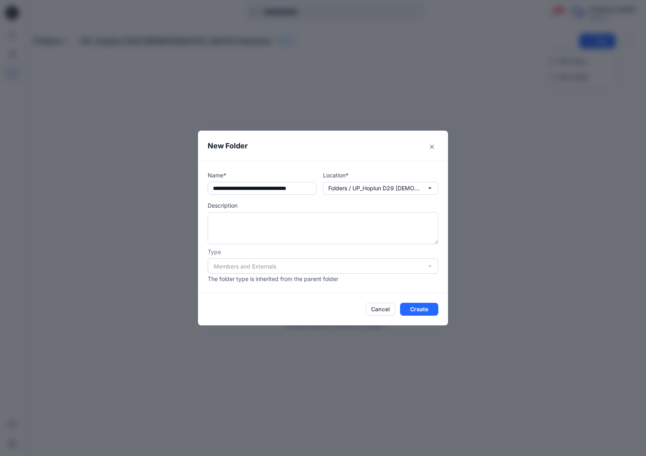
scroll to position [0, 11]
click at [307, 189] on input "**********" at bounding box center [262, 188] width 109 height 13
drag, startPoint x: 216, startPoint y: 188, endPoint x: 236, endPoint y: 187, distance: 20.2
click at [218, 188] on input "**********" at bounding box center [262, 188] width 109 height 13
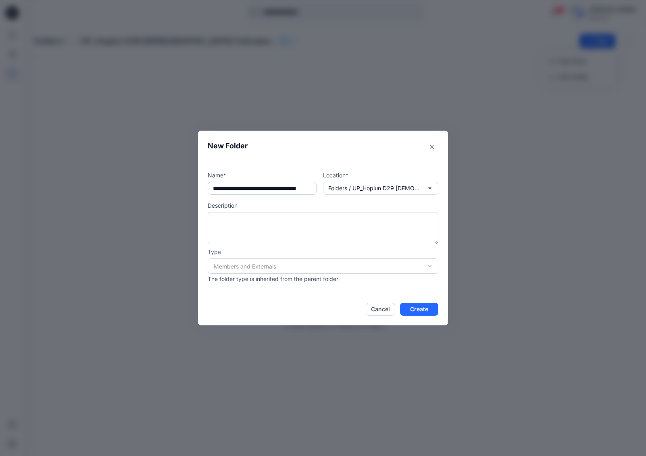
drag, startPoint x: 213, startPoint y: 189, endPoint x: 313, endPoint y: 188, distance: 99.7
click at [313, 188] on input "**********" at bounding box center [262, 188] width 109 height 13
type input "**********"
click at [431, 312] on button "Create" at bounding box center [419, 309] width 38 height 13
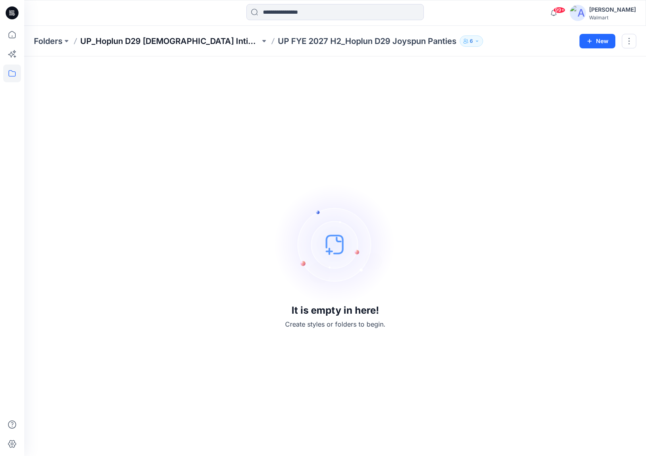
click at [194, 38] on p "UP_Hoplun D29 Ladies Intimates" at bounding box center [170, 41] width 180 height 11
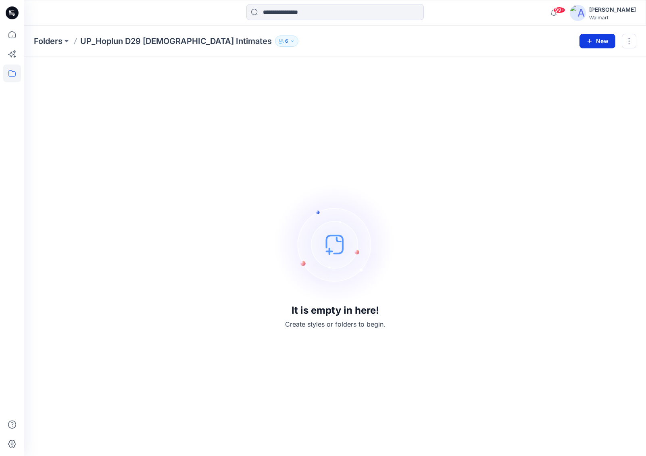
click at [602, 44] on button "New" at bounding box center [598, 41] width 36 height 15
click at [567, 77] on p "New Folder" at bounding box center [574, 77] width 30 height 8
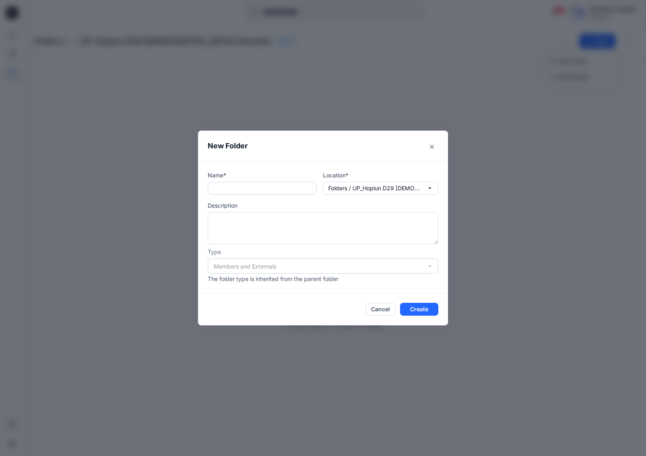
click at [274, 186] on input "text" at bounding box center [262, 188] width 109 height 13
paste input "**********"
type input "**********"
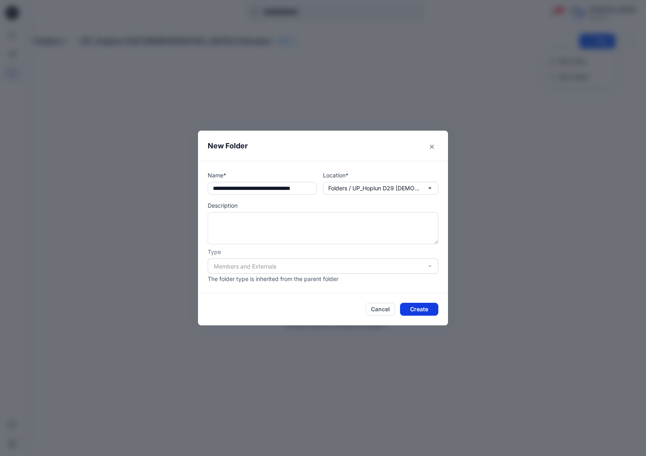
click at [418, 306] on button "Create" at bounding box center [419, 309] width 38 height 13
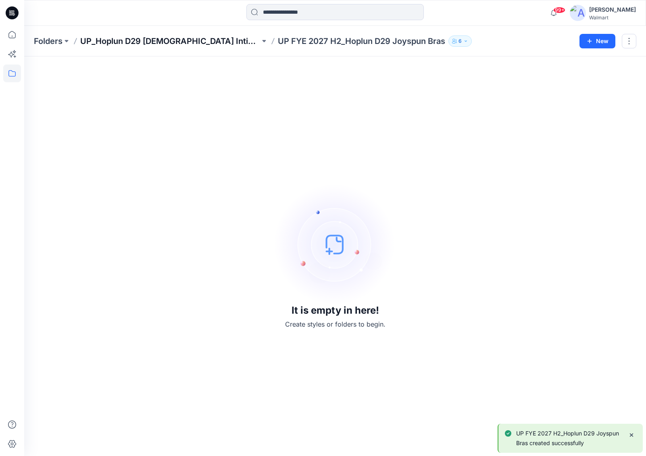
click at [150, 44] on p "UP_Hoplun D29 Ladies Intimates" at bounding box center [170, 41] width 180 height 11
click at [182, 43] on p "UP_Hoplun D29 Ladies Intimates" at bounding box center [176, 41] width 192 height 11
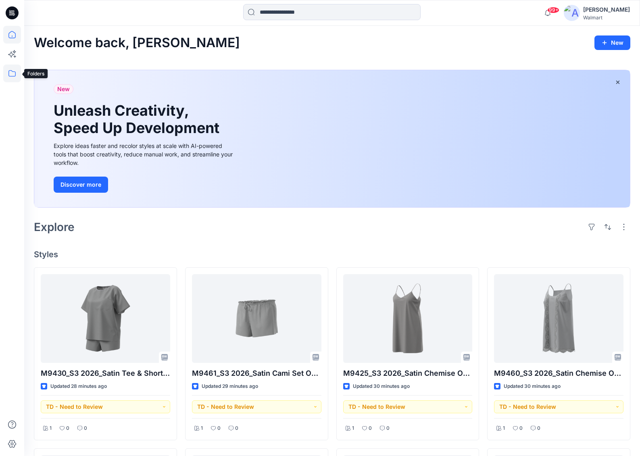
click at [14, 75] on icon at bounding box center [12, 74] width 18 height 18
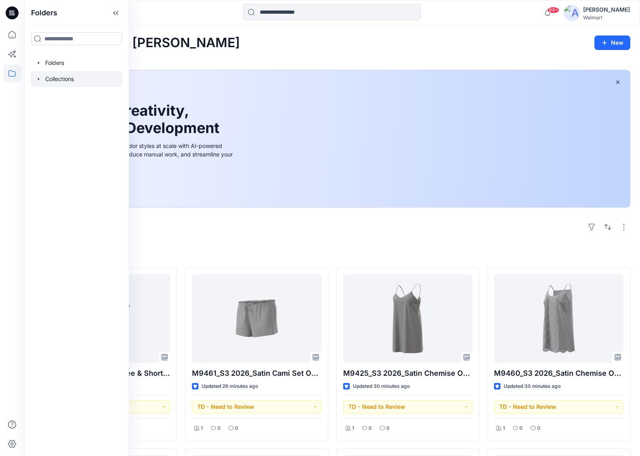
click at [37, 76] on icon "button" at bounding box center [39, 79] width 6 height 6
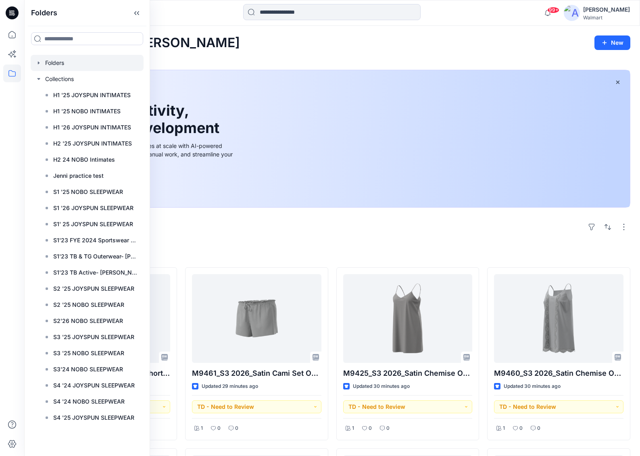
click at [39, 62] on icon "button" at bounding box center [39, 62] width 2 height 3
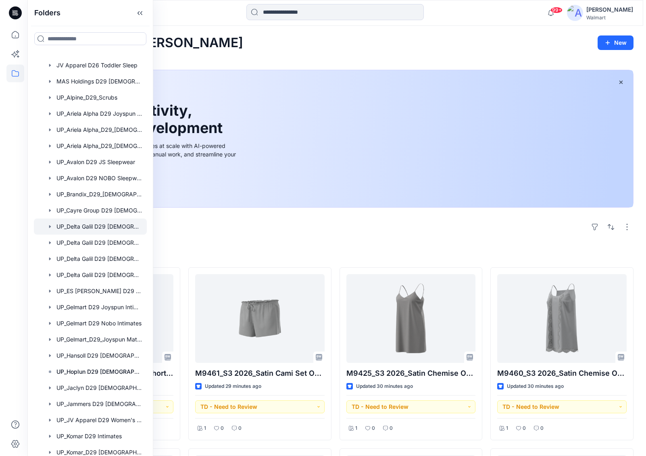
scroll to position [121, 0]
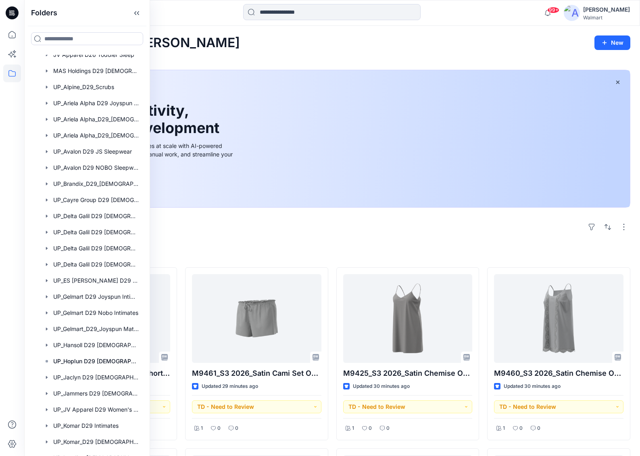
drag, startPoint x: 146, startPoint y: 189, endPoint x: 144, endPoint y: 198, distance: 8.6
click at [144, 198] on div "Folders Folders __chat-5f7d1cdef4a15c77e8f6688f-61e6e4682b3f0da4287282df Caroli…" at bounding box center [87, 228] width 126 height 456
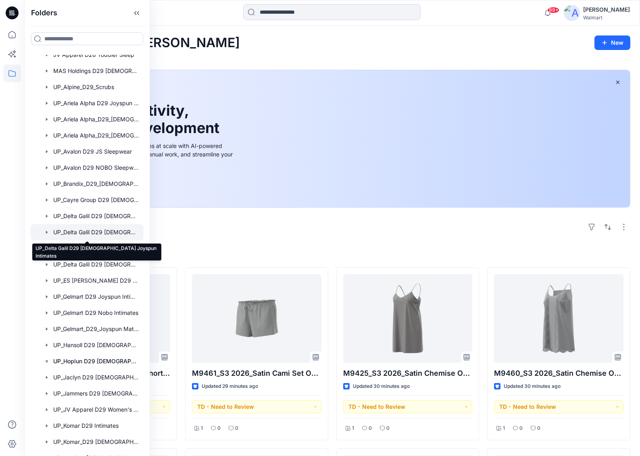
click at [96, 234] on div at bounding box center [87, 232] width 113 height 16
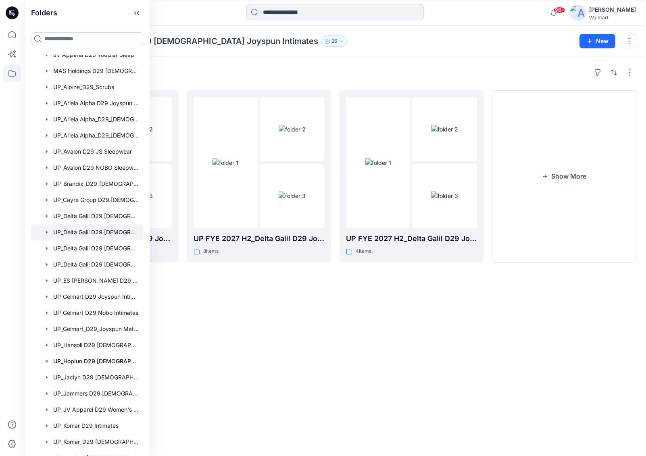
drag, startPoint x: 266, startPoint y: 318, endPoint x: 262, endPoint y: 313, distance: 5.4
click at [266, 318] on div "Folders UP FYE 2027 H1_Delta Galil D29 Joyspun Panties 49 items UP FYE 2027 H2_…" at bounding box center [335, 256] width 622 height 400
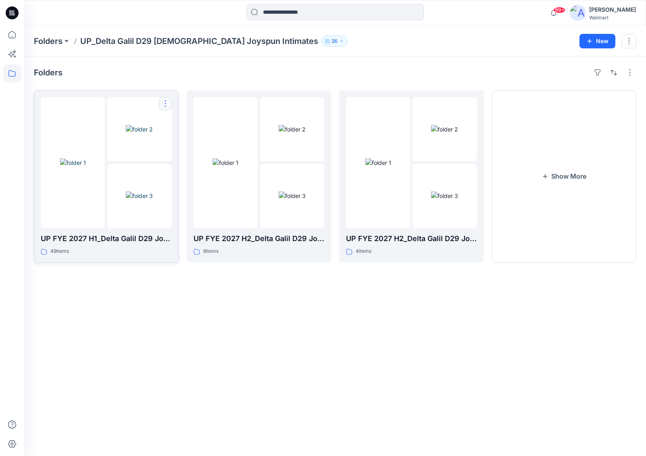
click at [164, 106] on button "button" at bounding box center [165, 103] width 13 height 13
click at [129, 326] on div "Folders UP FYE 2027 H1_Delta Galil D29 Joyspun Panties 49 items Edit Duplicate …" at bounding box center [335, 256] width 622 height 400
click at [320, 100] on button "button" at bounding box center [317, 103] width 13 height 13
click at [336, 121] on p "Edit" at bounding box center [333, 122] width 10 height 8
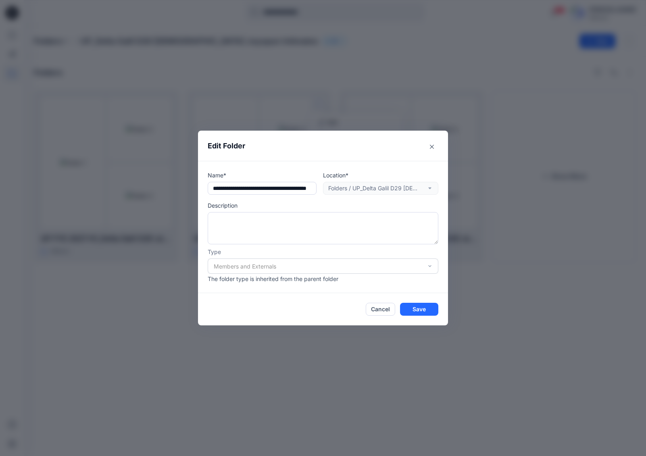
scroll to position [0, 34]
drag, startPoint x: 211, startPoint y: 191, endPoint x: 353, endPoint y: 194, distance: 141.6
click at [353, 194] on div "Name* Location* Folders / UP_Delta Galil D29 Ladies Joyspun Intimates" at bounding box center [323, 183] width 231 height 24
type input "**********"
click at [380, 311] on button "Cancel" at bounding box center [380, 309] width 29 height 13
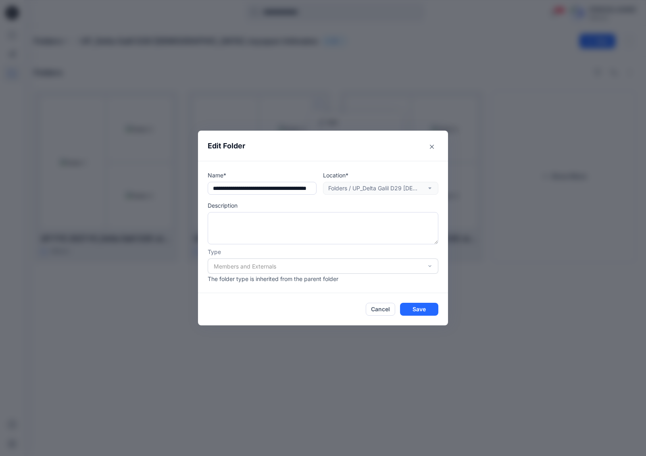
scroll to position [0, 0]
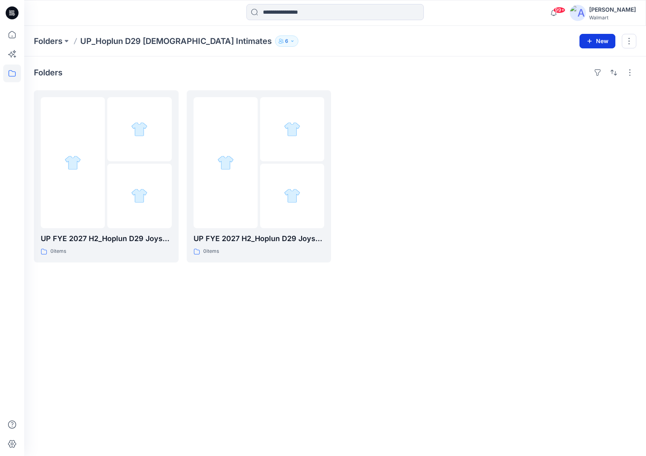
click at [605, 40] on button "New" at bounding box center [598, 41] width 36 height 15
click at [568, 76] on p "New Folder" at bounding box center [574, 77] width 30 height 8
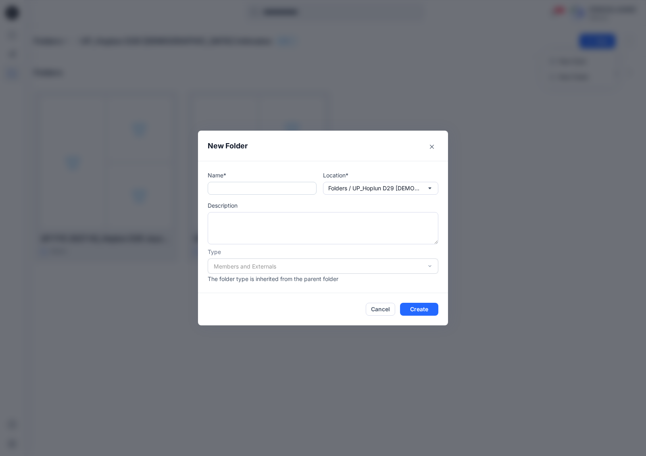
click at [289, 188] on input "text" at bounding box center [262, 188] width 109 height 13
paste input "**********"
drag, startPoint x: 290, startPoint y: 188, endPoint x: 282, endPoint y: 185, distance: 8.4
click at [268, 190] on input "**********" at bounding box center [262, 188] width 109 height 13
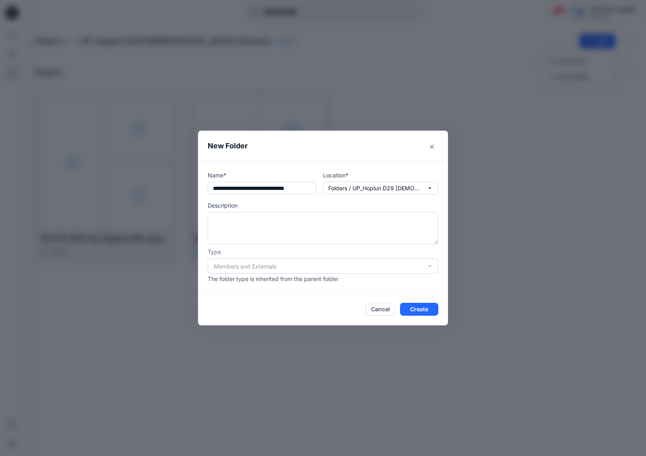
scroll to position [0, 8]
type input "**********"
click at [426, 308] on button "Create" at bounding box center [419, 309] width 38 height 13
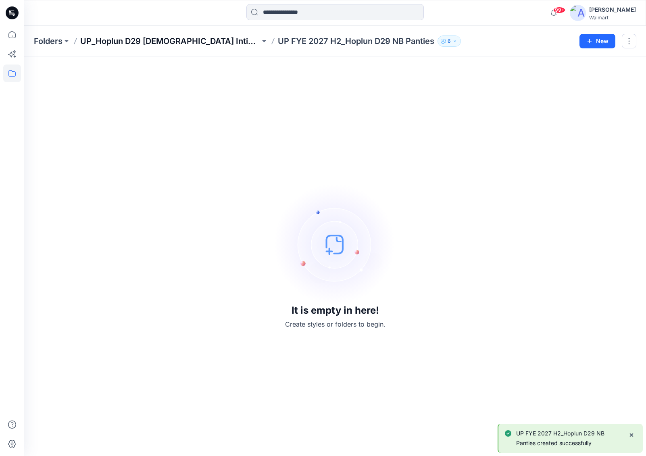
click at [179, 40] on p "UP_Hoplun D29 [DEMOGRAPHIC_DATA] Intimates" at bounding box center [170, 41] width 180 height 11
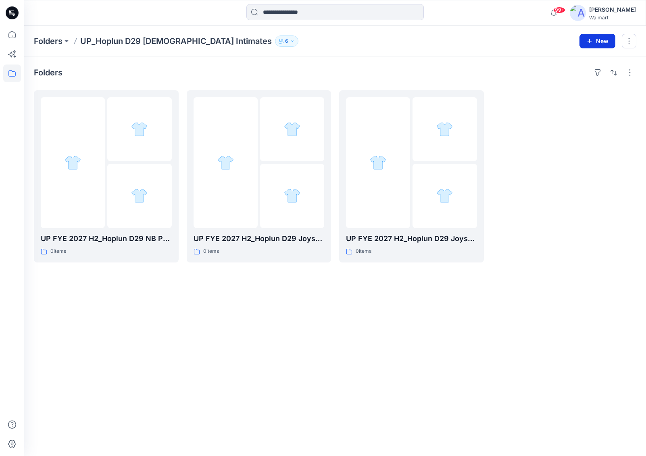
click at [601, 40] on button "New" at bounding box center [598, 41] width 36 height 15
click at [577, 76] on p "New Folder" at bounding box center [574, 77] width 30 height 8
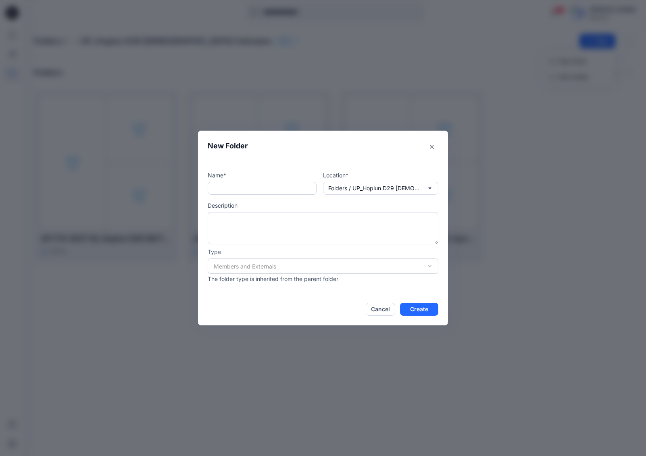
click at [257, 187] on input "text" at bounding box center [262, 188] width 109 height 13
paste input "**********"
drag, startPoint x: 290, startPoint y: 190, endPoint x: 268, endPoint y: 190, distance: 21.8
click at [268, 190] on input "**********" at bounding box center [262, 188] width 109 height 13
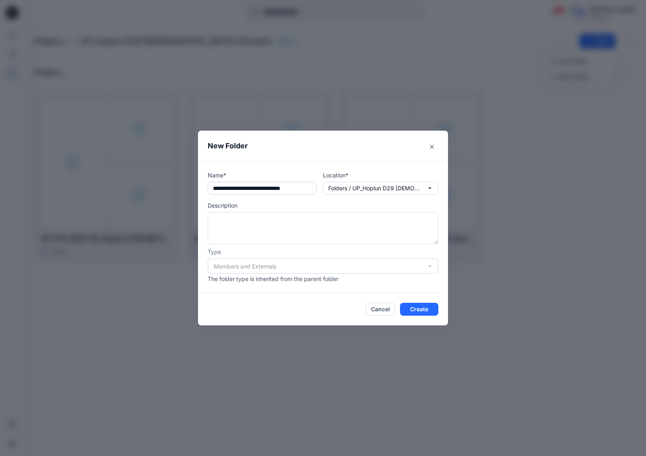
scroll to position [0, 3]
type input "**********"
click at [412, 308] on button "Create" at bounding box center [419, 309] width 38 height 13
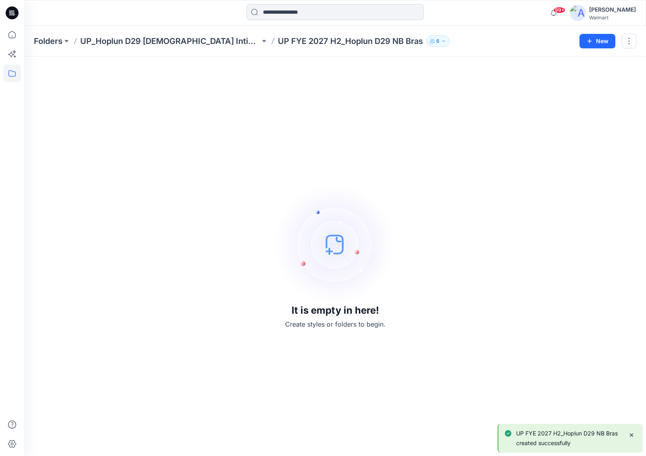
click at [167, 46] on p "UP_Hoplun D29 [DEMOGRAPHIC_DATA] Intimates" at bounding box center [170, 41] width 180 height 11
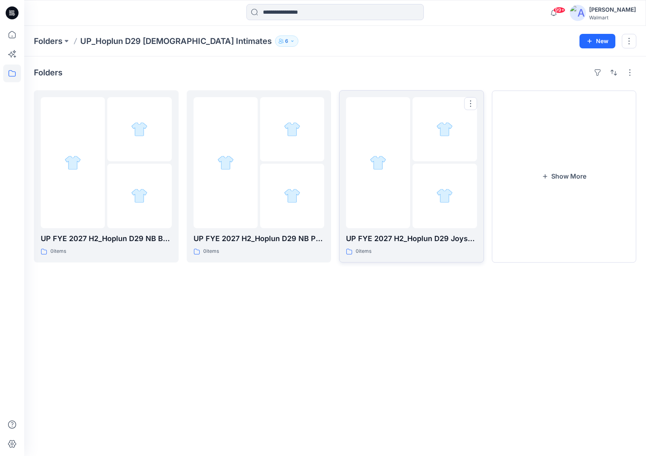
click at [472, 100] on button "button" at bounding box center [470, 103] width 13 height 13
click at [496, 121] on button "Edit" at bounding box center [509, 122] width 87 height 15
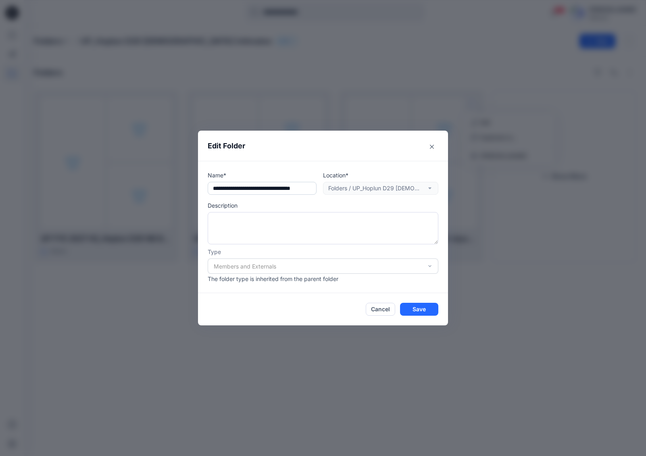
scroll to position [0, 19]
click at [297, 188] on input "text" at bounding box center [262, 188] width 109 height 13
type input "**********"
click at [420, 318] on footer "Cancel Save" at bounding box center [323, 309] width 250 height 32
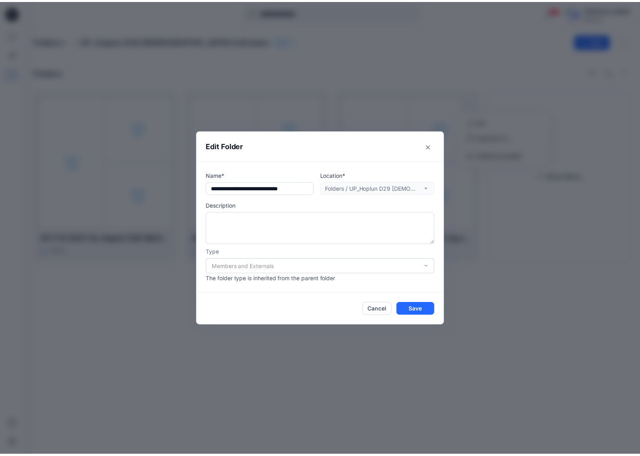
scroll to position [0, 0]
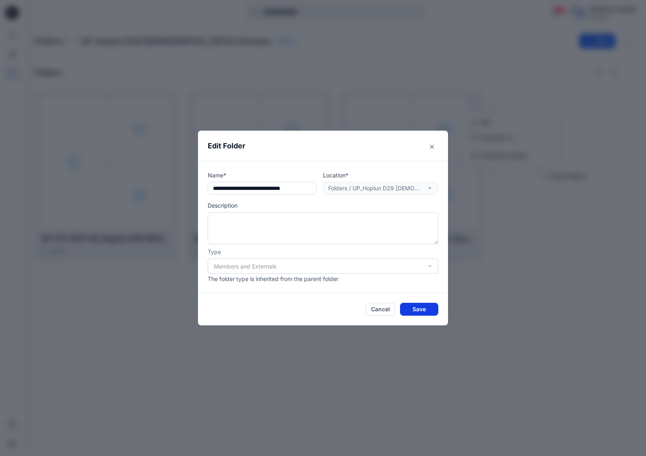
click at [419, 311] on button "Save" at bounding box center [419, 309] width 38 height 13
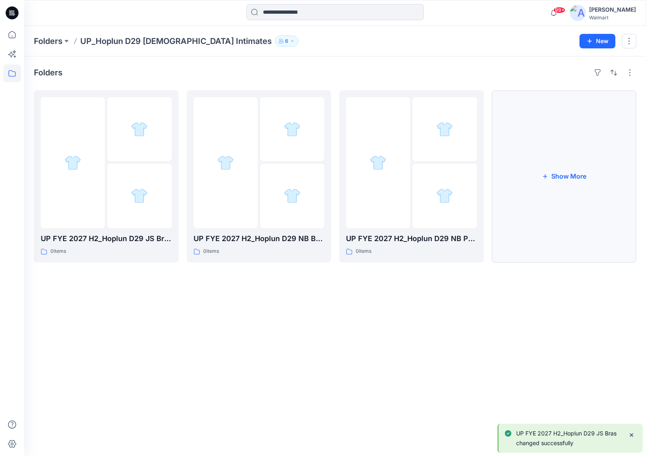
click at [573, 174] on button "Show More" at bounding box center [564, 176] width 145 height 172
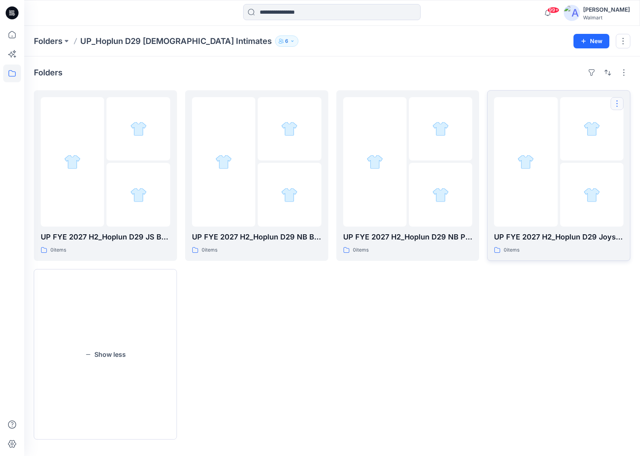
click at [617, 104] on button "button" at bounding box center [617, 103] width 13 height 13
click at [561, 123] on button "Edit" at bounding box center [578, 122] width 87 height 15
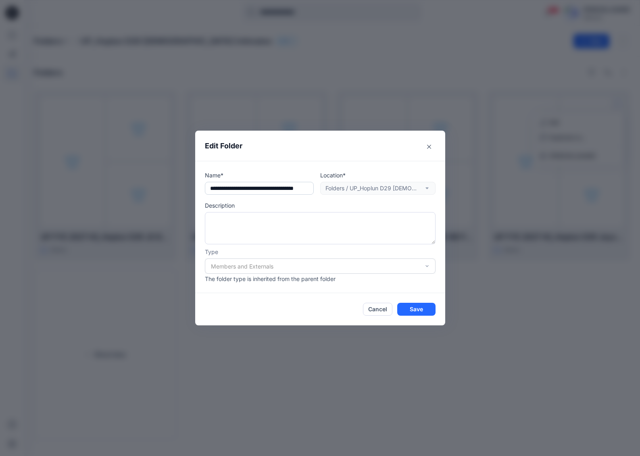
scroll to position [0, 26]
drag, startPoint x: 297, startPoint y: 186, endPoint x: 289, endPoint y: 188, distance: 7.8
click at [289, 188] on input "text" at bounding box center [259, 188] width 109 height 13
type input "**********"
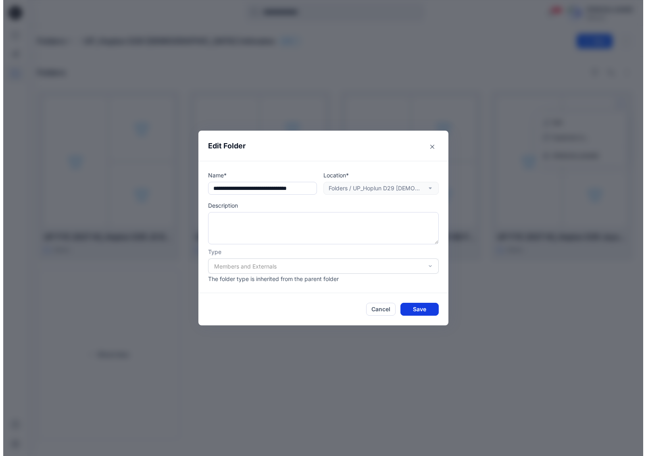
scroll to position [0, 0]
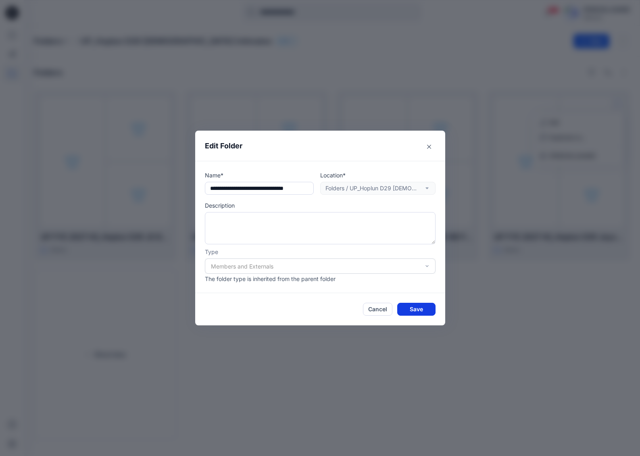
click at [413, 309] on button "Save" at bounding box center [416, 309] width 38 height 13
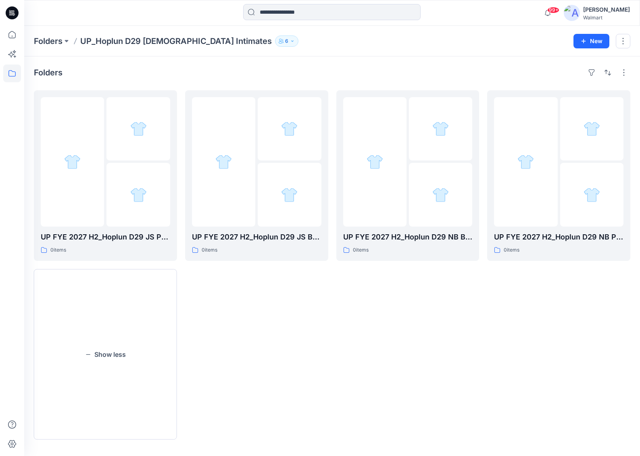
click at [495, 29] on div "Folders UP_Hoplun D29 Ladies Intimates 6 New" at bounding box center [332, 41] width 616 height 31
click at [364, 368] on div "UP FYE 2027 H2_Hoplun D29 NB Bras 0 items" at bounding box center [407, 265] width 143 height 350
drag, startPoint x: 403, startPoint y: 55, endPoint x: 267, endPoint y: 52, distance: 135.6
click at [284, 54] on div "Folders UP_Hoplun D29 Ladies Intimates 6 New" at bounding box center [332, 41] width 616 height 31
click at [62, 39] on p "Folders" at bounding box center [48, 41] width 29 height 11
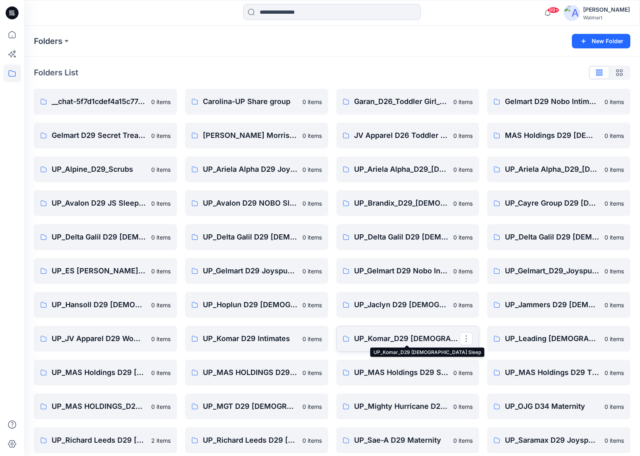
click at [419, 339] on p "UP_Komar_D29 Ladies Sleep" at bounding box center [407, 338] width 106 height 11
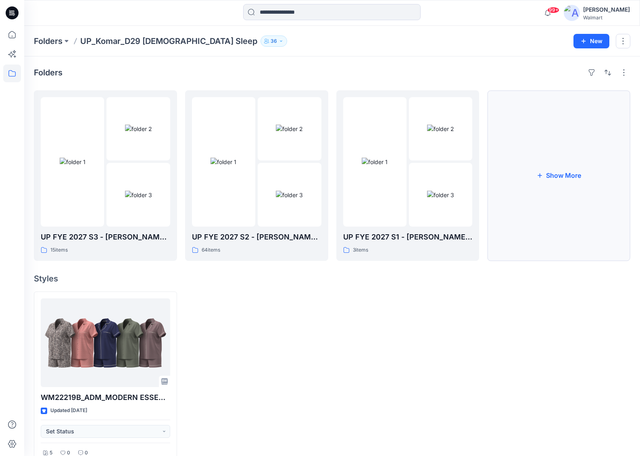
click at [555, 174] on button "Show More" at bounding box center [558, 175] width 143 height 171
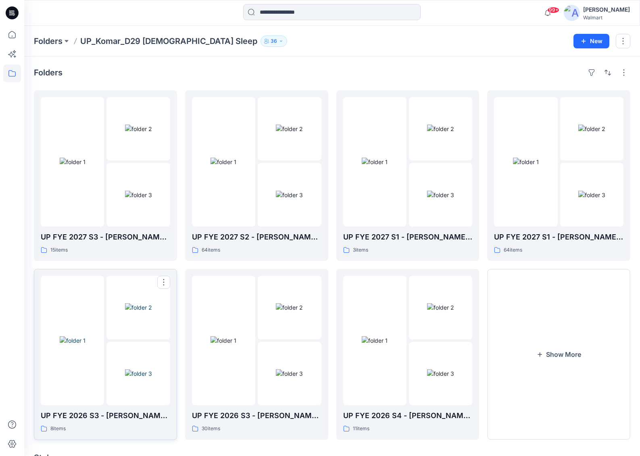
click at [77, 383] on div at bounding box center [72, 341] width 63 height 130
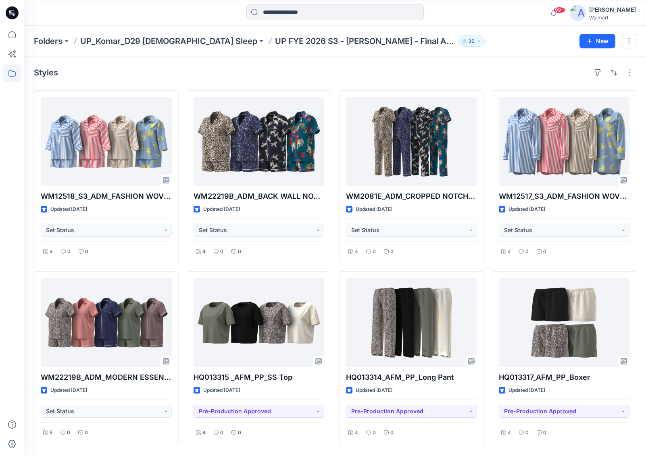
click at [474, 68] on div "Styles" at bounding box center [335, 72] width 603 height 13
click at [471, 17] on div at bounding box center [335, 13] width 311 height 18
click at [476, 69] on div "Styles" at bounding box center [335, 72] width 603 height 13
click at [476, 61] on div "Styles WM12518_S3_ADM_FASHION WOVENS PJ SET_COLORWAY Updated 5 months ago Set S…" at bounding box center [335, 256] width 622 height 400
click at [501, 69] on div "Styles" at bounding box center [335, 72] width 603 height 13
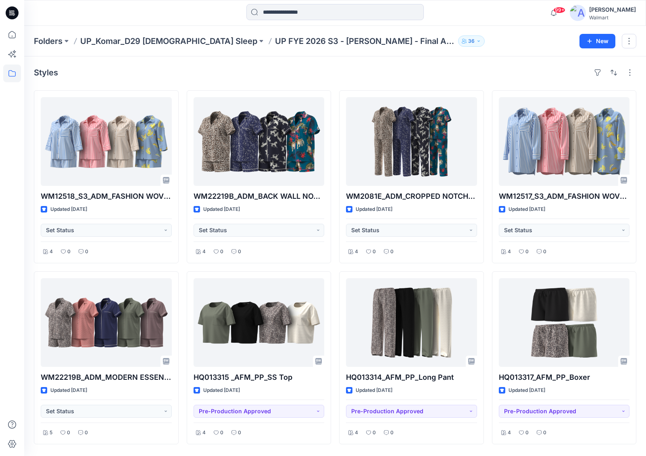
click at [493, 79] on div "Styles WM12518_S3_ADM_FASHION WOVENS PJ SET_COLORWAY Updated 5 months ago Set S…" at bounding box center [335, 256] width 622 height 400
click at [480, 70] on div "Styles" at bounding box center [335, 72] width 603 height 13
click at [487, 42] on div "Folders UP_Komar_D29 Ladies Sleep UP FYE 2026 S3 - Komar - Final Approval Board…" at bounding box center [304, 41] width 540 height 11
